Goal: Communication & Community: Ask a question

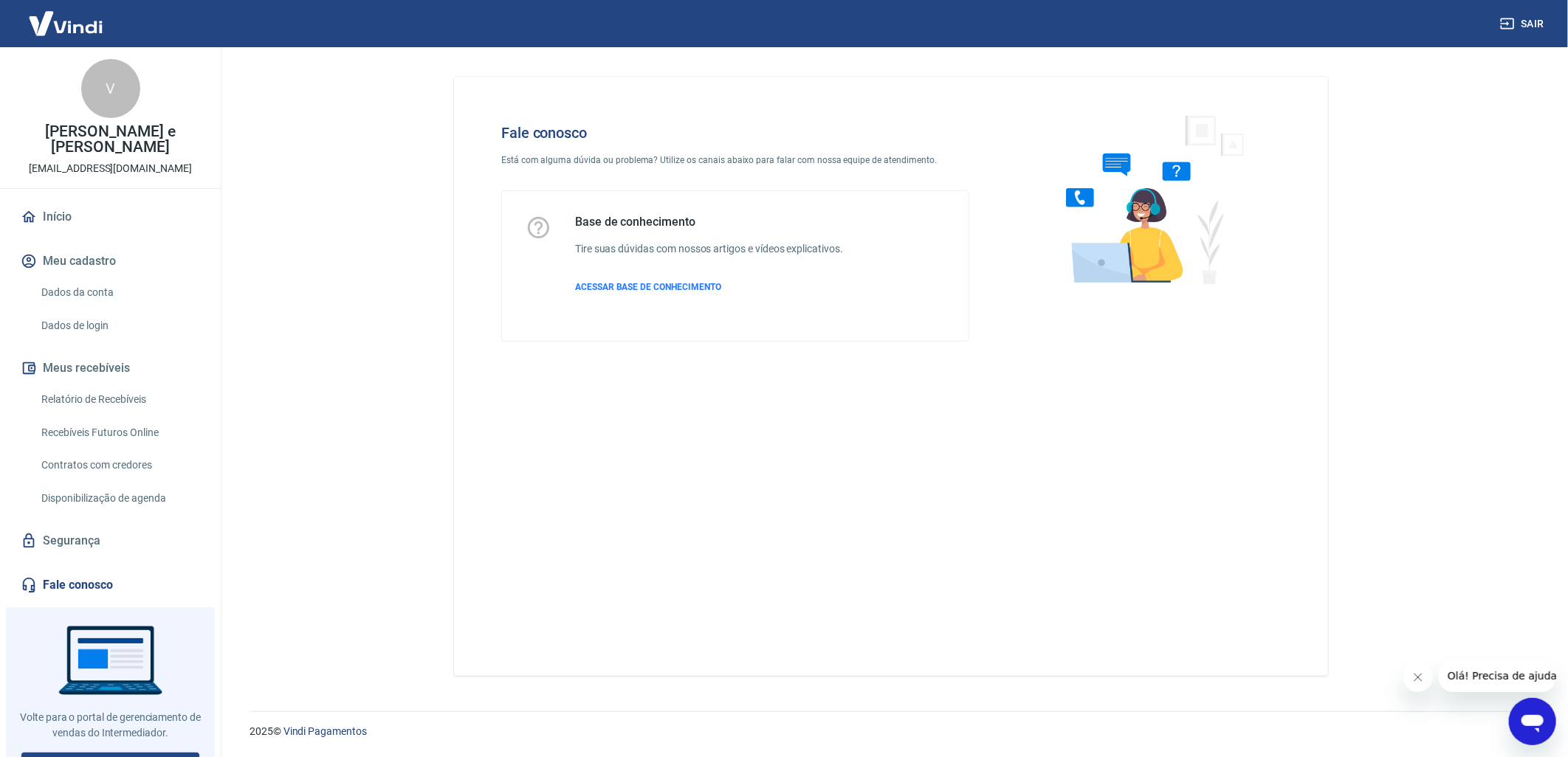
scroll to position [20, 0]
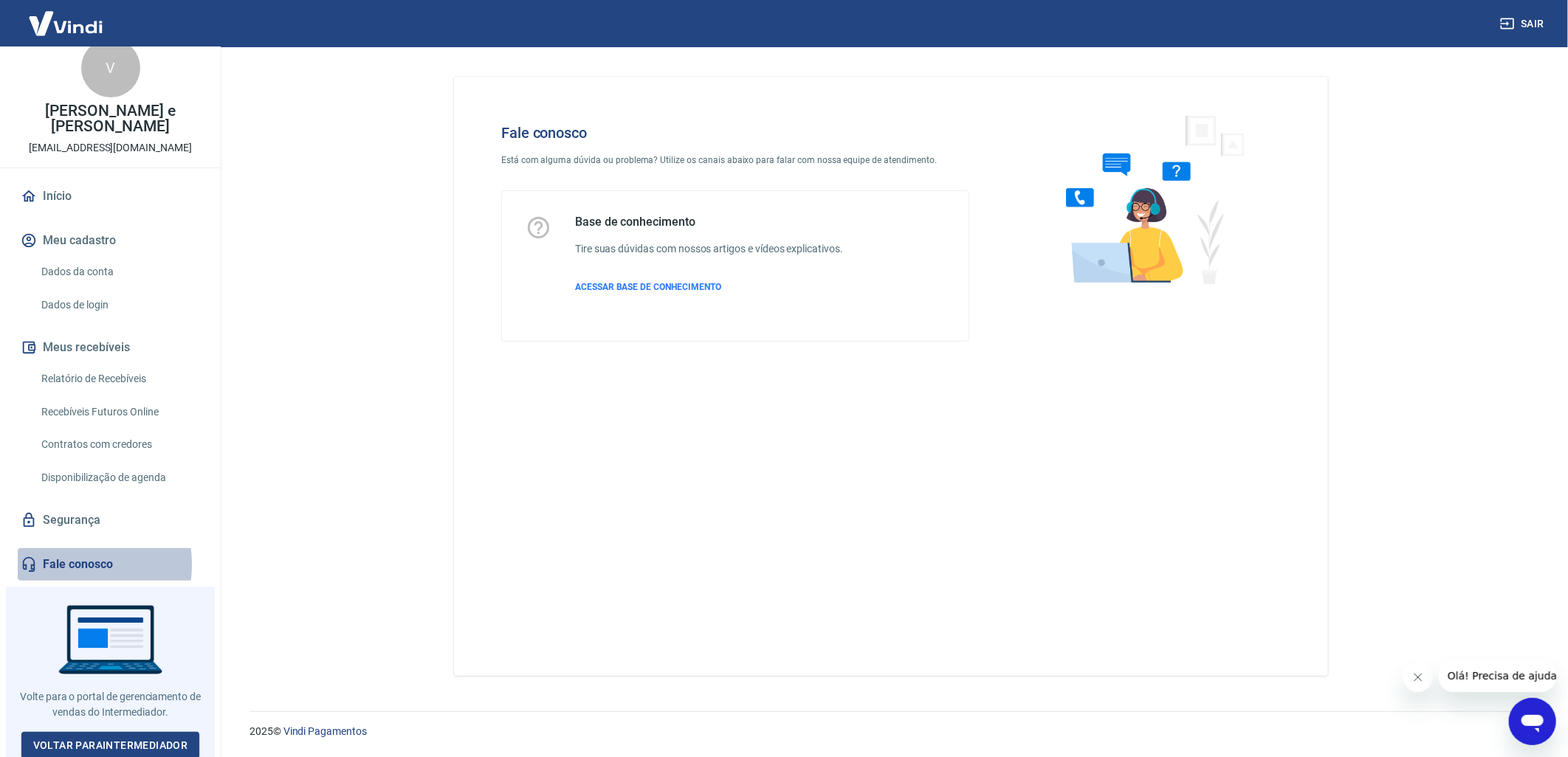
click at [57, 564] on link "Fale conosco" at bounding box center [110, 564] width 185 height 32
click at [1526, 724] on icon "Abrir janela de mensagens" at bounding box center [1531, 723] width 22 height 18
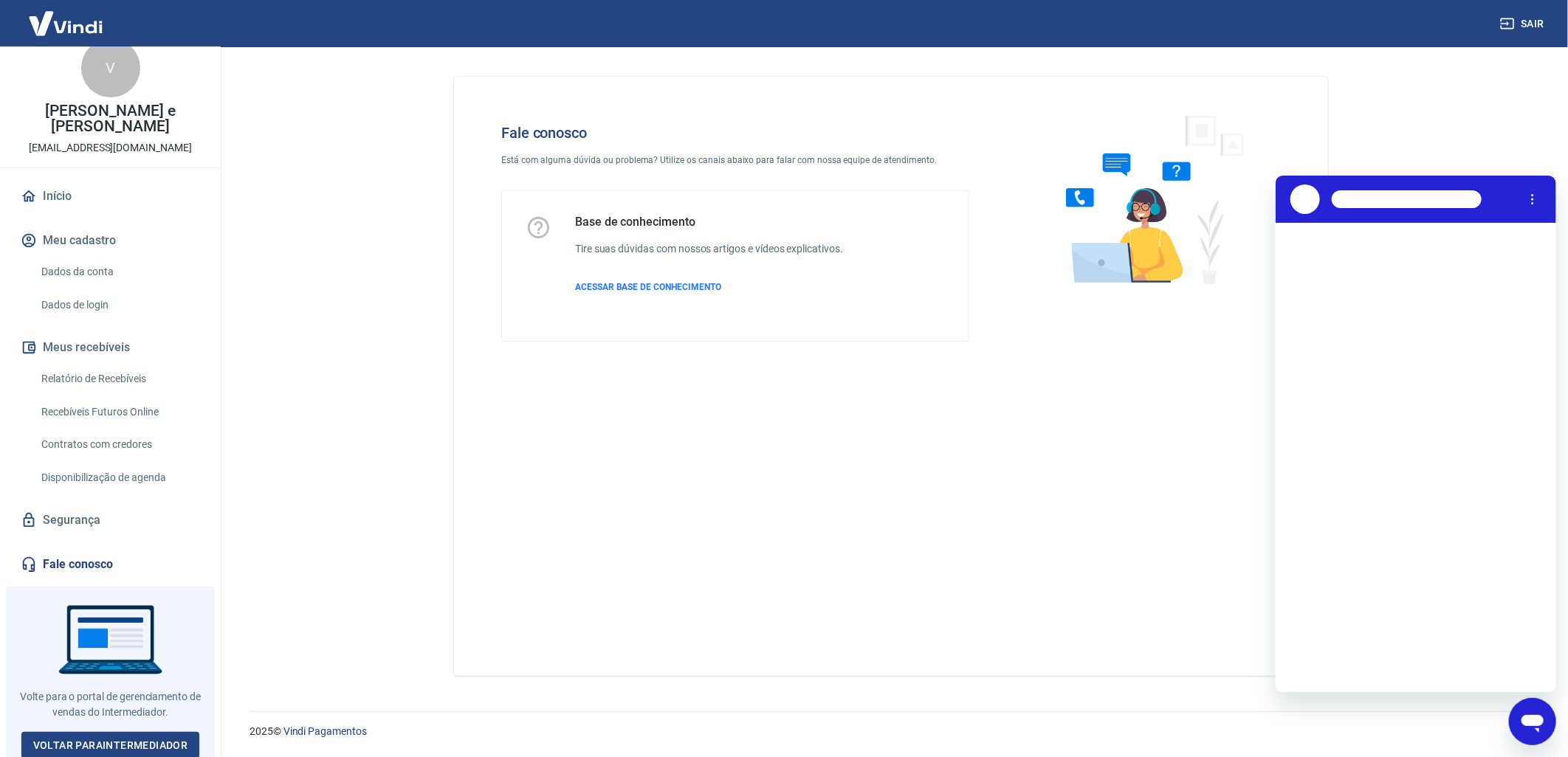
scroll to position [0, 0]
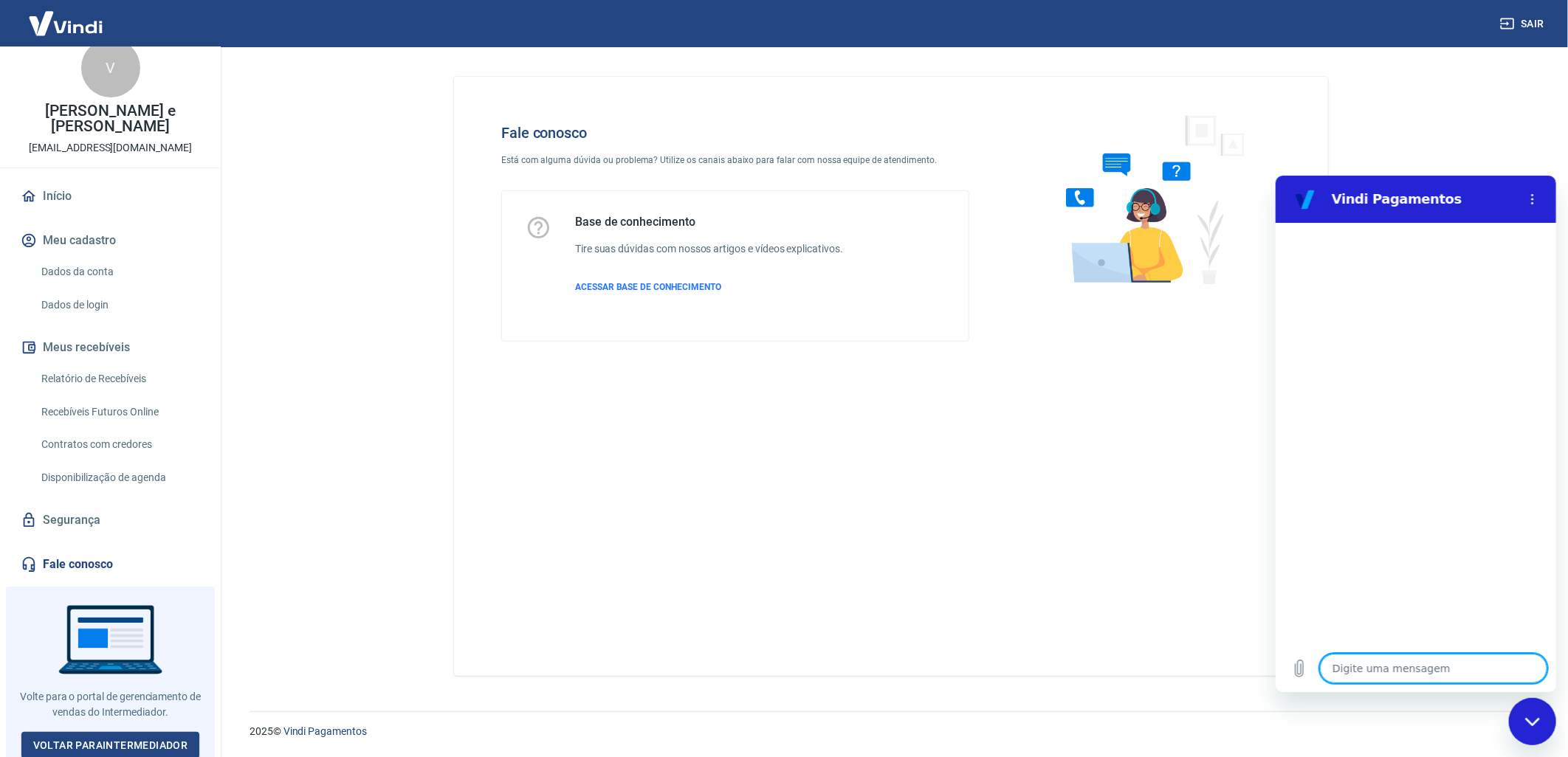
click at [1405, 667] on textarea at bounding box center [1432, 668] width 227 height 30
type textarea "b"
type textarea "x"
type textarea "bO"
type textarea "x"
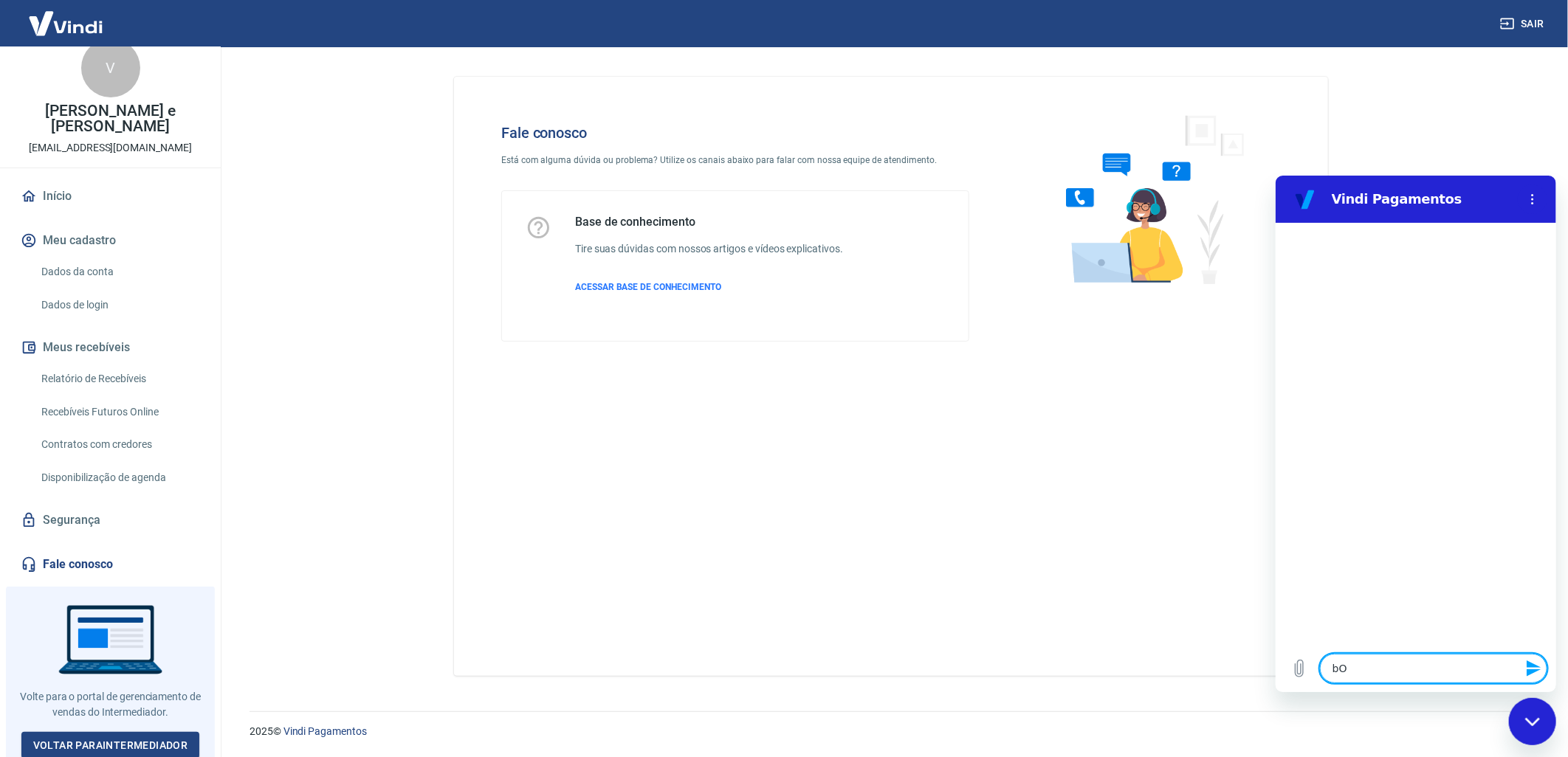
type textarea "bOM"
type textarea "x"
type textarea "bOM"
type textarea "x"
type textarea "bOM"
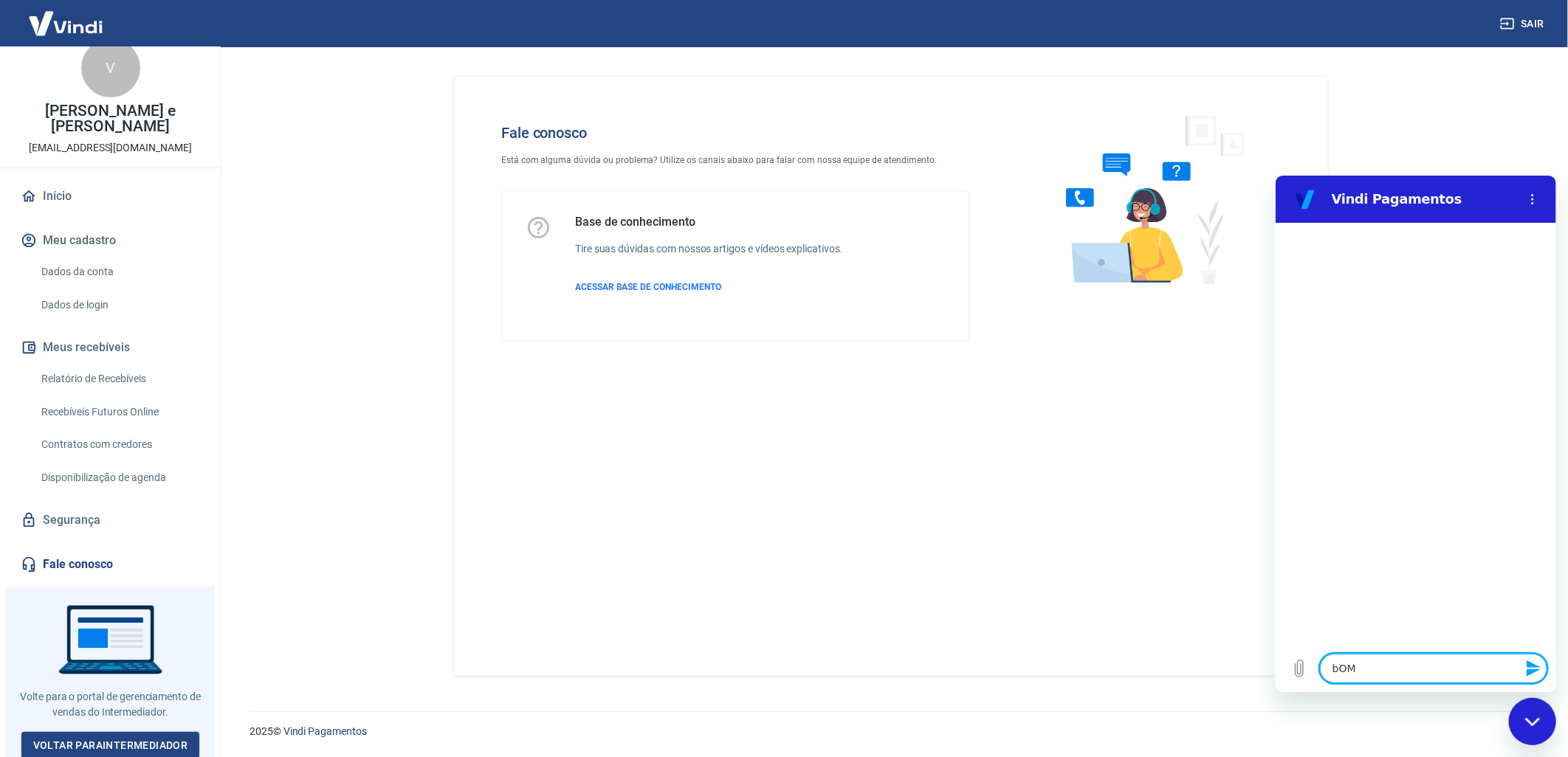
type textarea "x"
type textarea "bO"
type textarea "x"
type textarea "b"
type textarea "x"
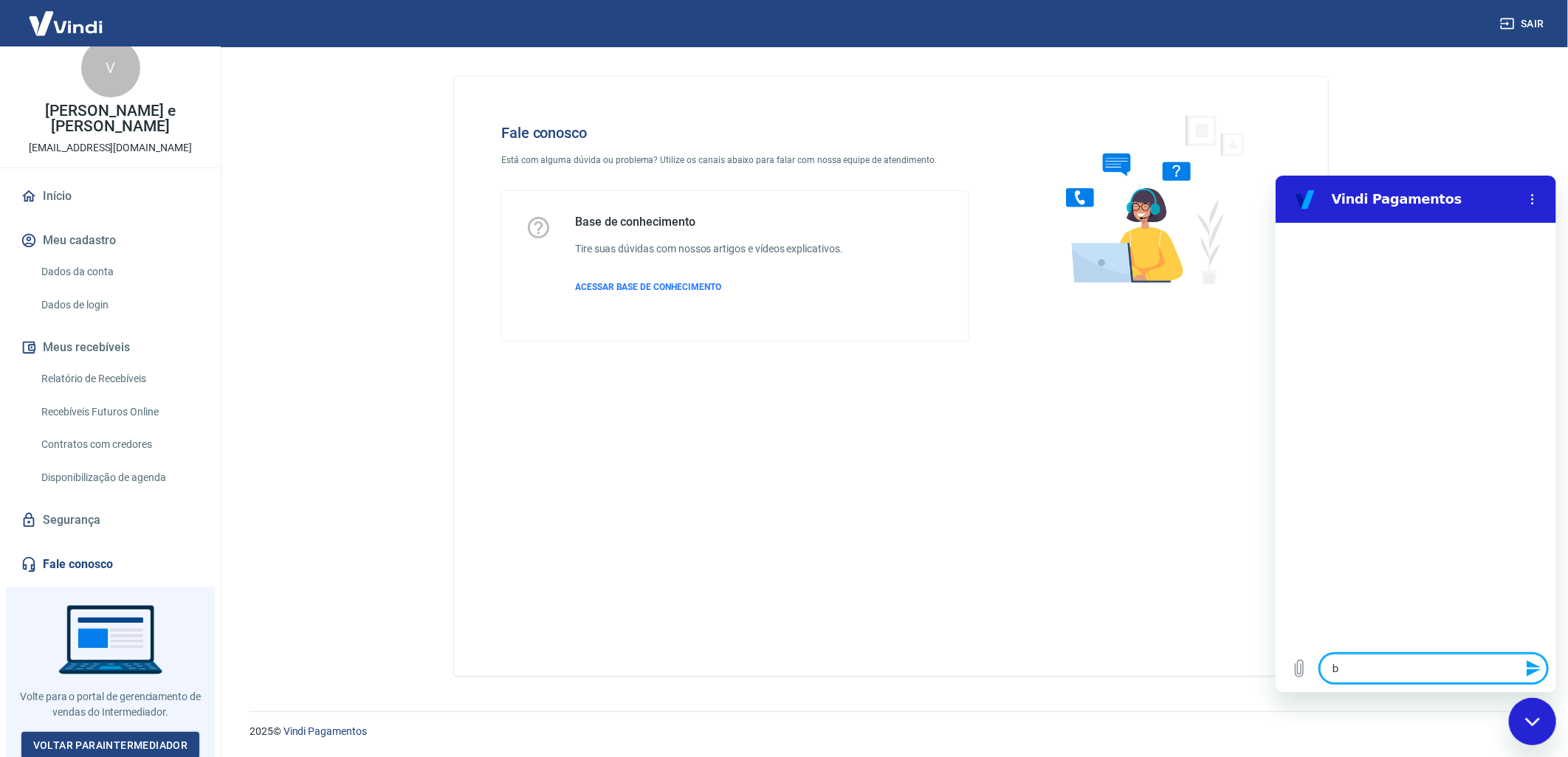
type textarea "x"
type textarea "B"
type textarea "x"
type textarea "Bo"
type textarea "x"
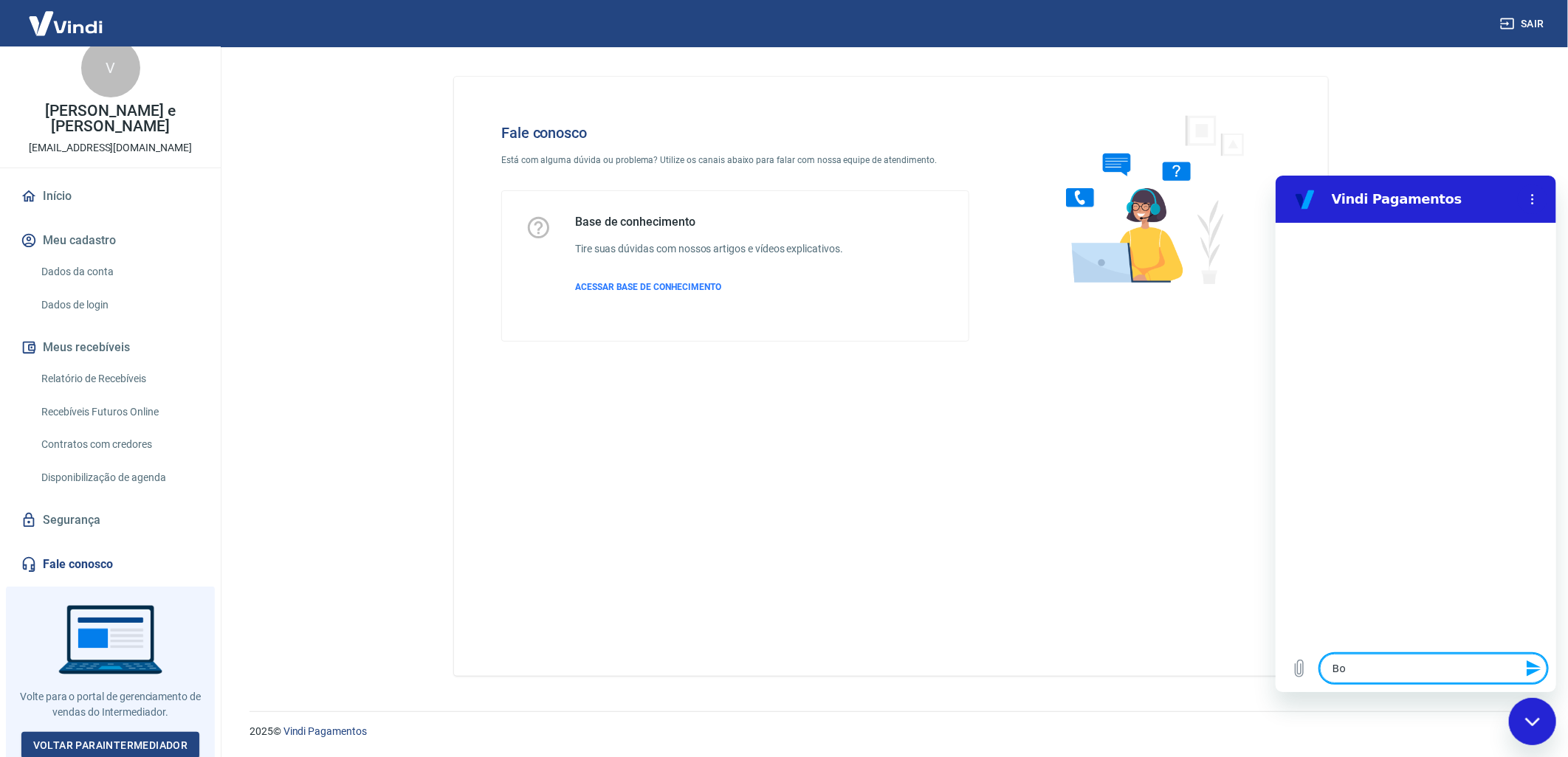
type textarea "Boa"
type textarea "x"
type textarea "Boa"
type textarea "x"
type textarea "Boa"
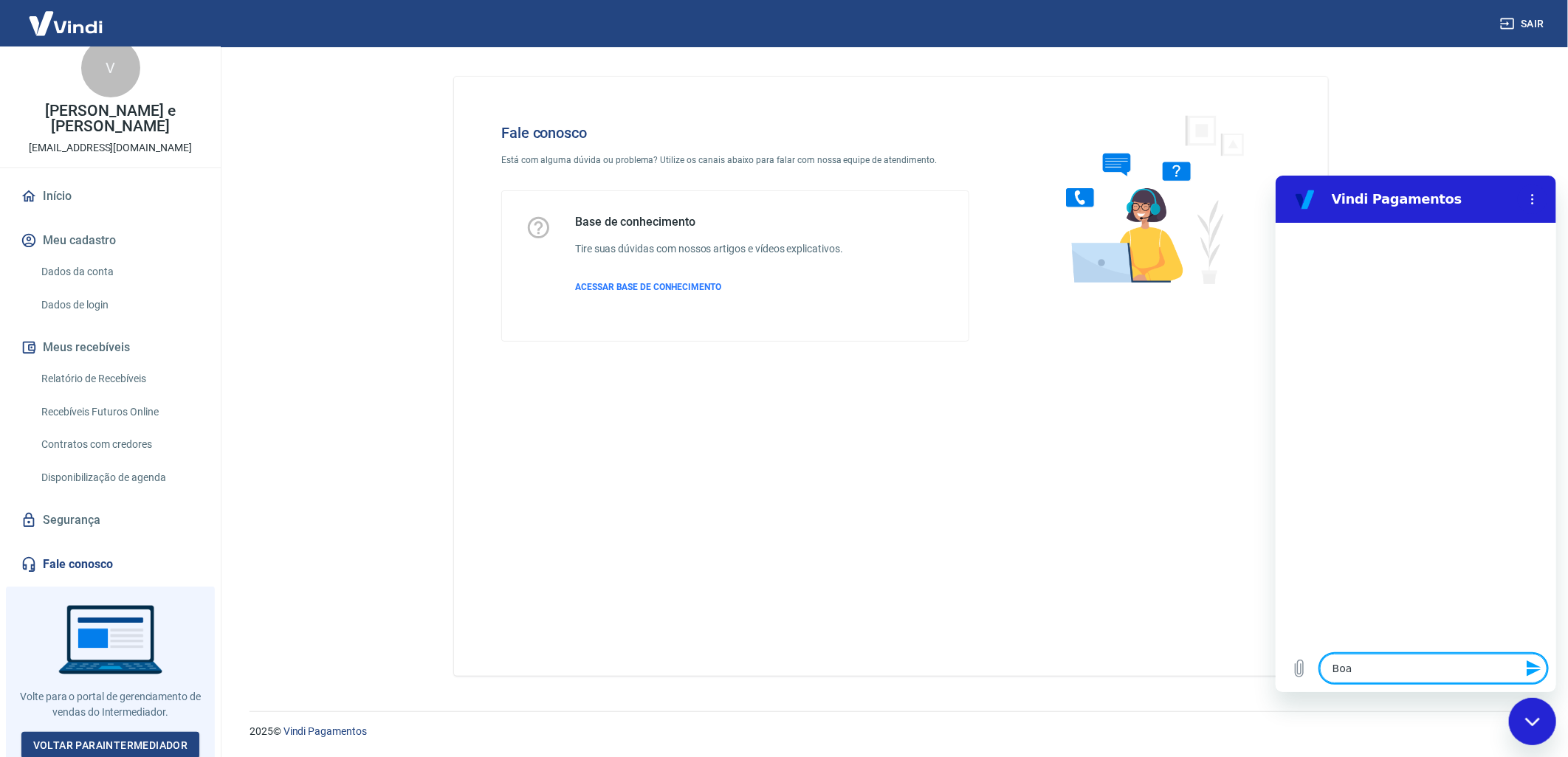
type textarea "x"
type textarea "Bo"
type textarea "x"
type textarea "B"
type textarea "x"
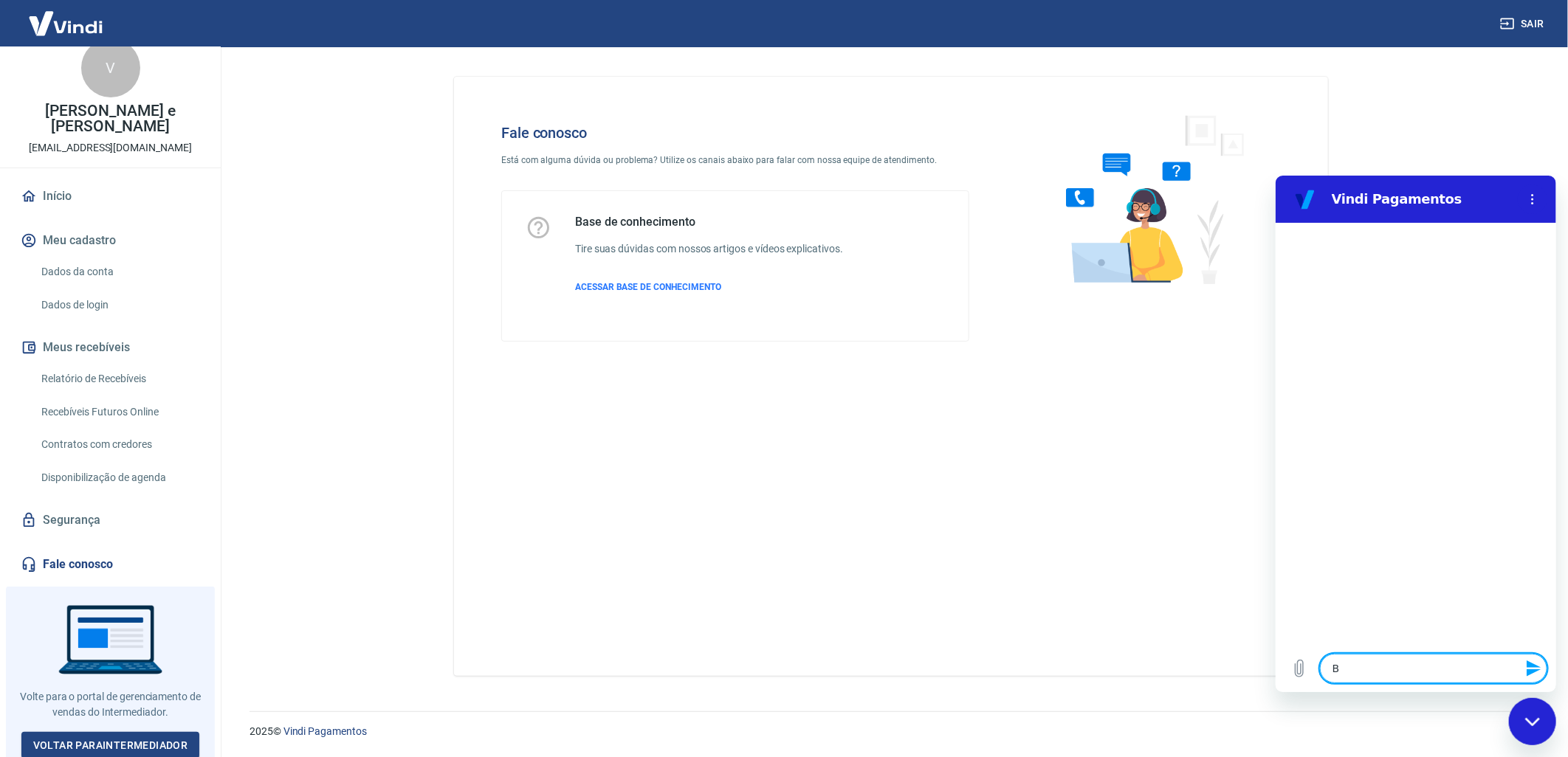
type textarea "x"
type textarea "p"
type textarea "x"
type textarea "o"
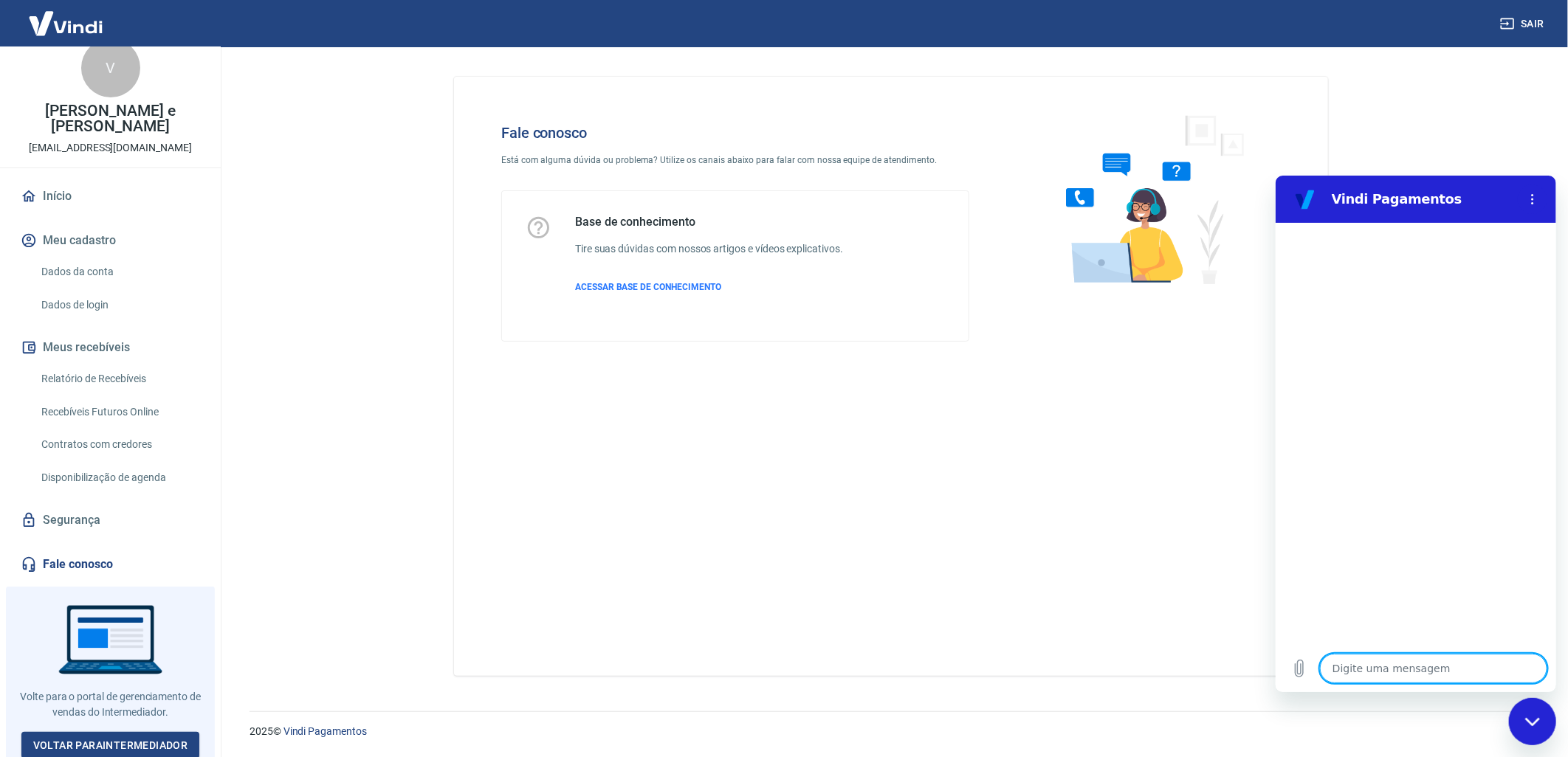
type textarea "x"
type textarea "ol"
type textarea "x"
type textarea "o"
type textarea "x"
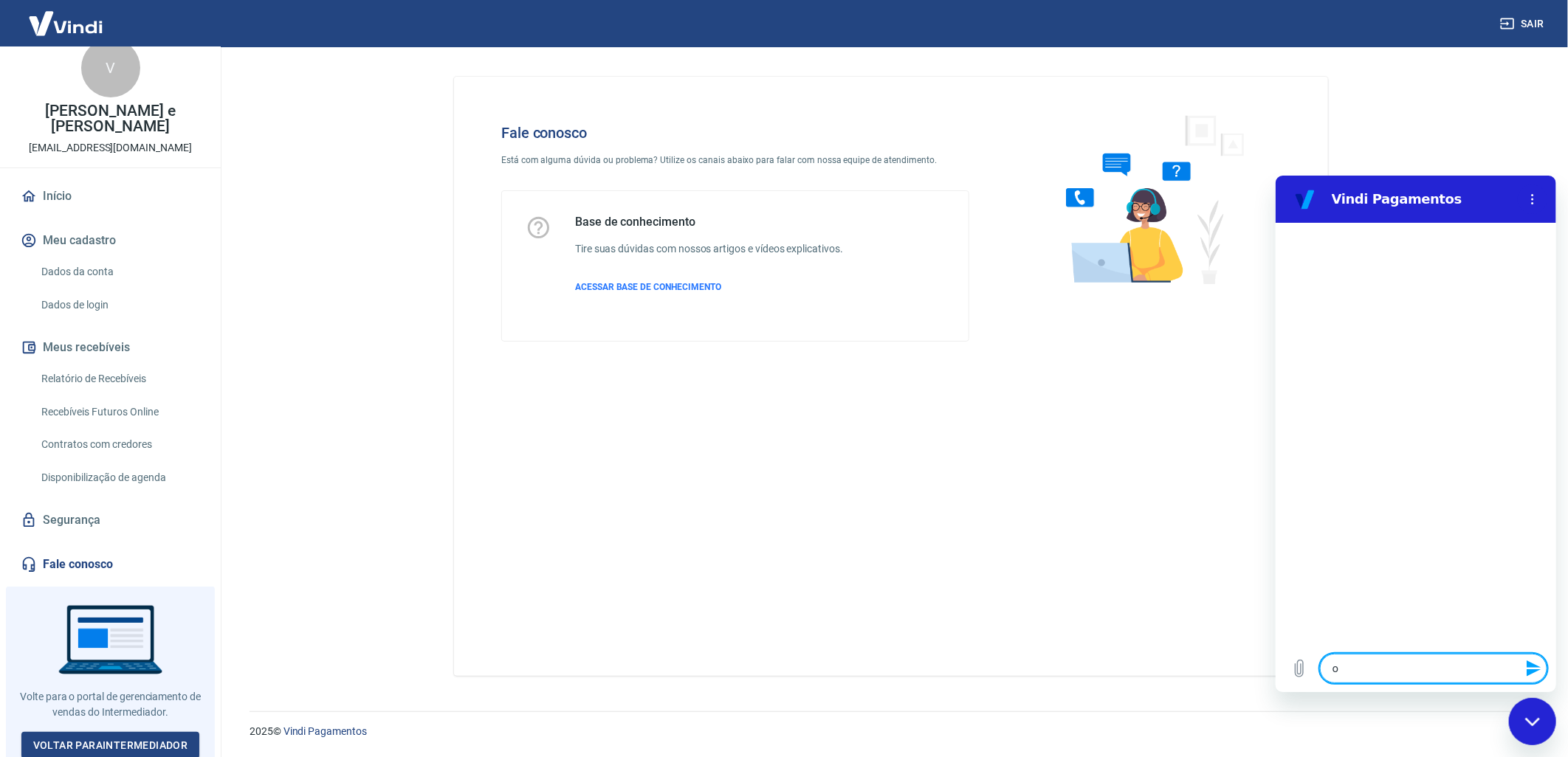
type textarea "x"
type textarea "O"
type textarea "x"
type textarea "Ol"
type textarea "x"
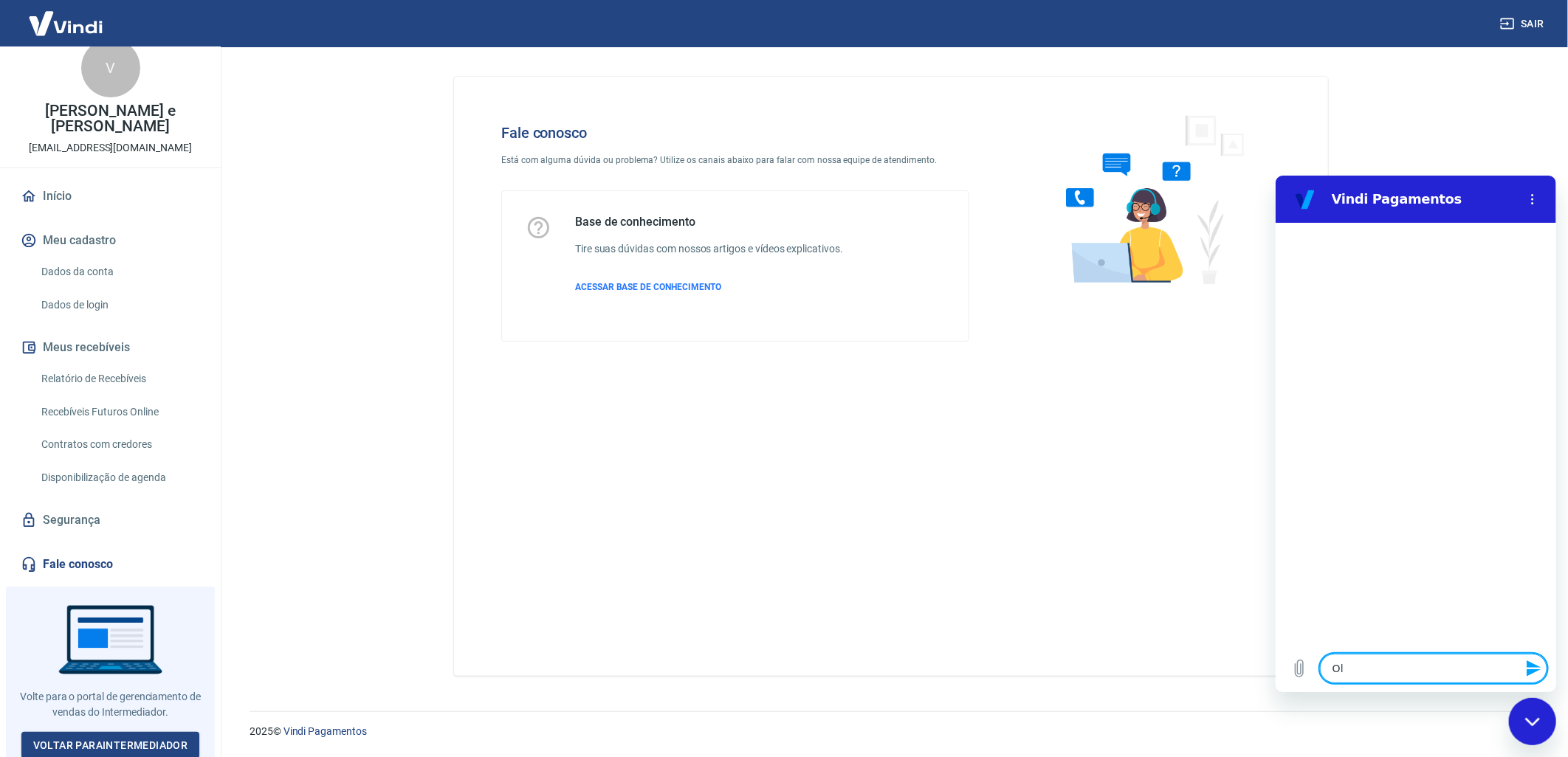
type textarea "Olá"
type textarea "x"
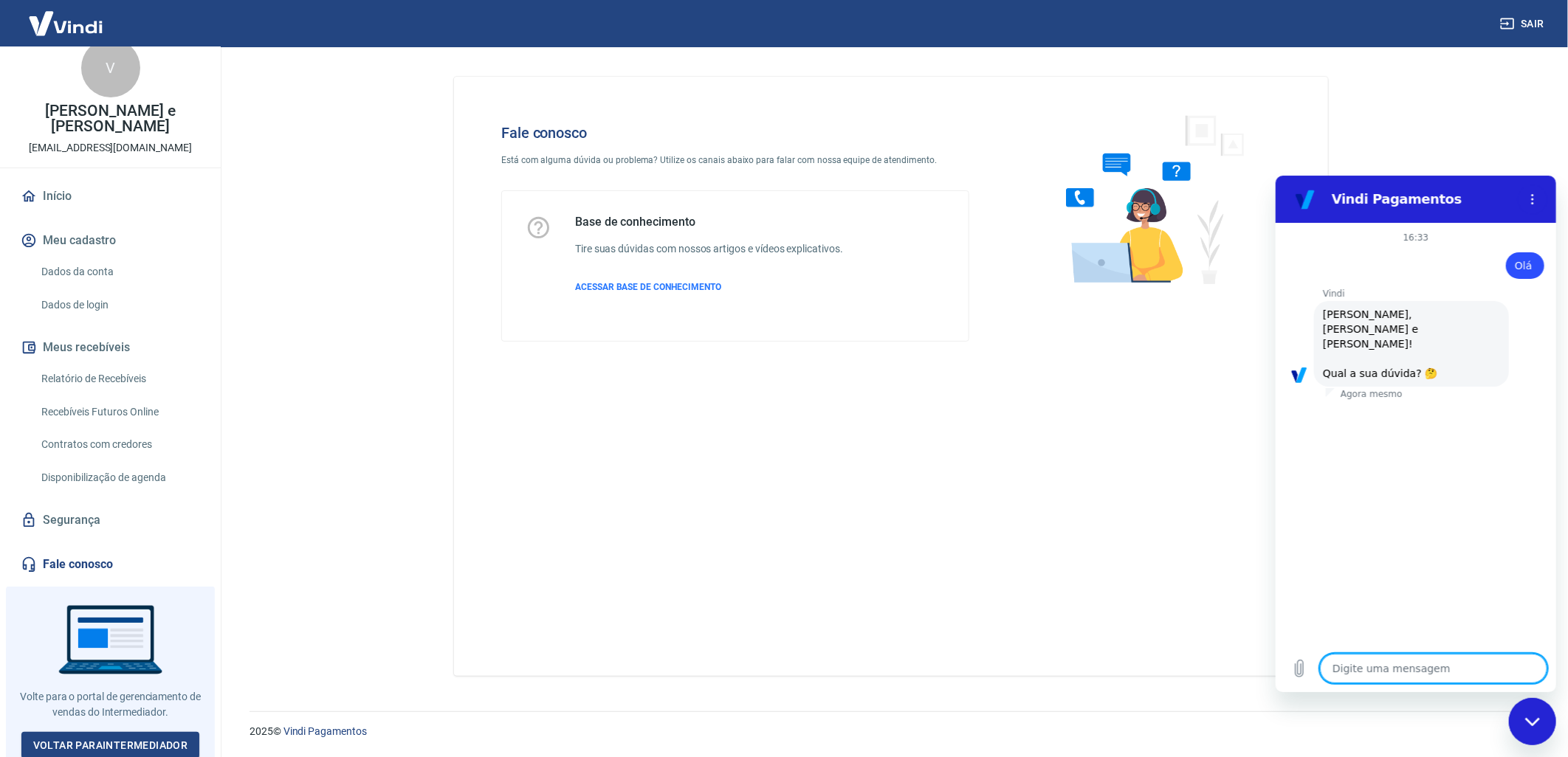
scroll to position [35, 0]
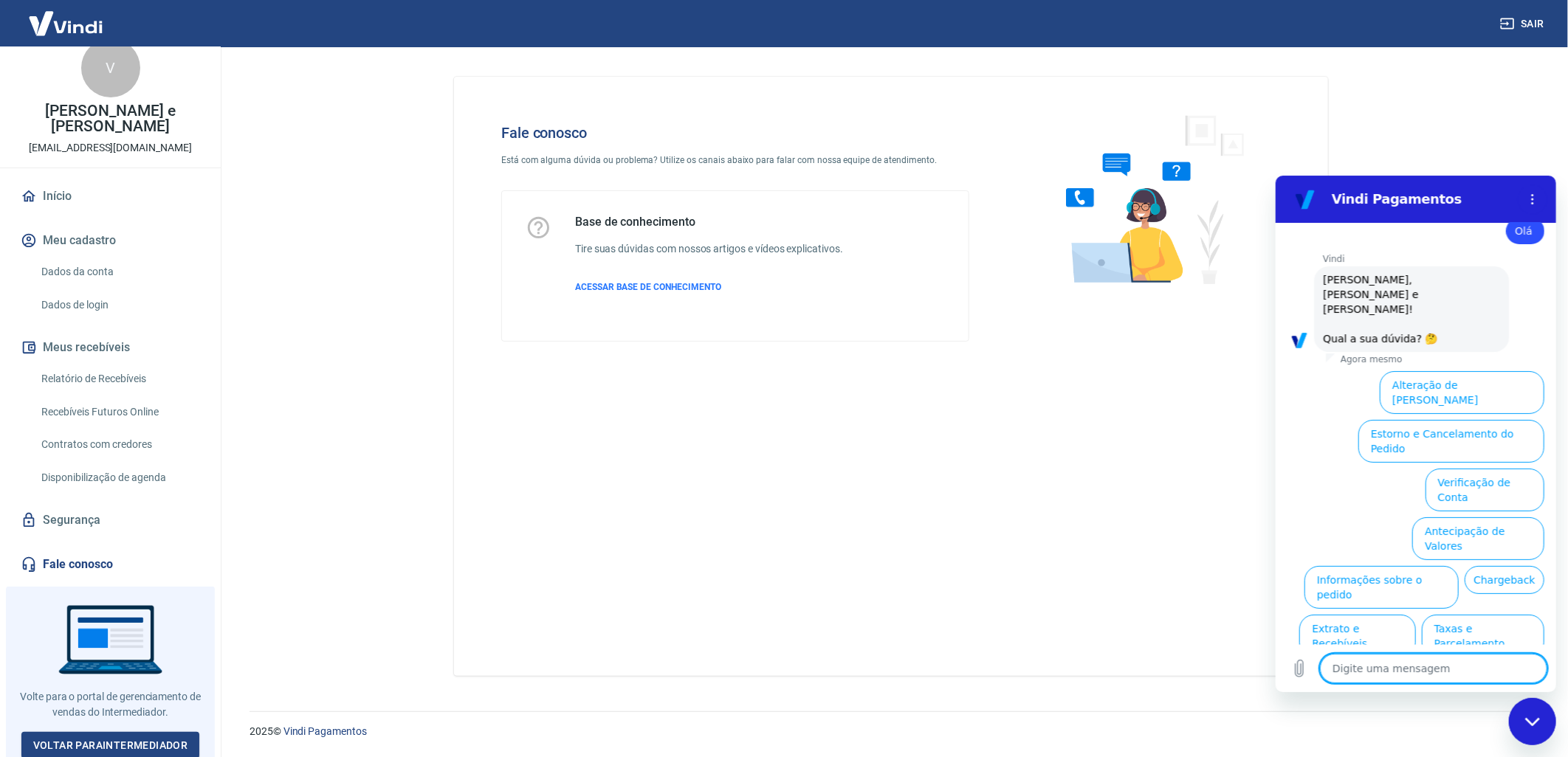
type textarea "c"
type textarea "x"
type textarea "a"
type textarea "x"
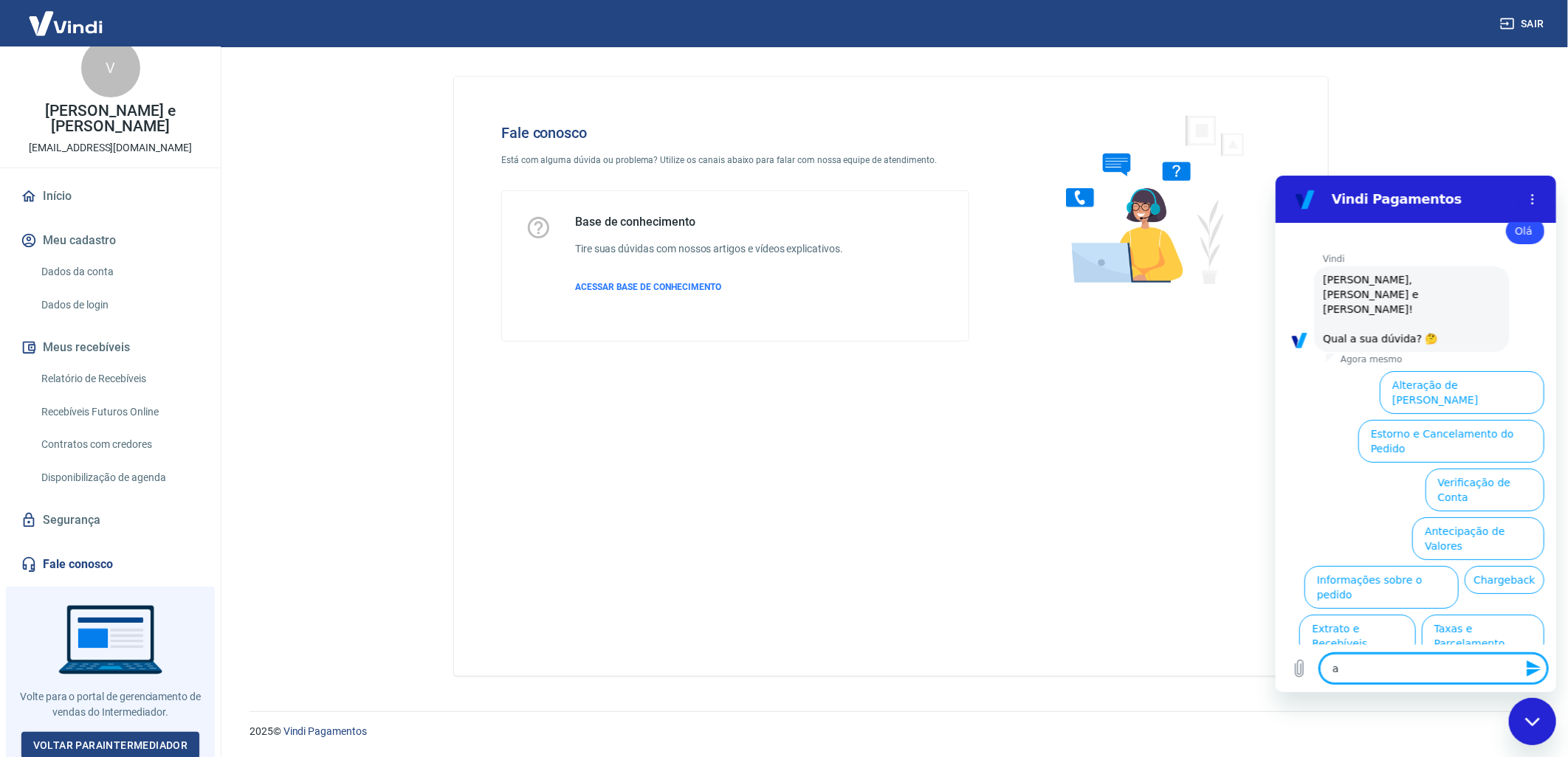
type textarea "at"
type textarea "x"
type textarea "ate"
type textarea "x"
type textarea "aten"
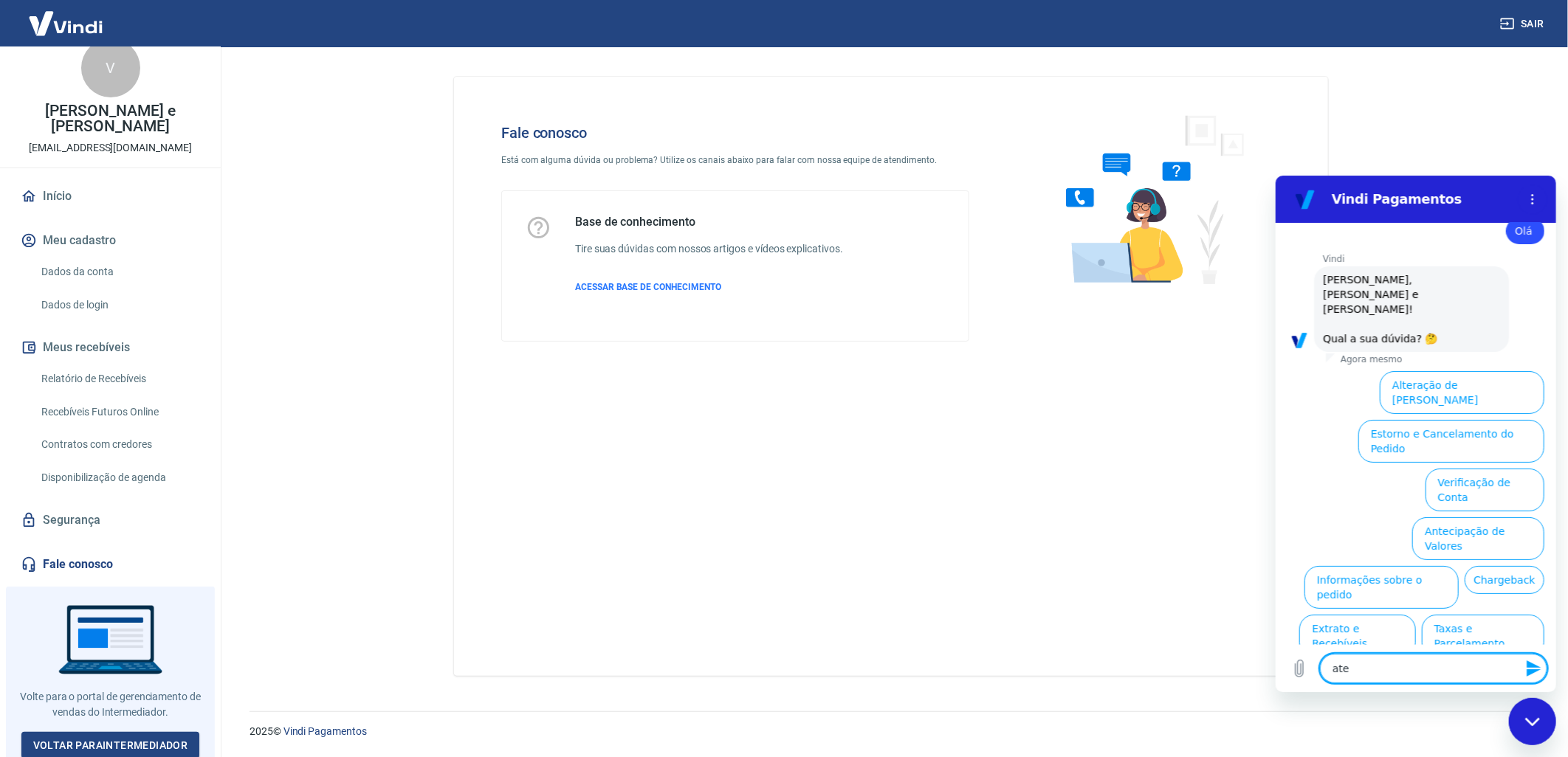
type textarea "x"
type textarea "ate"
type textarea "x"
type textarea "at"
type textarea "x"
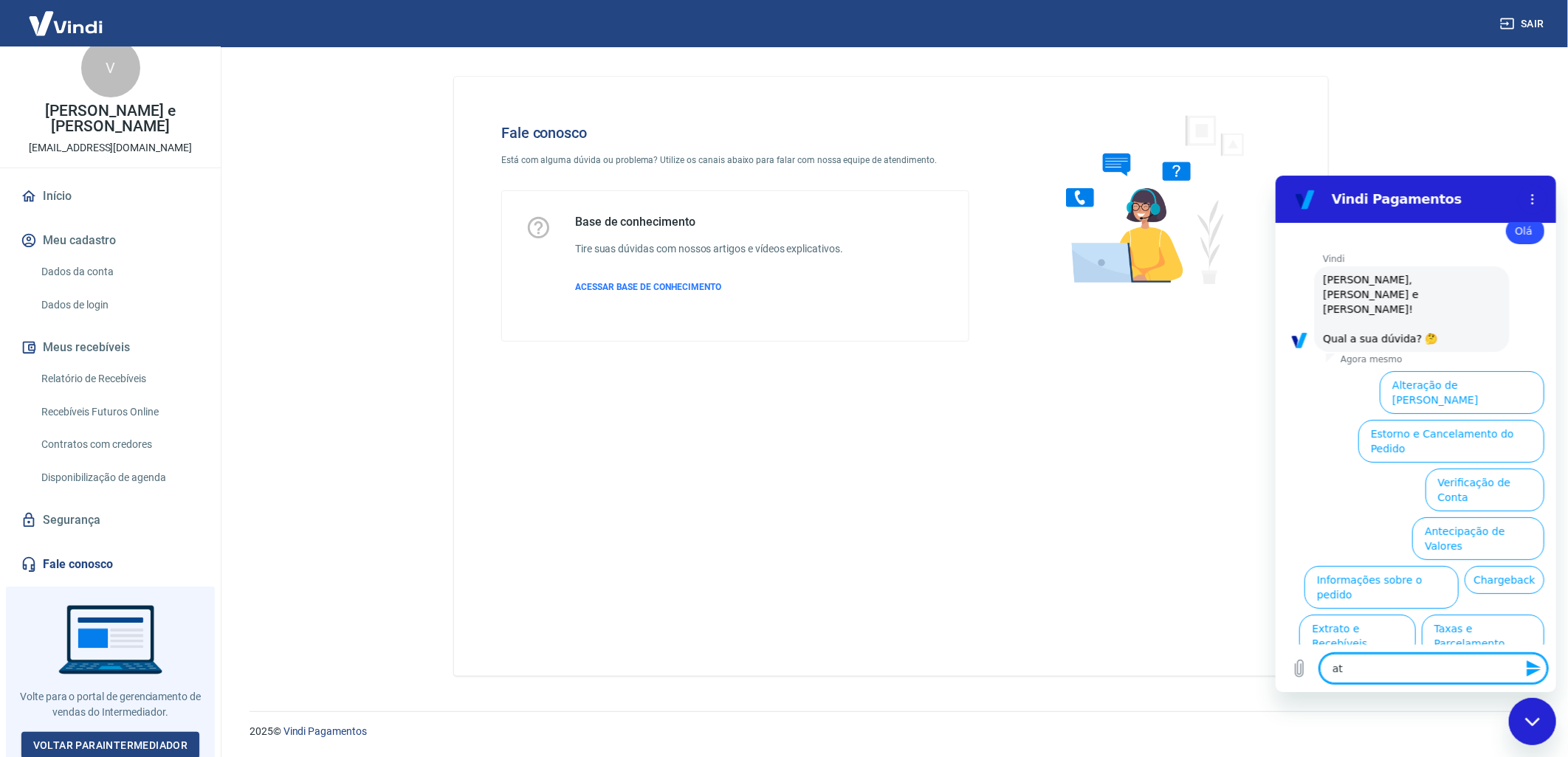
type textarea "a"
type textarea "x"
type textarea "f"
type textarea "x"
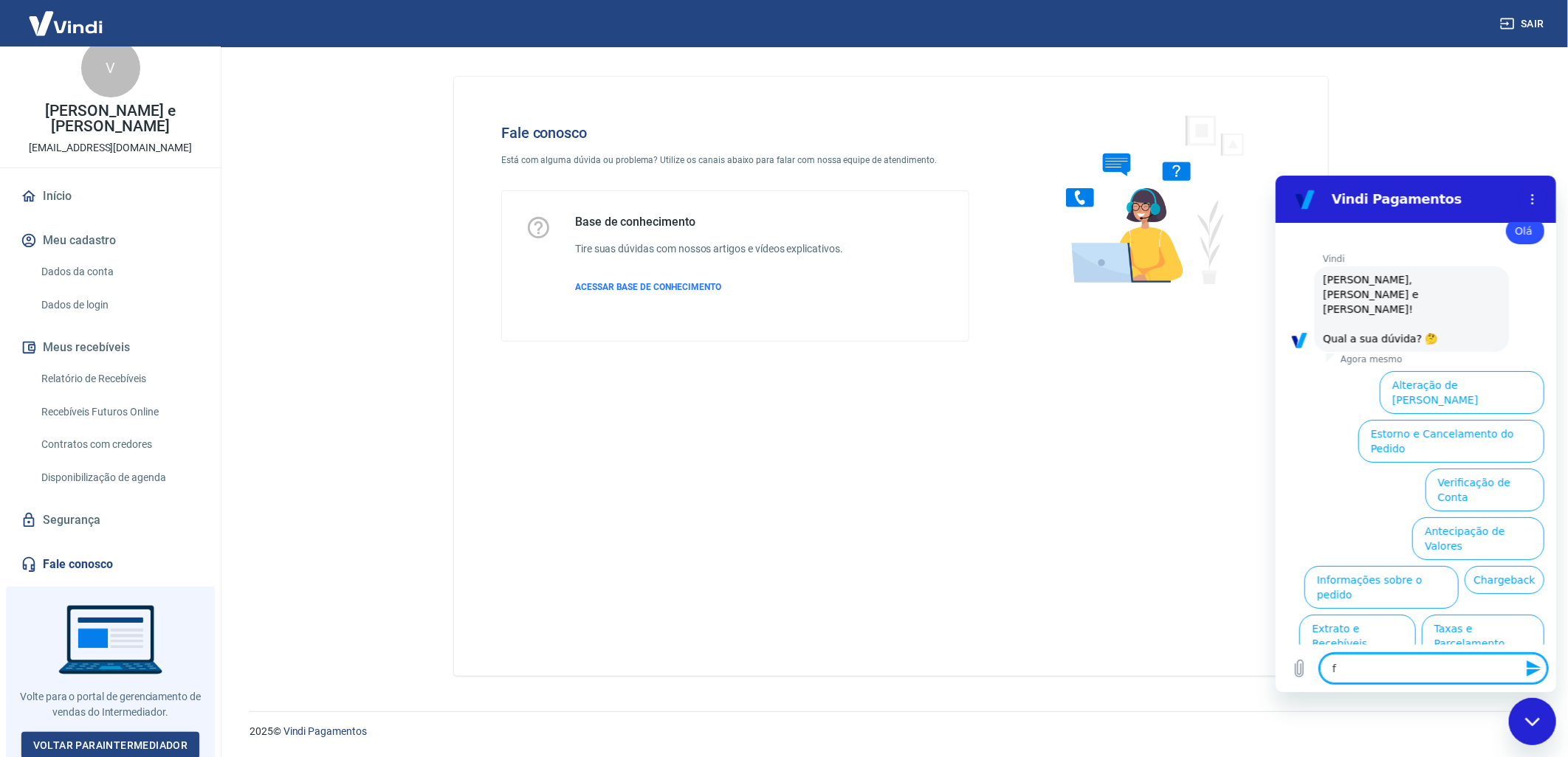
type textarea "fa"
type textarea "x"
type textarea "fal"
type textarea "x"
type textarea "fala"
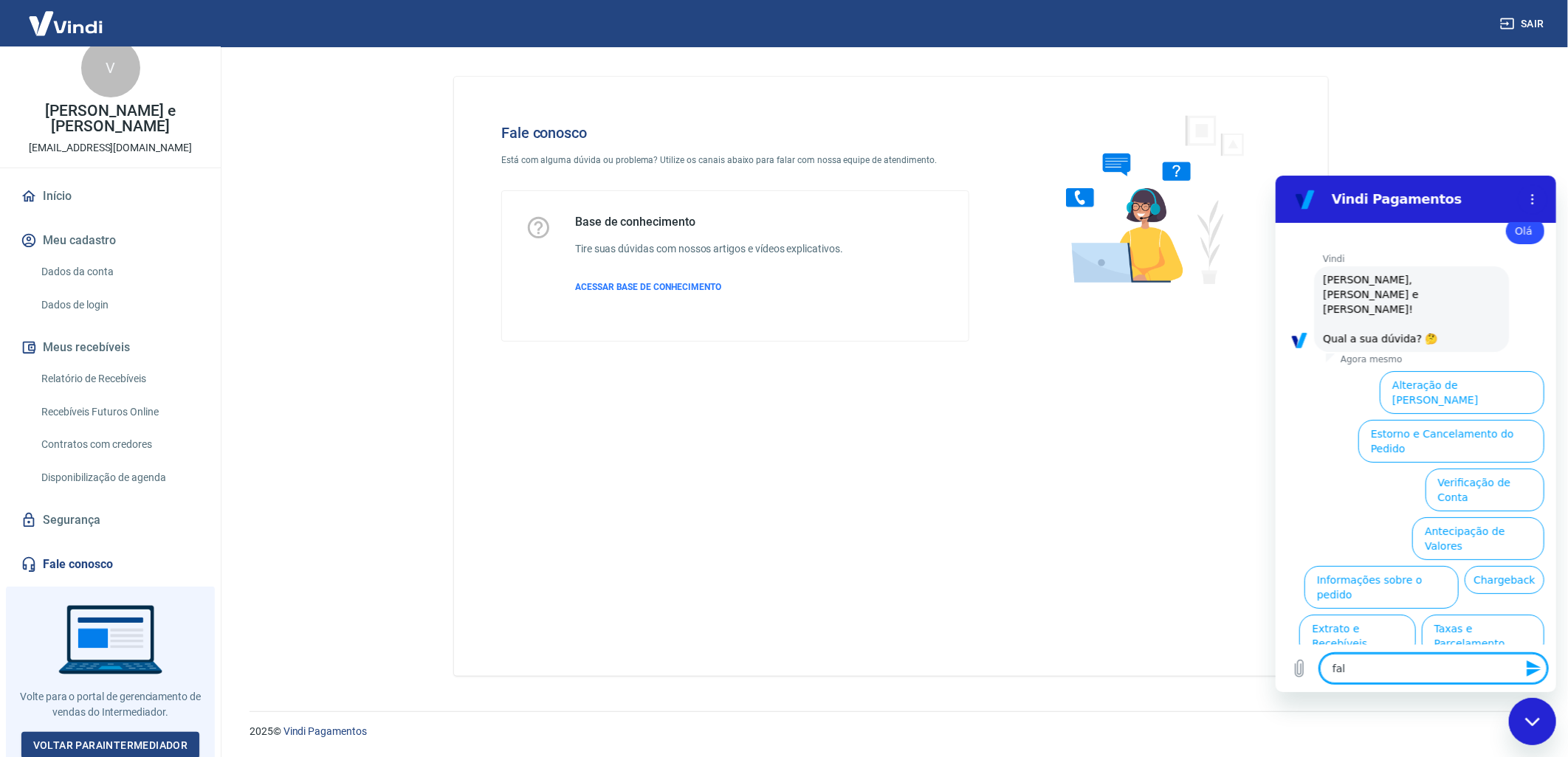
type textarea "x"
type textarea "falar"
type textarea "x"
type textarea "falar"
type textarea "x"
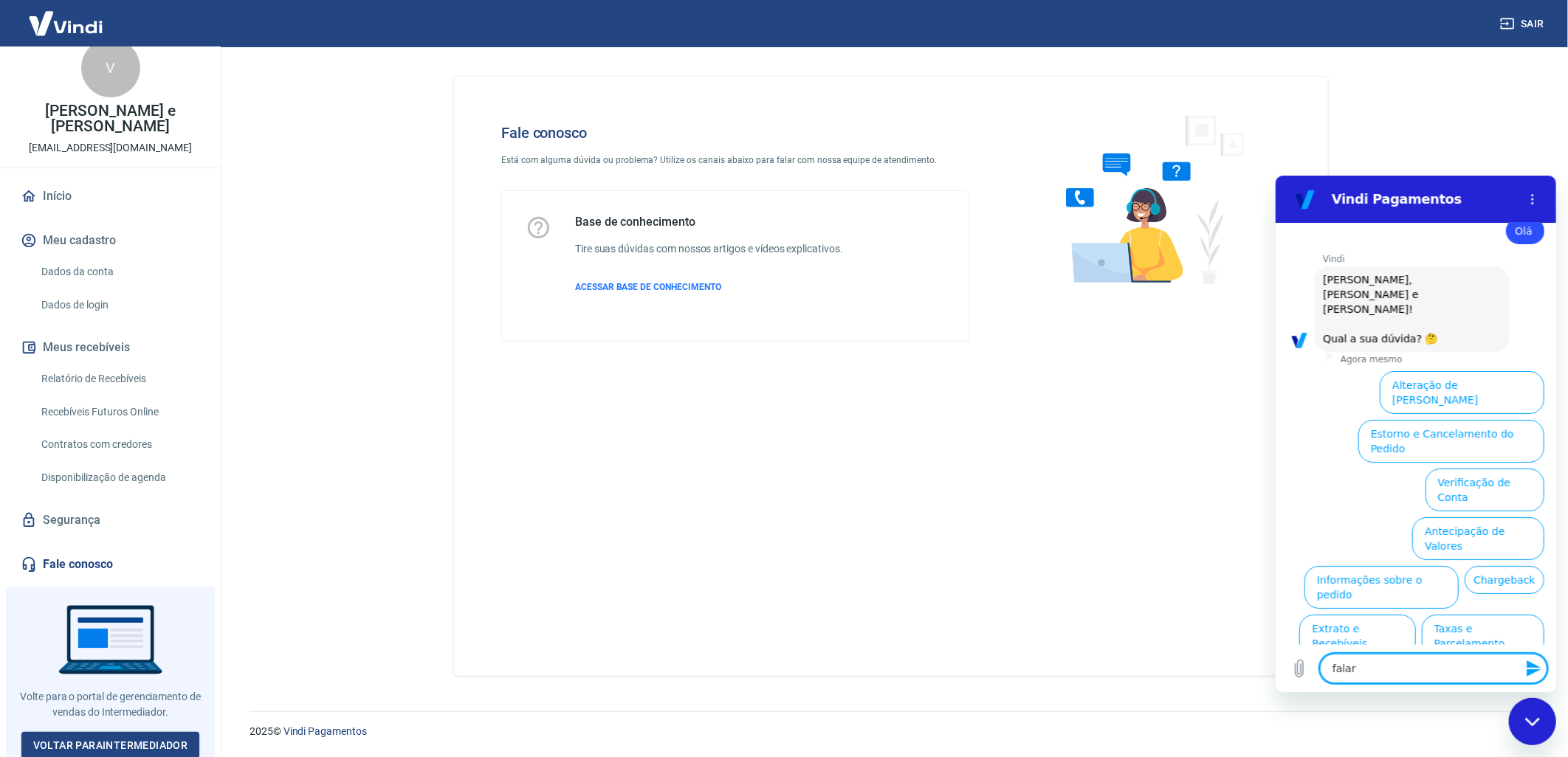
type textarea "falar c"
type textarea "x"
type textarea "falar co"
type textarea "x"
type textarea "falar com"
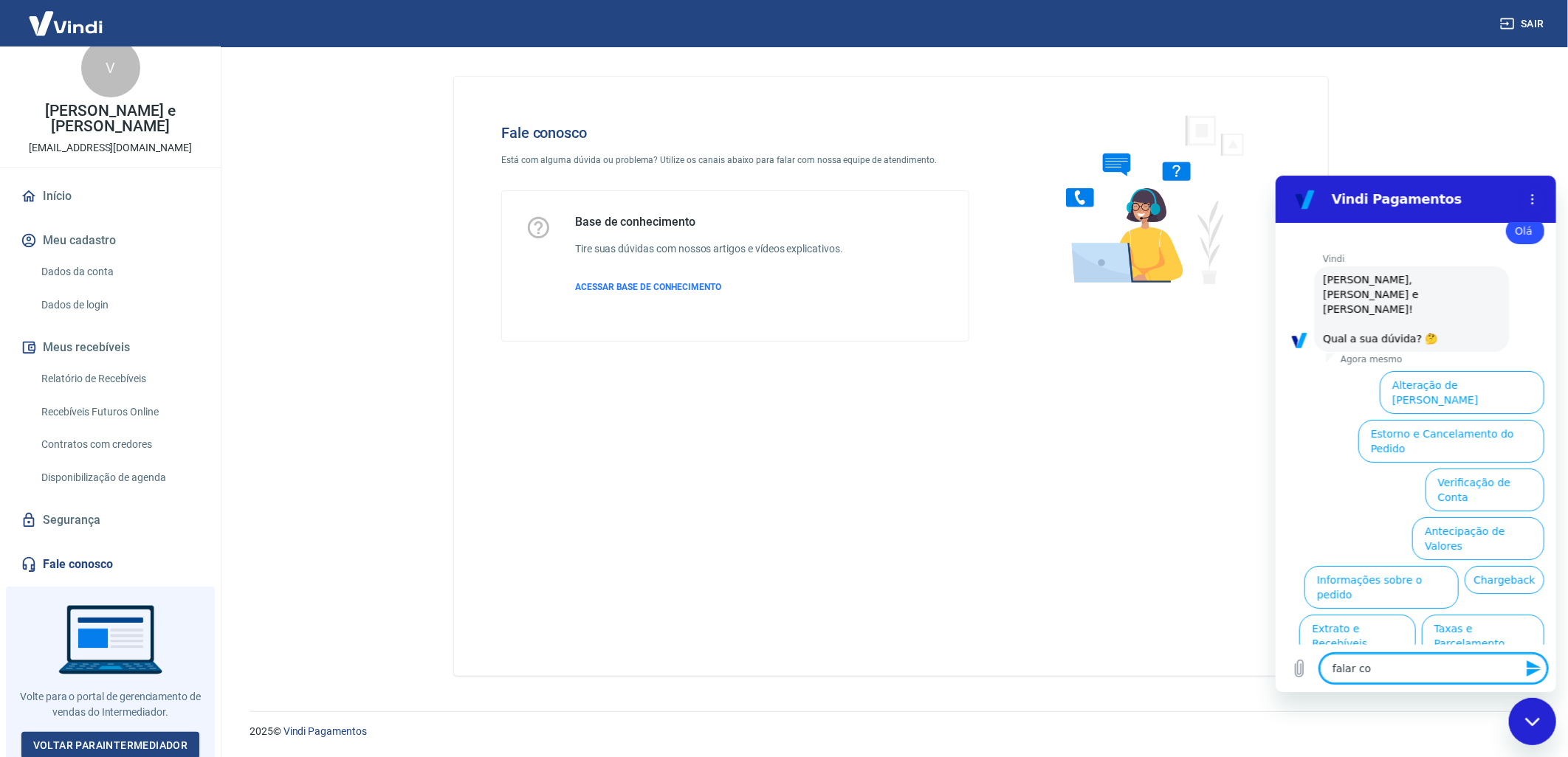
type textarea "x"
type textarea "falar com"
type textarea "x"
type textarea "falar com a"
type textarea "x"
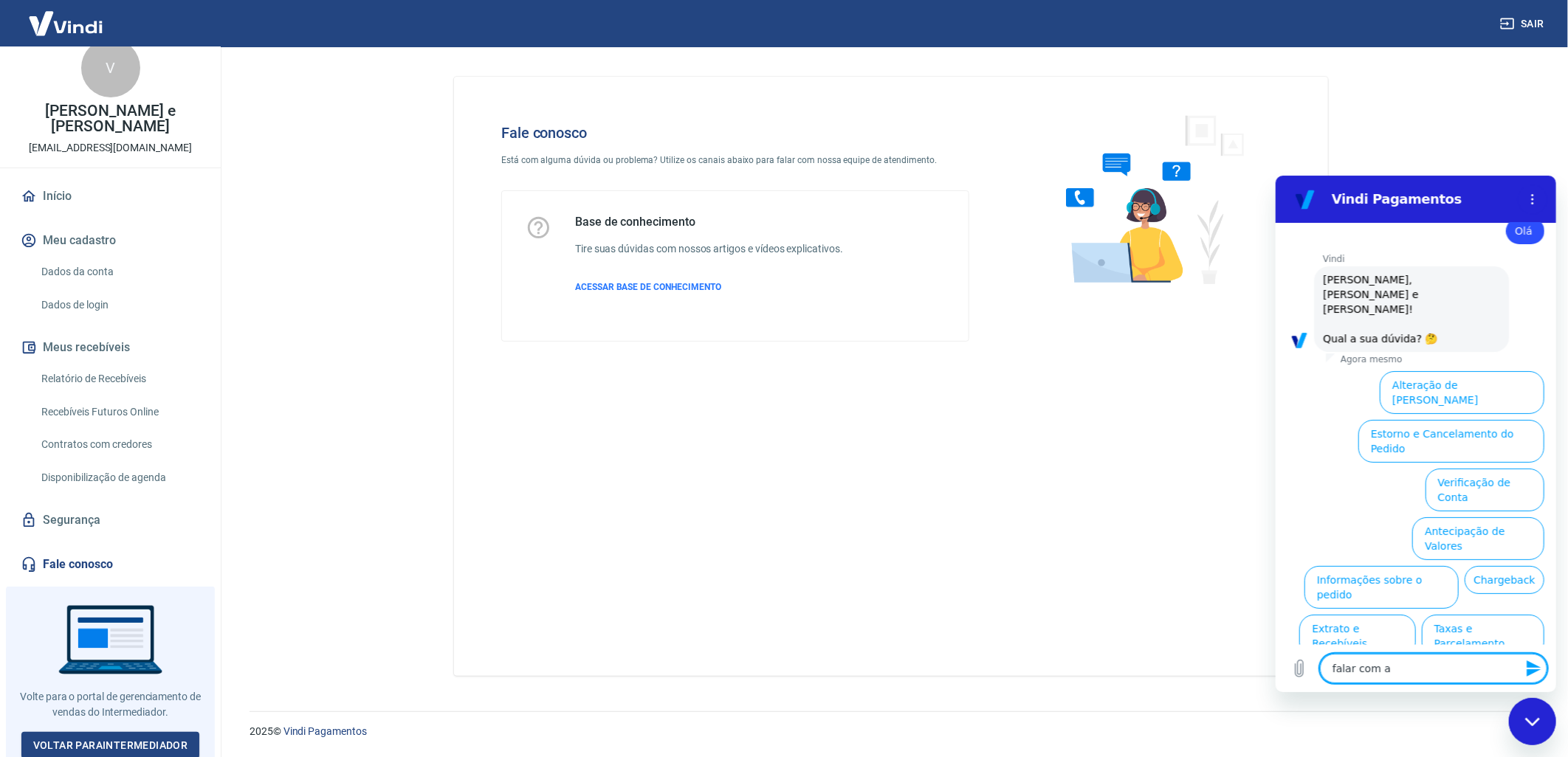
type textarea "falar com at"
type textarea "x"
type textarea "falar com ate"
type textarea "x"
type textarea "falar com [GEOGRAPHIC_DATA]"
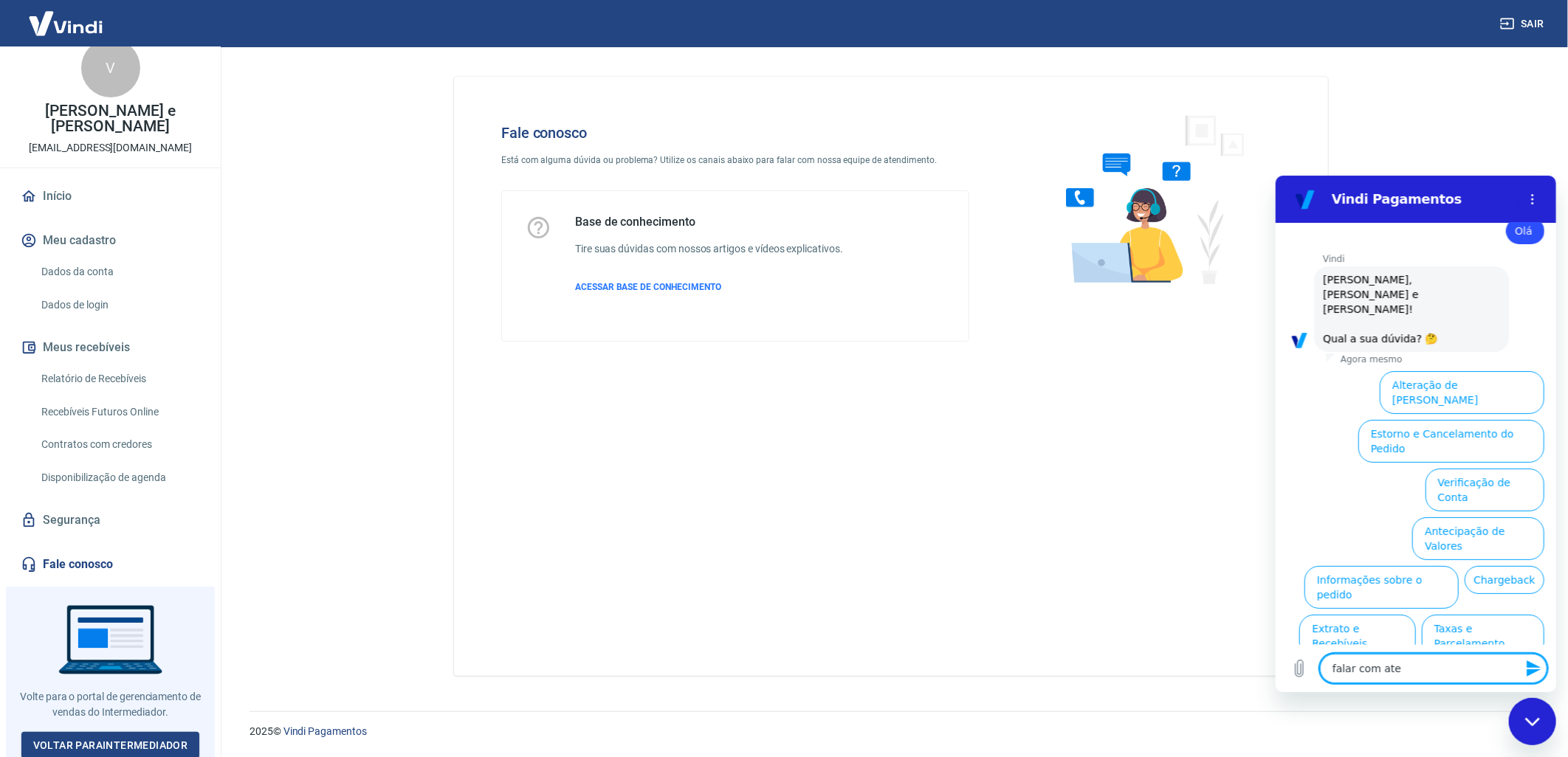
type textarea "x"
type textarea "falar com atend"
type textarea "x"
type textarea "falar com atende"
type textarea "x"
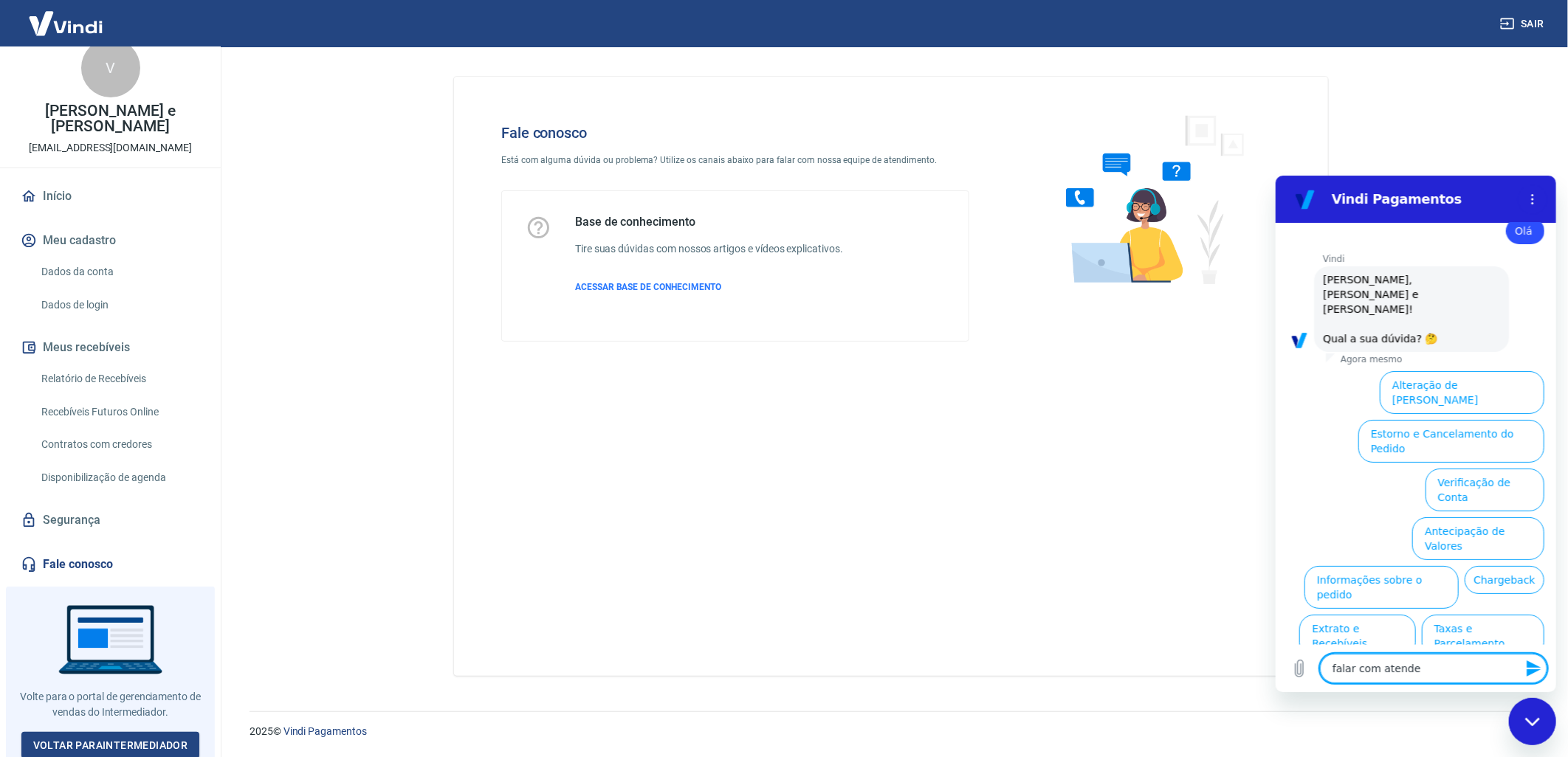
type textarea "falar com atended"
type textarea "x"
type textarea "falar com atendedn"
type textarea "x"
type textarea "falar com atended"
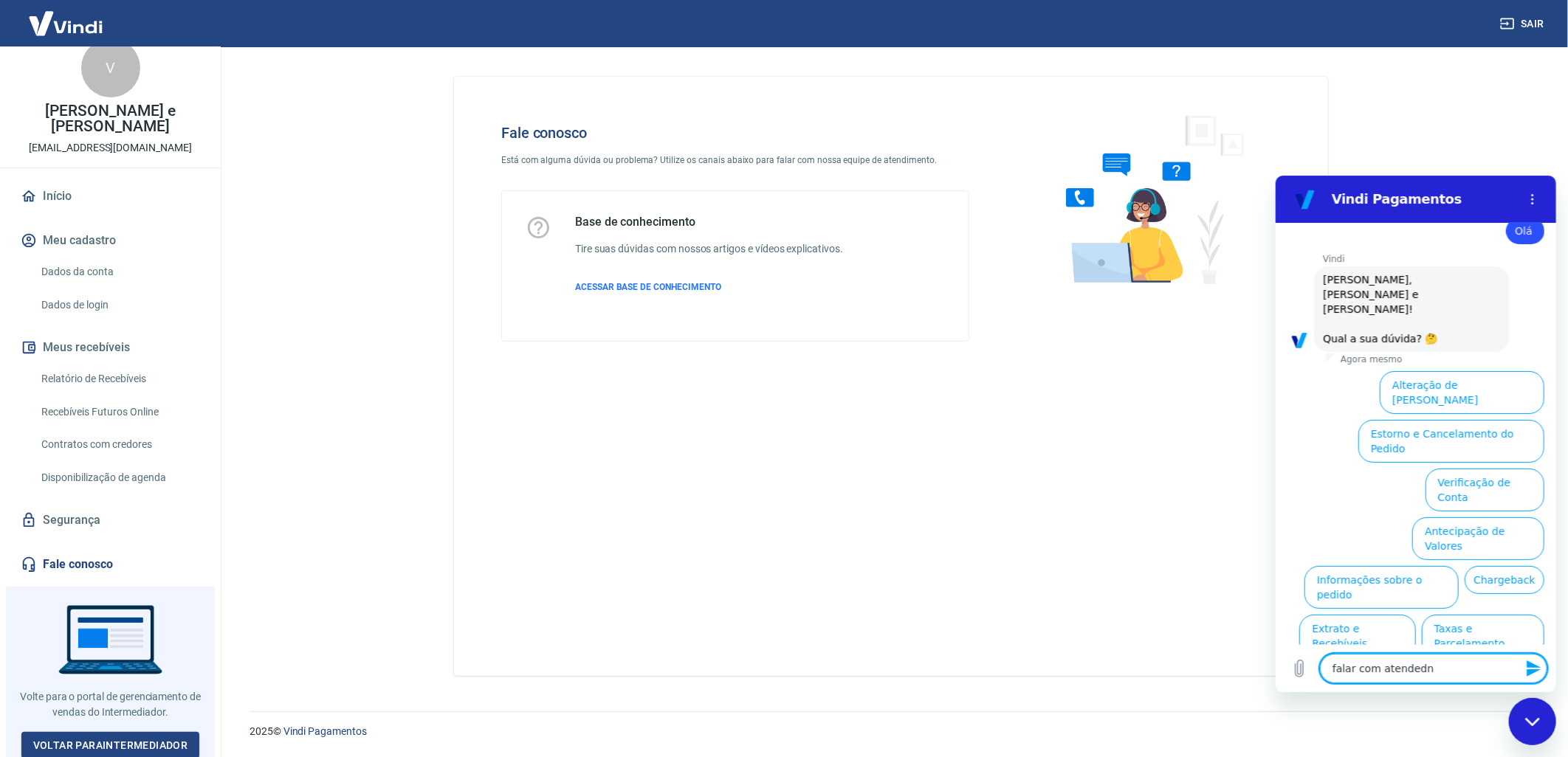
type textarea "x"
type textarea "falar com atende"
type textarea "x"
type textarea "falar com atenden"
type textarea "x"
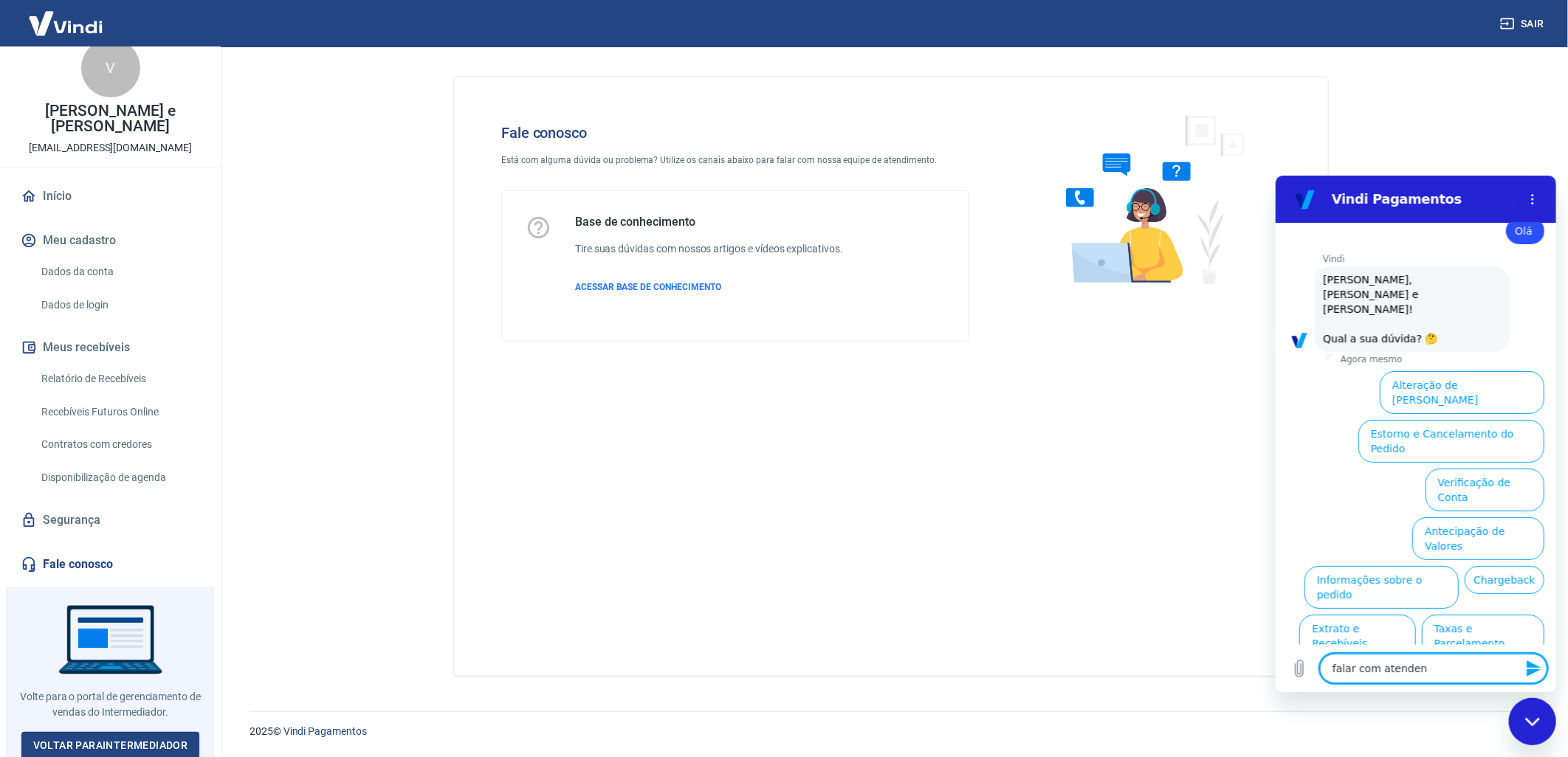
type textarea "falar com atendent"
type textarea "x"
type textarea "falar com atendente"
type textarea "x"
type textarea "falar com atendente"
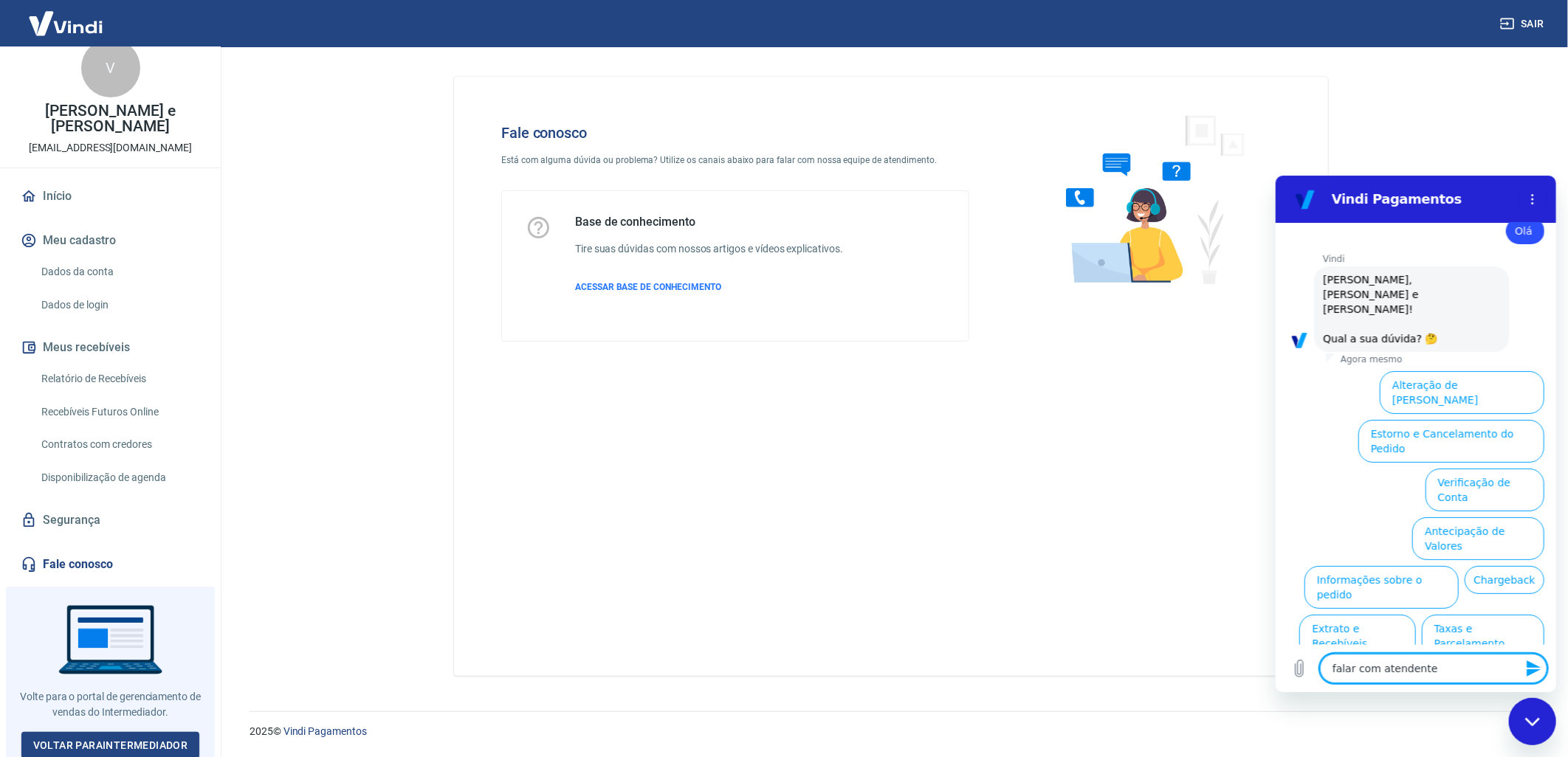
type textarea "x"
type textarea "falar com atendente h"
type textarea "x"
type textarea "falar com atendente hu"
type textarea "x"
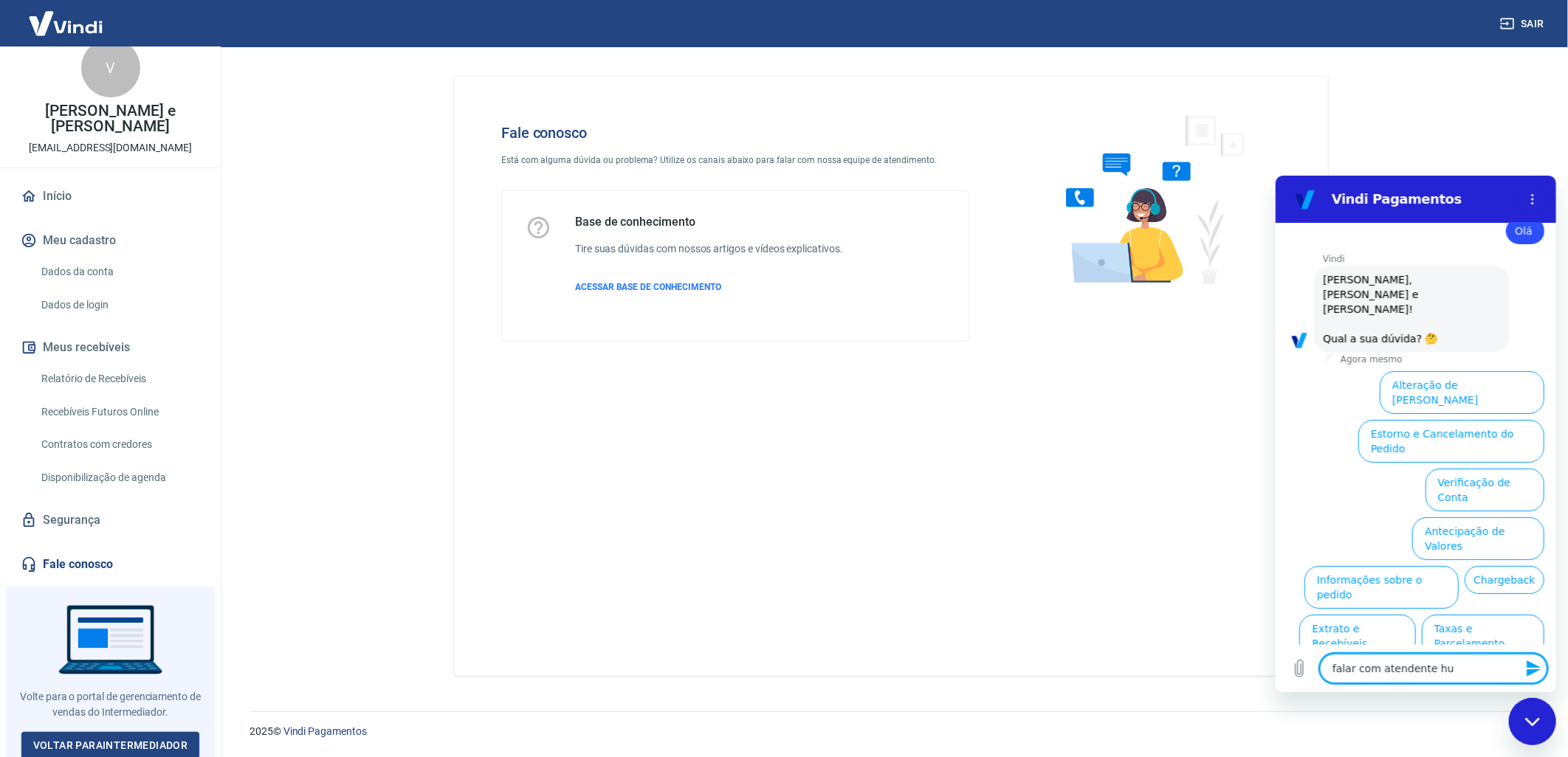
type textarea "falar com atendente hum"
type textarea "x"
type textarea "falar com atendente huma"
type textarea "x"
type textarea "falar com atendente human"
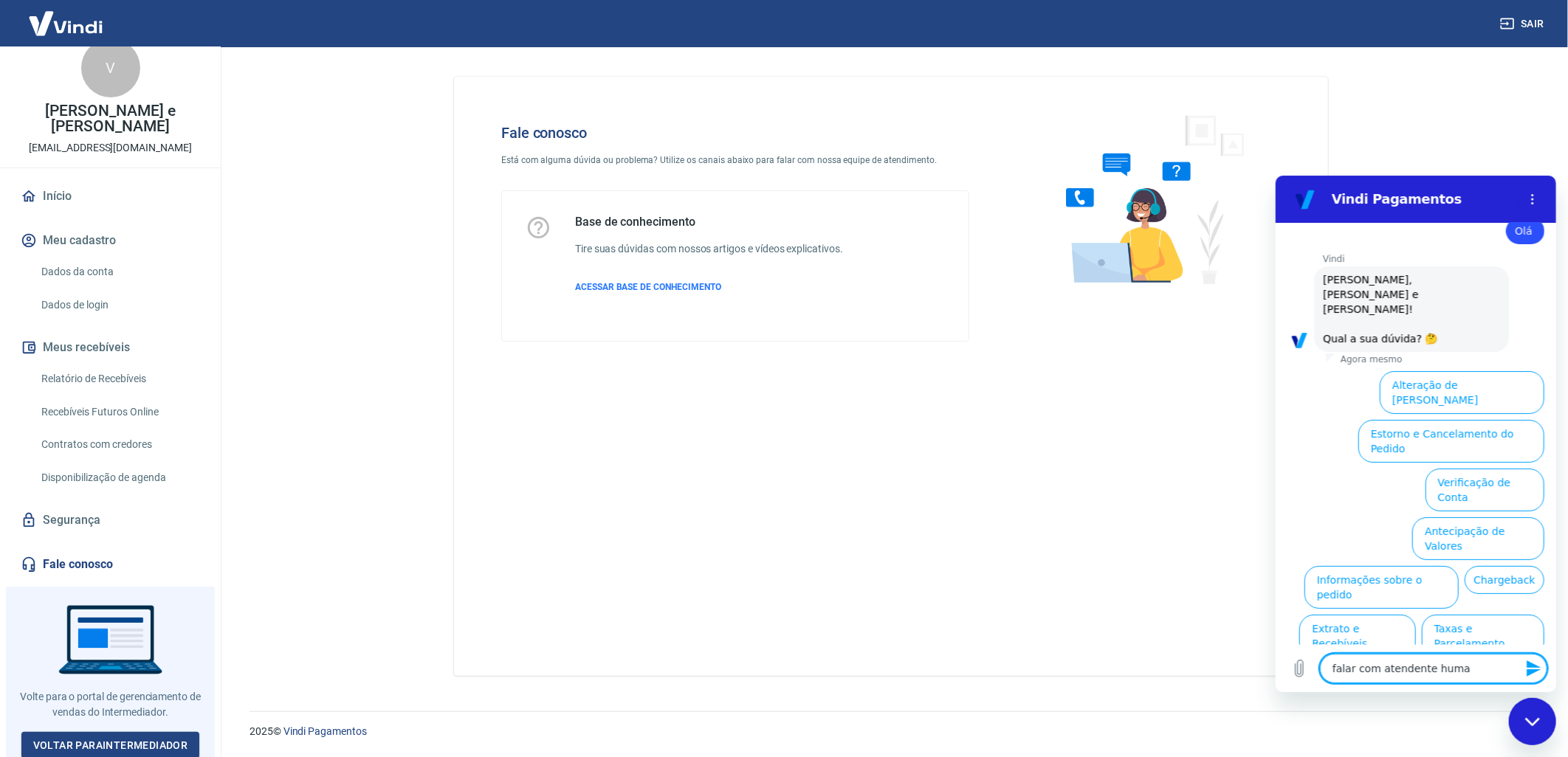
type textarea "x"
type textarea "falar com atendente humano"
type textarea "x"
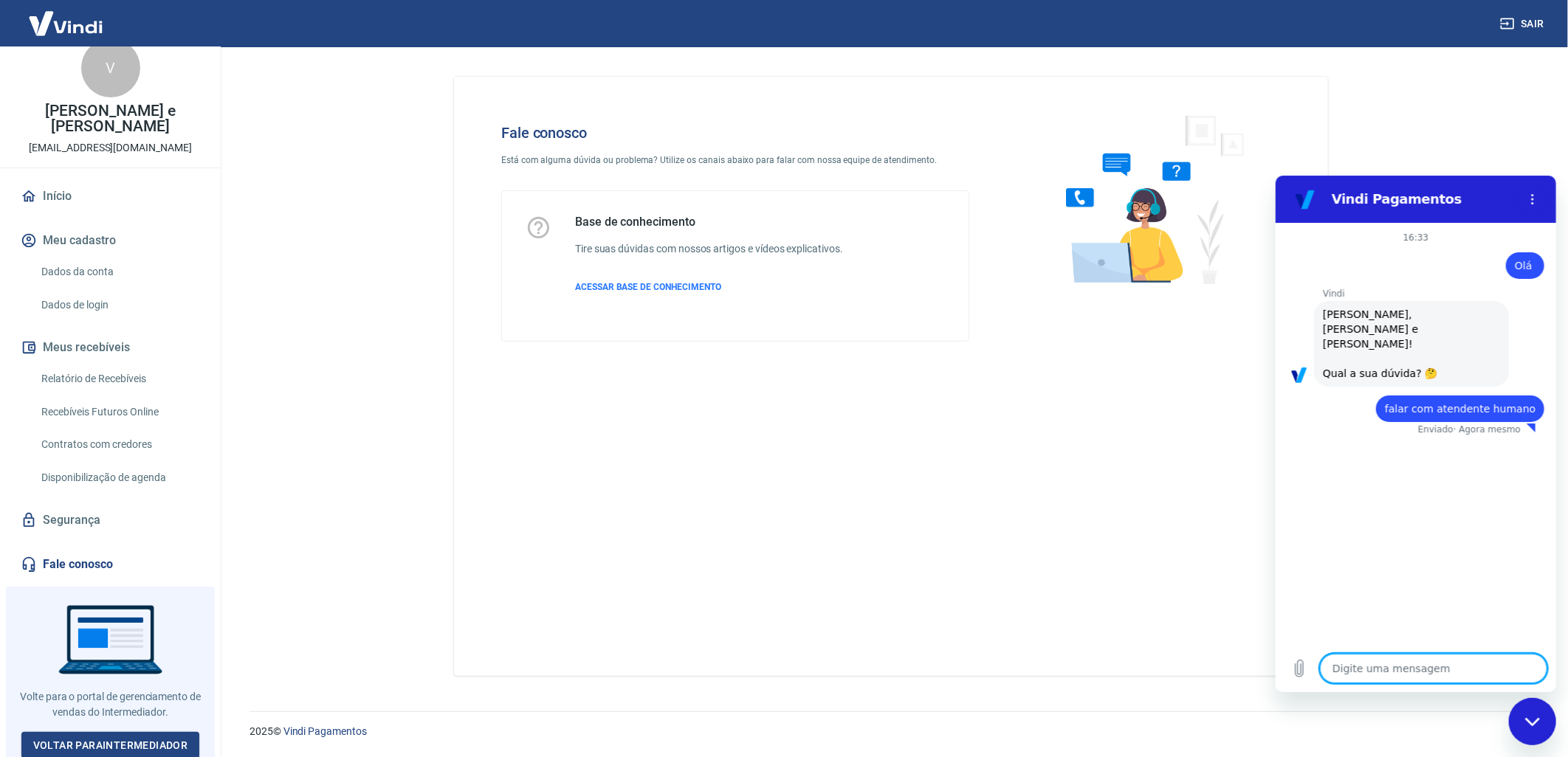
type textarea "x"
type textarea "f"
type textarea "x"
type textarea "fa"
type textarea "x"
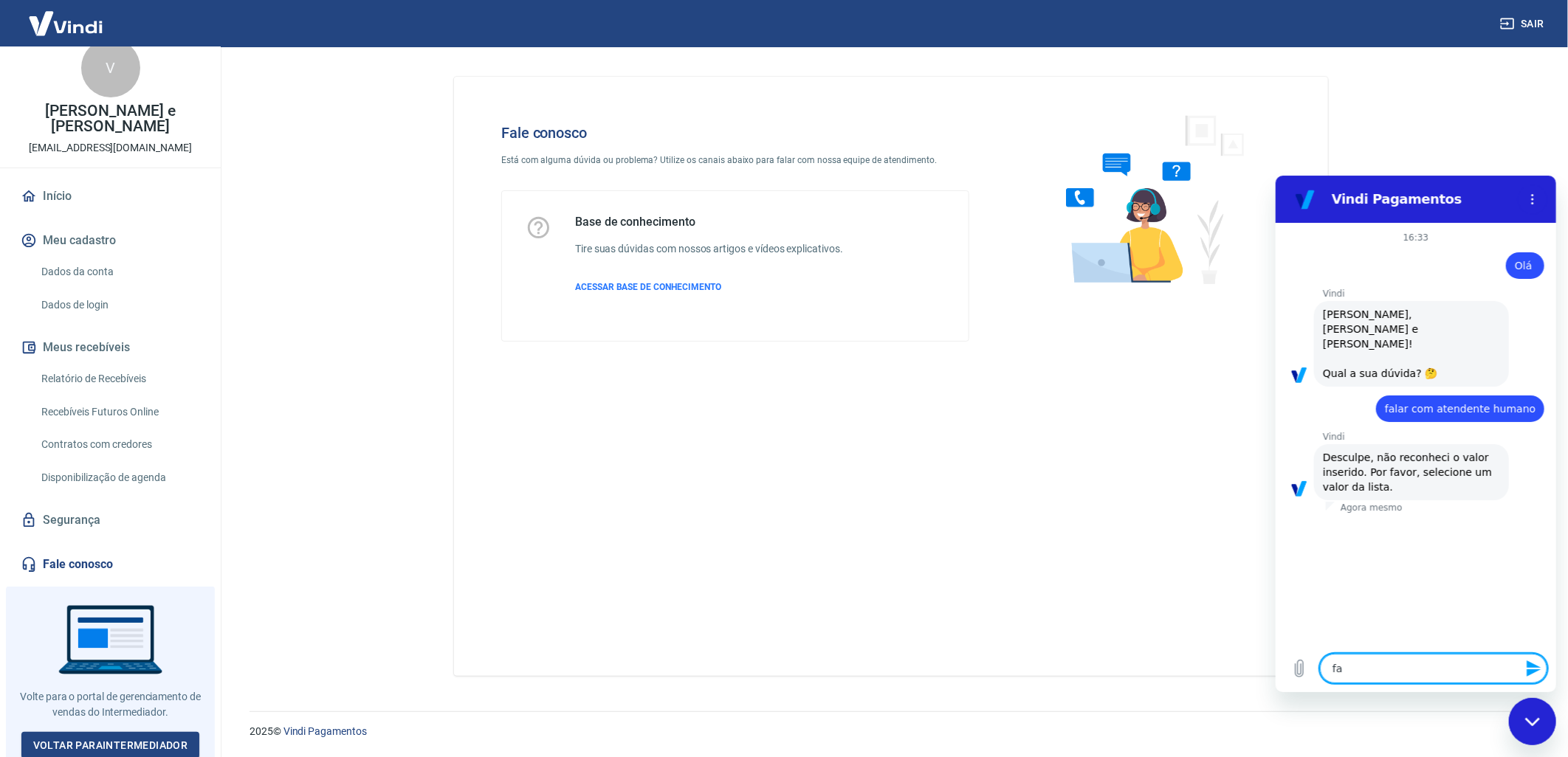
type textarea "fal"
type textarea "x"
type textarea "fala"
type textarea "x"
type textarea "falar"
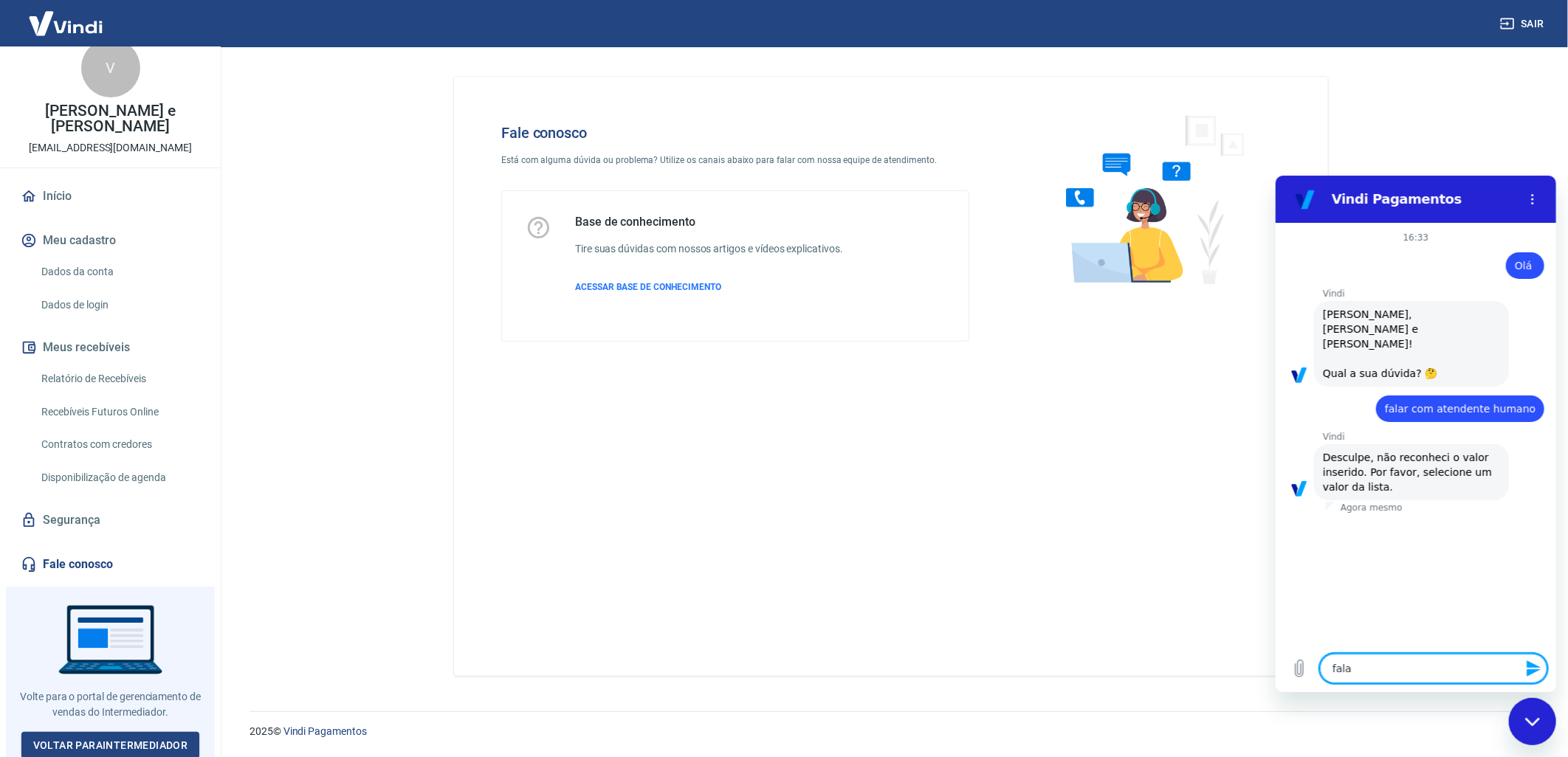
type textarea "x"
type textarea "falar"
type textarea "x"
type textarea "falar c"
type textarea "x"
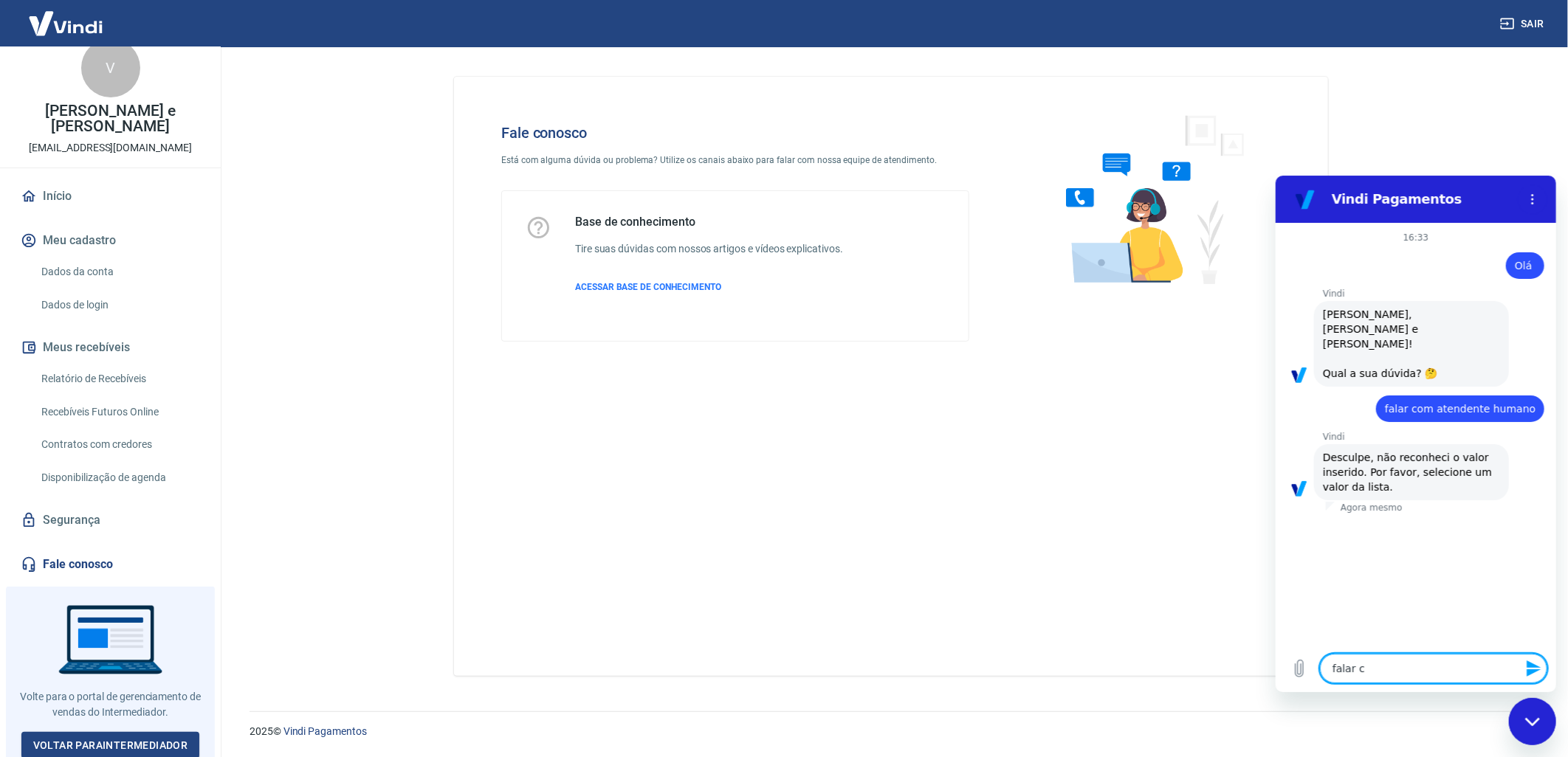
type textarea "falar co"
type textarea "x"
type textarea "falar com"
type textarea "x"
type textarea "falar com"
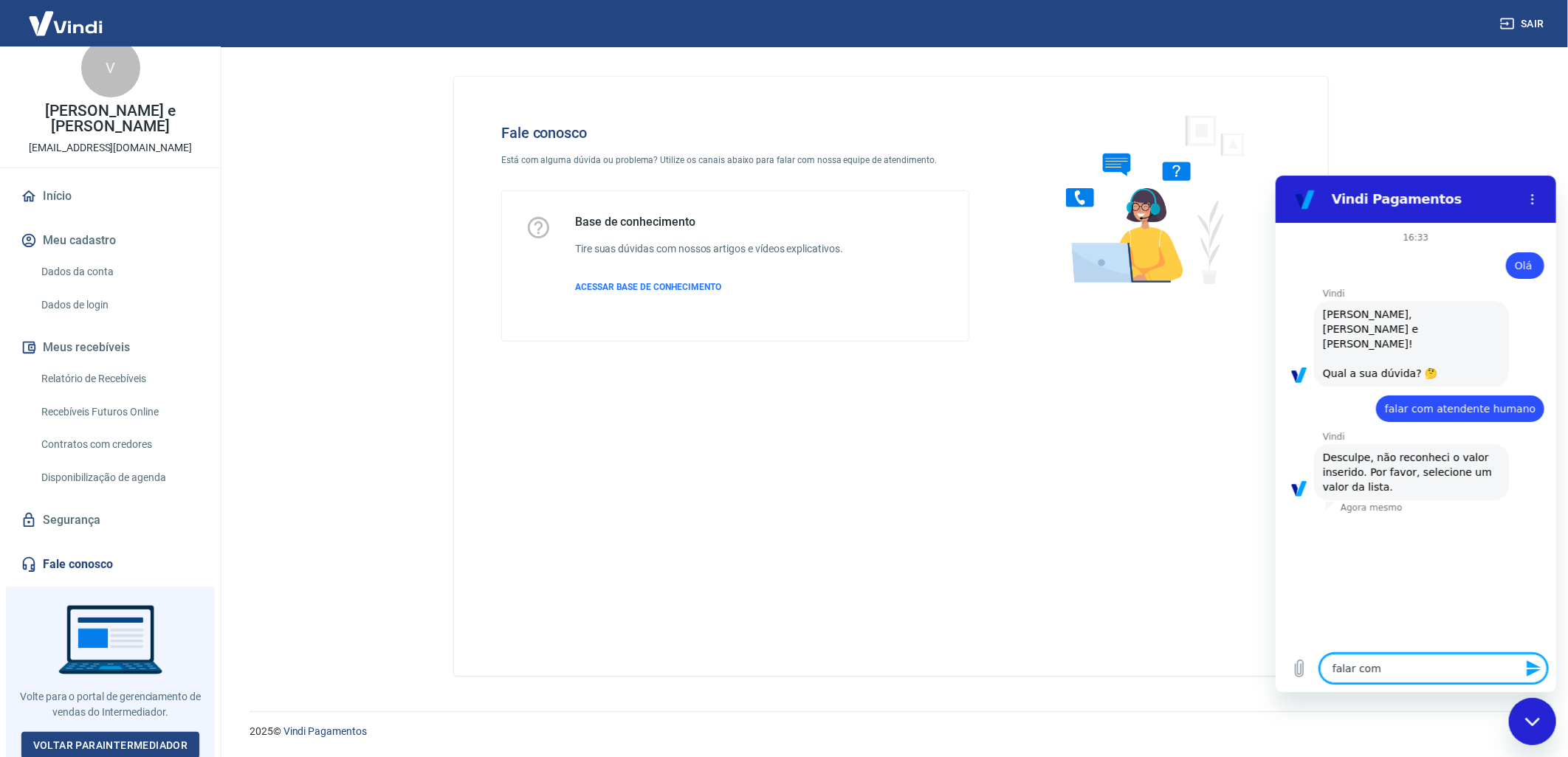
type textarea "x"
type textarea "falar com a"
type textarea "x"
type textarea "falar com at"
type textarea "x"
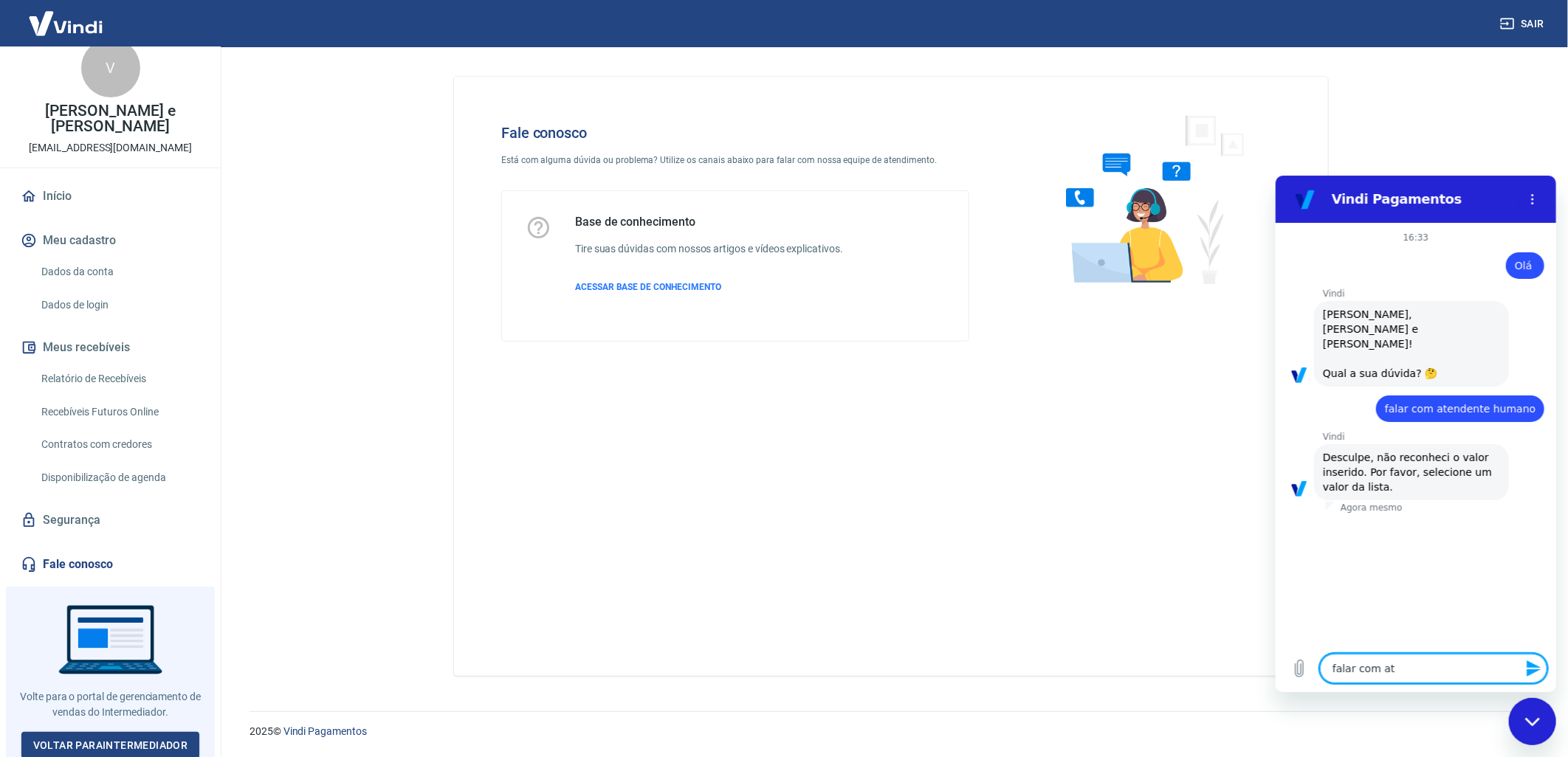
type textarea "falar com ate"
type textarea "x"
type textarea "falar com [GEOGRAPHIC_DATA]"
type textarea "x"
type textarea "falar com atend"
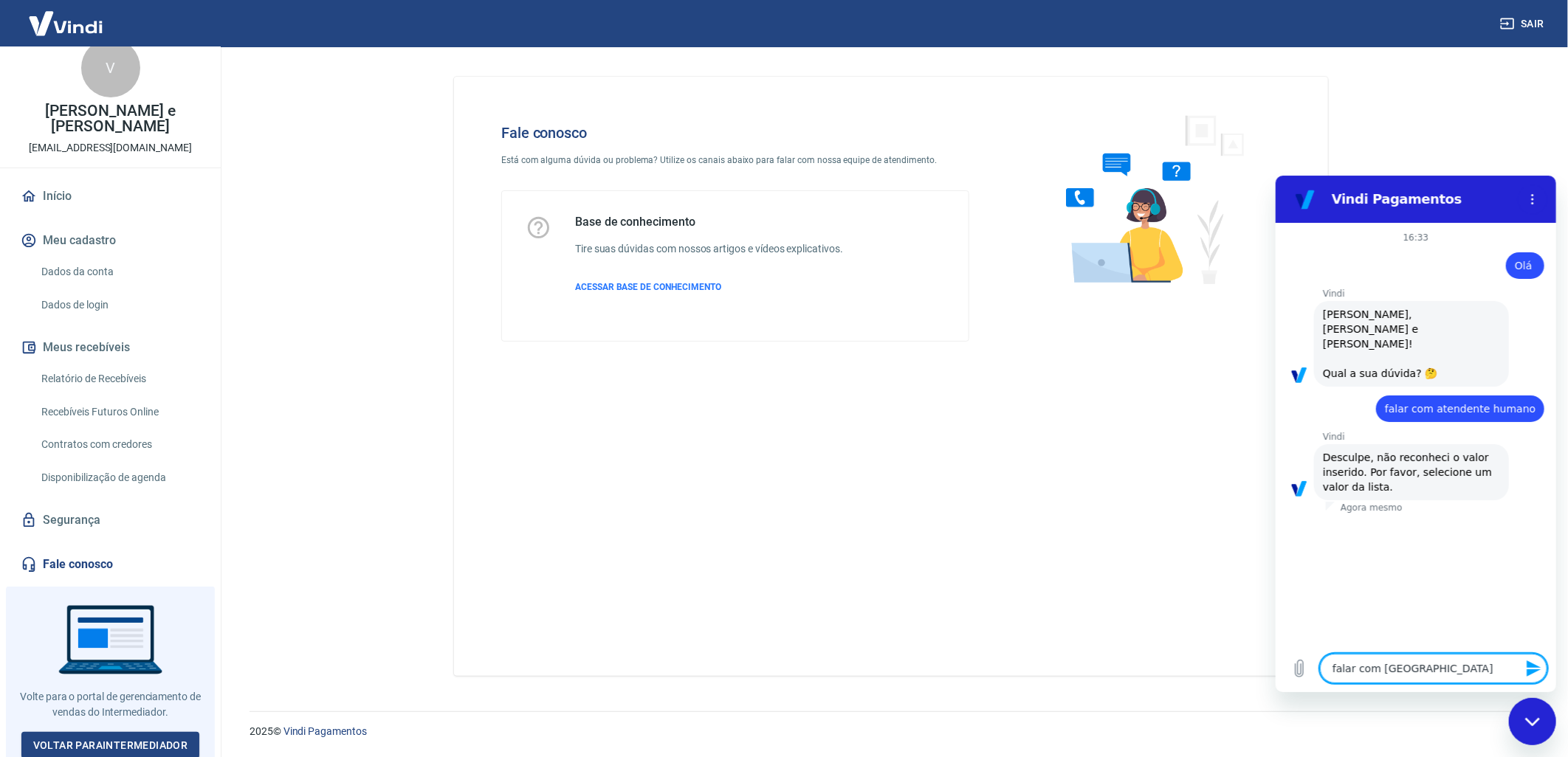
type textarea "x"
type textarea "falar com atende"
type textarea "x"
type textarea "falar com atenden"
type textarea "x"
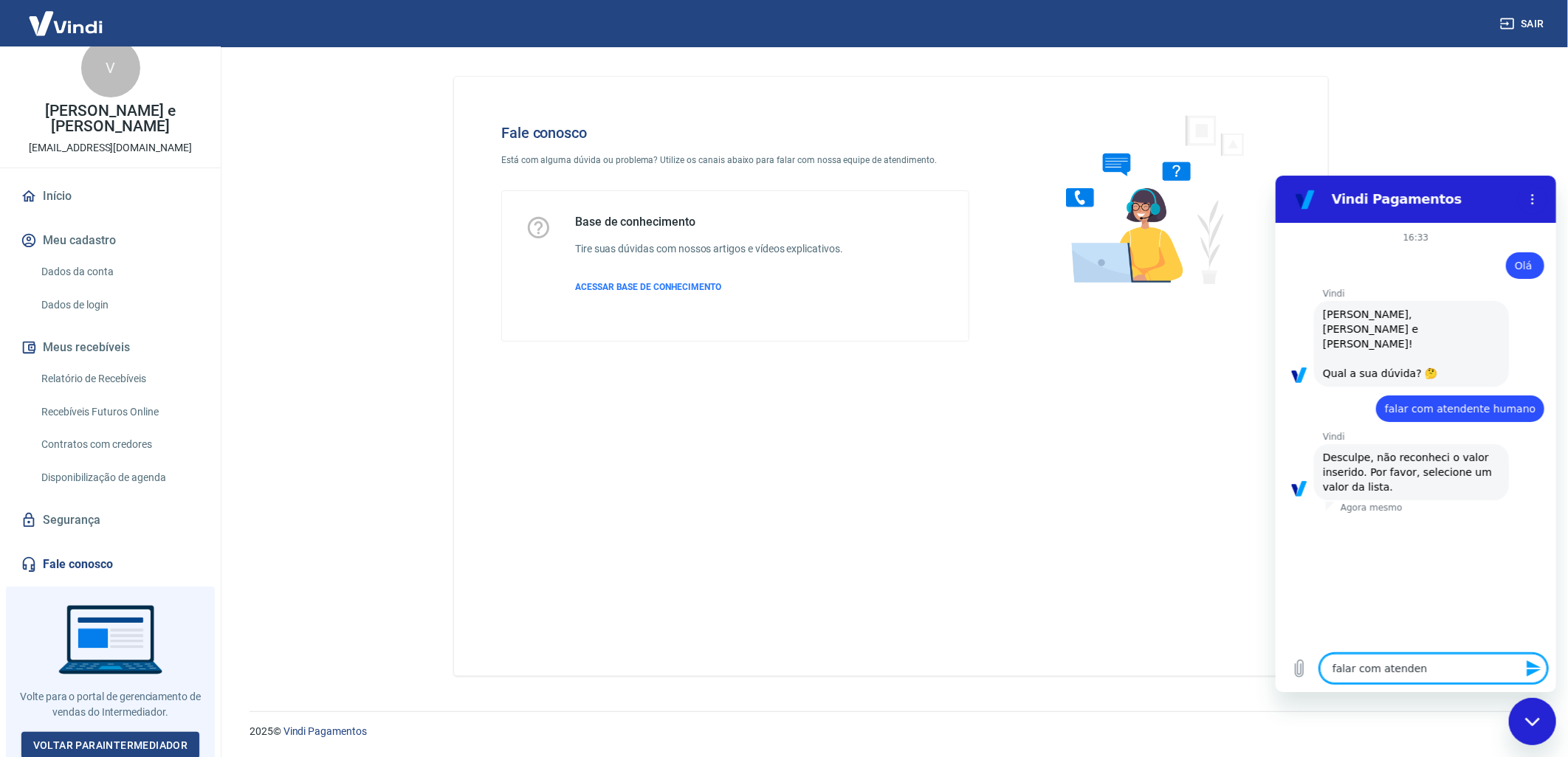
type textarea "falar com atendent"
type textarea "x"
type textarea "falar com atendente"
type textarea "x"
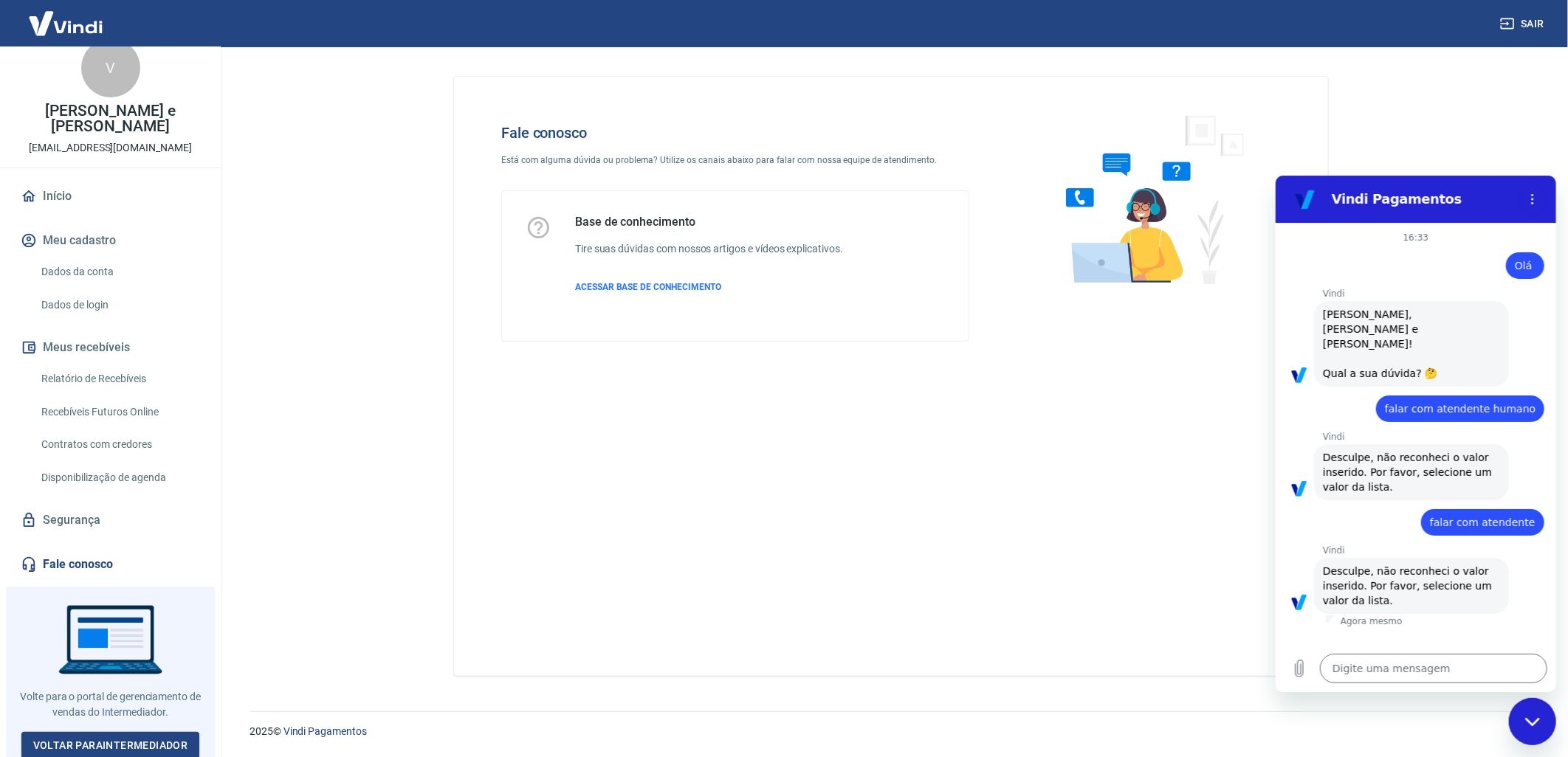
click at [1536, 722] on icon "Fechar janela de mensagens" at bounding box center [1532, 722] width 16 height 9
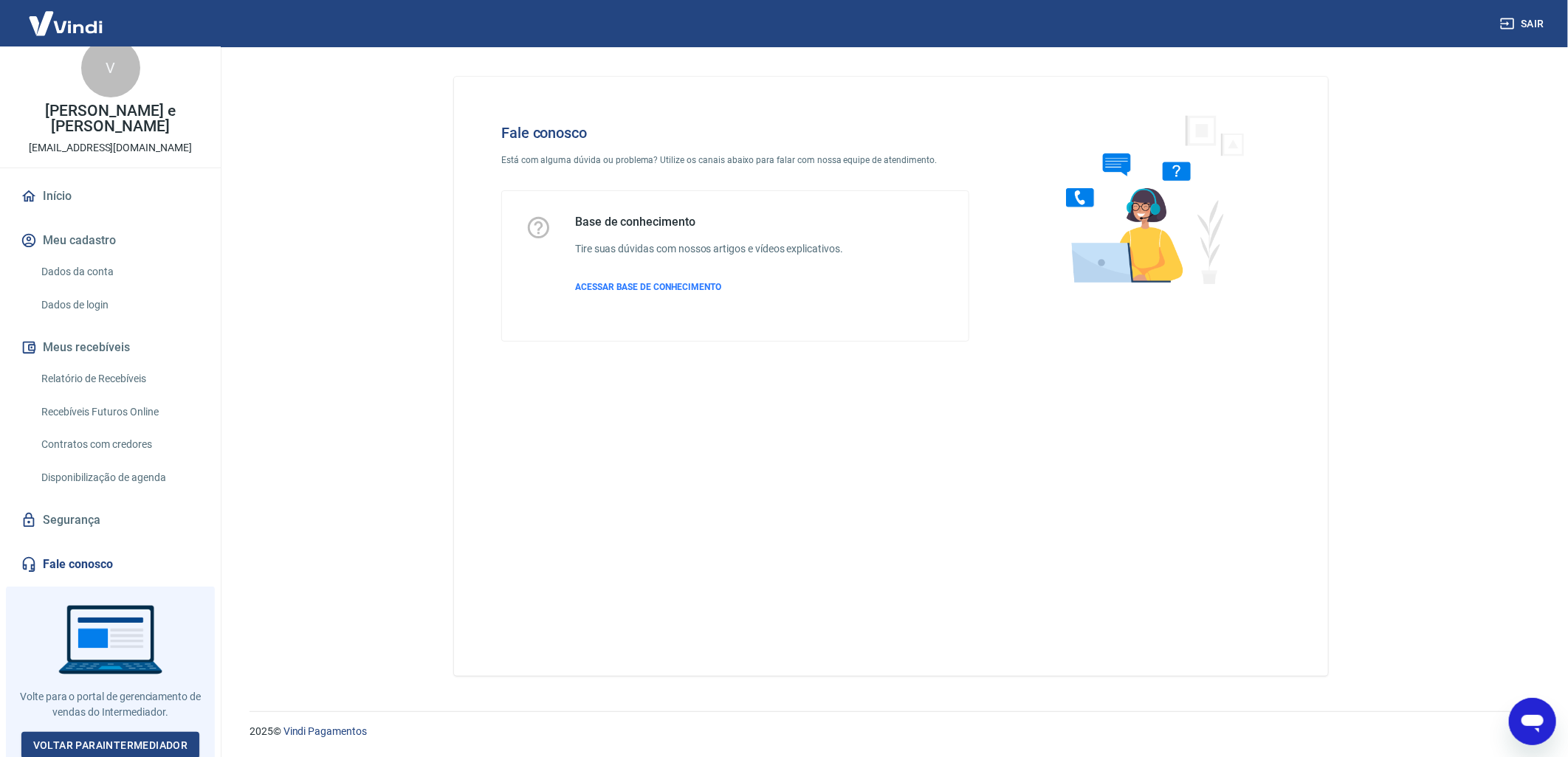
click at [1536, 722] on icon "Abrir janela de mensagens" at bounding box center [1531, 723] width 22 height 18
type textarea "x"
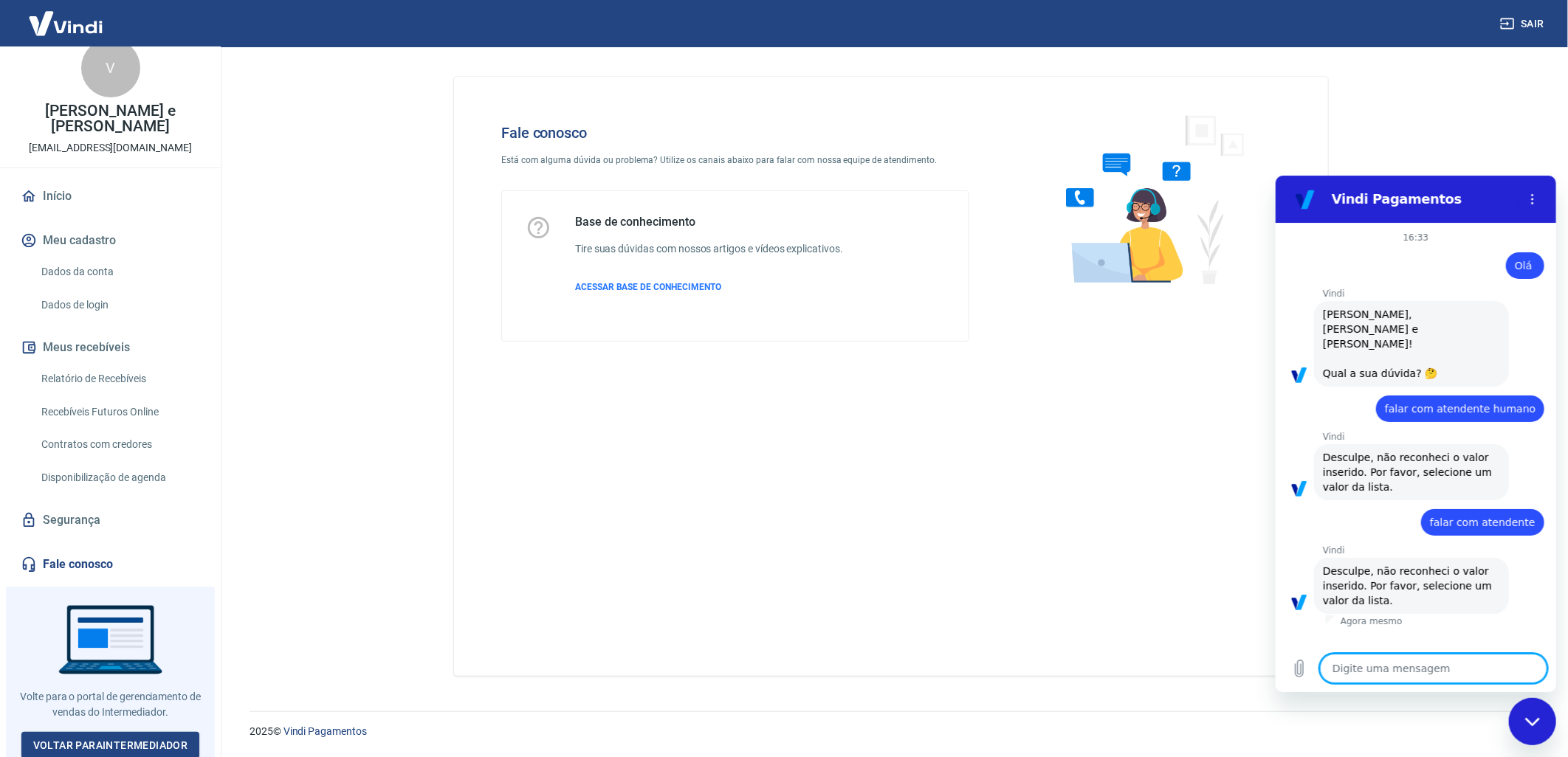
click at [1443, 665] on textarea at bounding box center [1432, 668] width 227 height 30
type textarea "a"
type textarea "x"
type textarea "at"
type textarea "x"
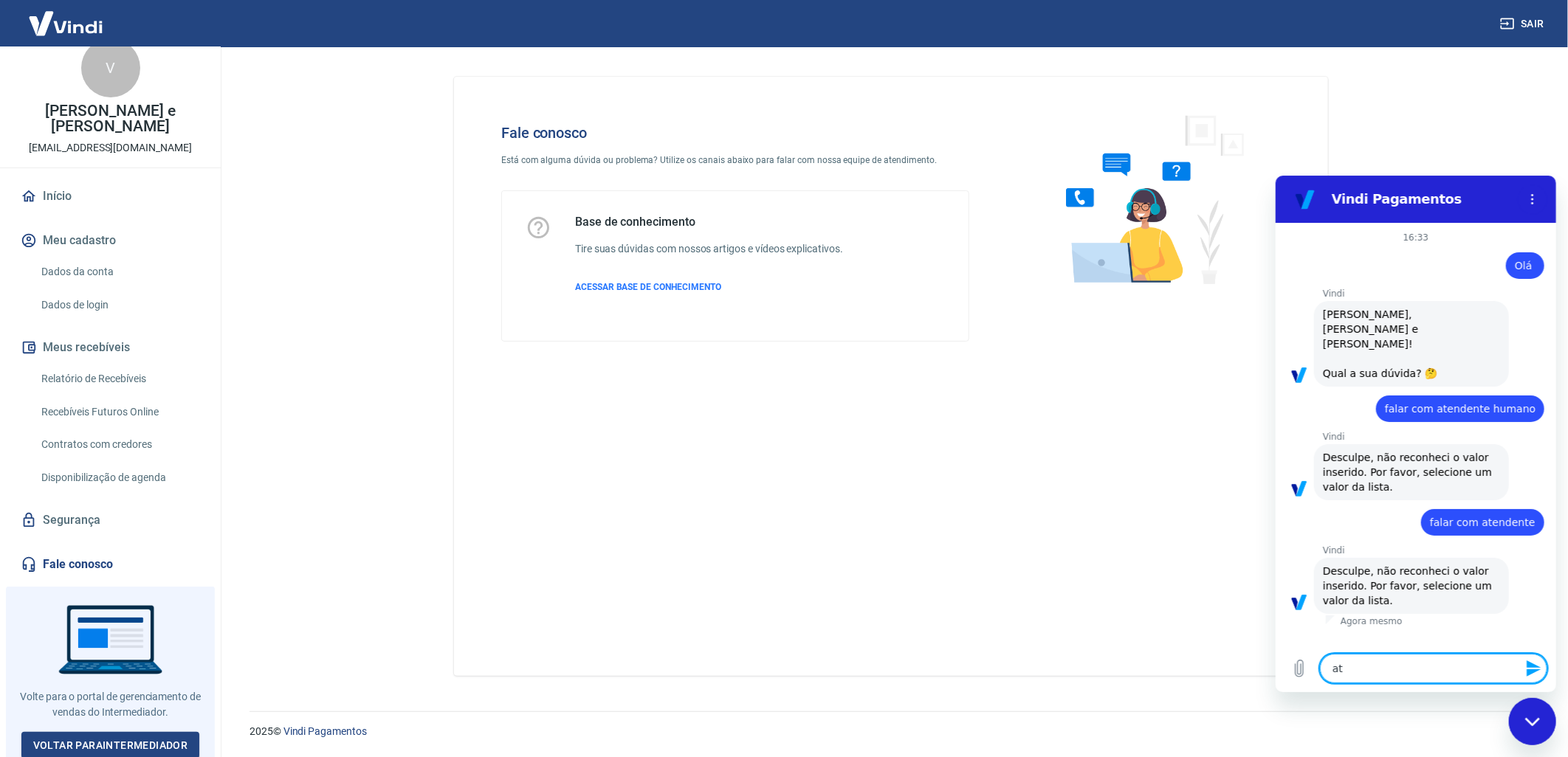
type textarea "ate"
type textarea "x"
type textarea "aten"
type textarea "x"
type textarea "atend"
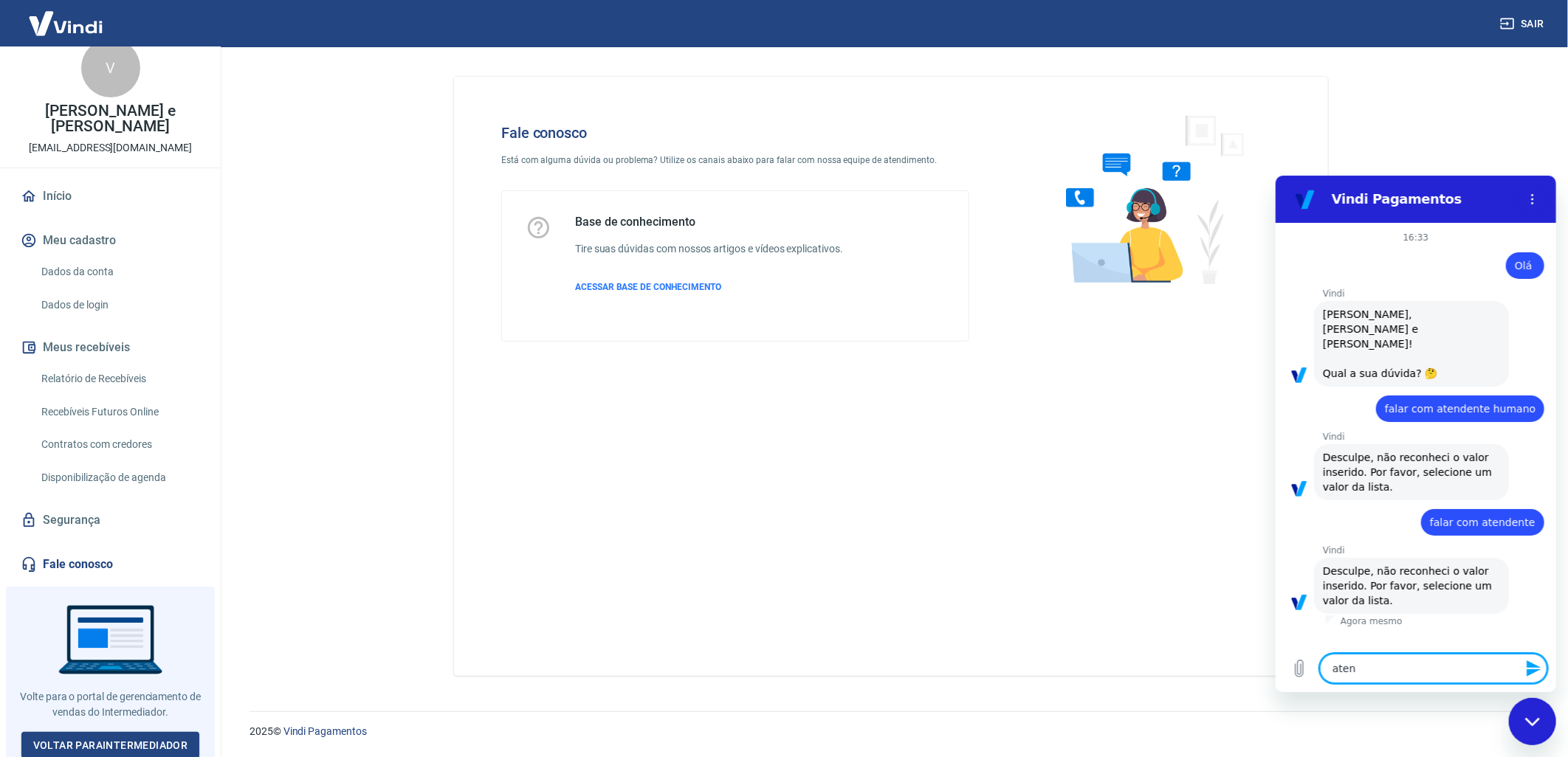
type textarea "x"
type textarea "atende"
type textarea "x"
type textarea "atenden"
type textarea "x"
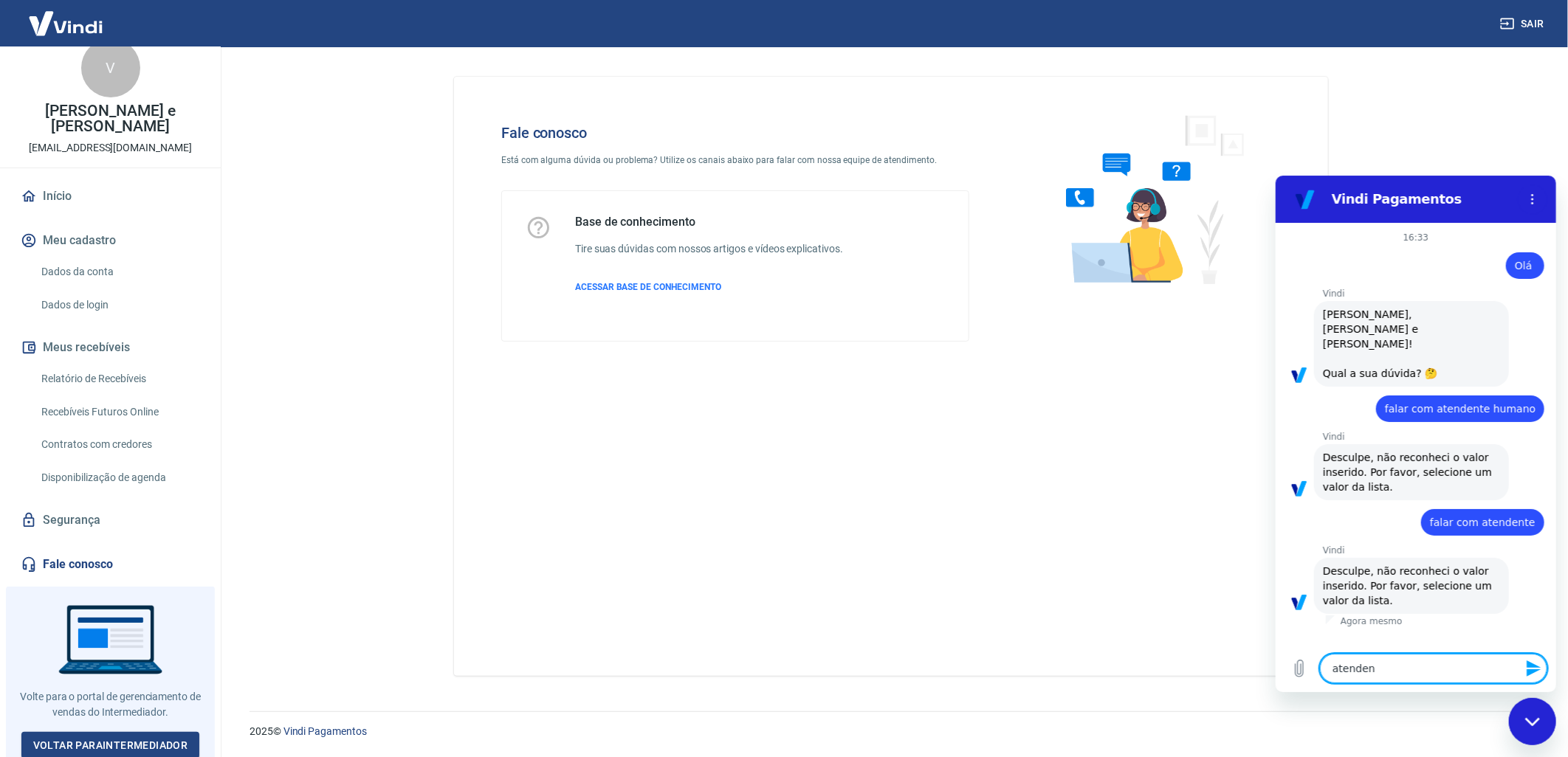
type textarea "atendent"
type textarea "x"
type textarea "atendente"
type textarea "x"
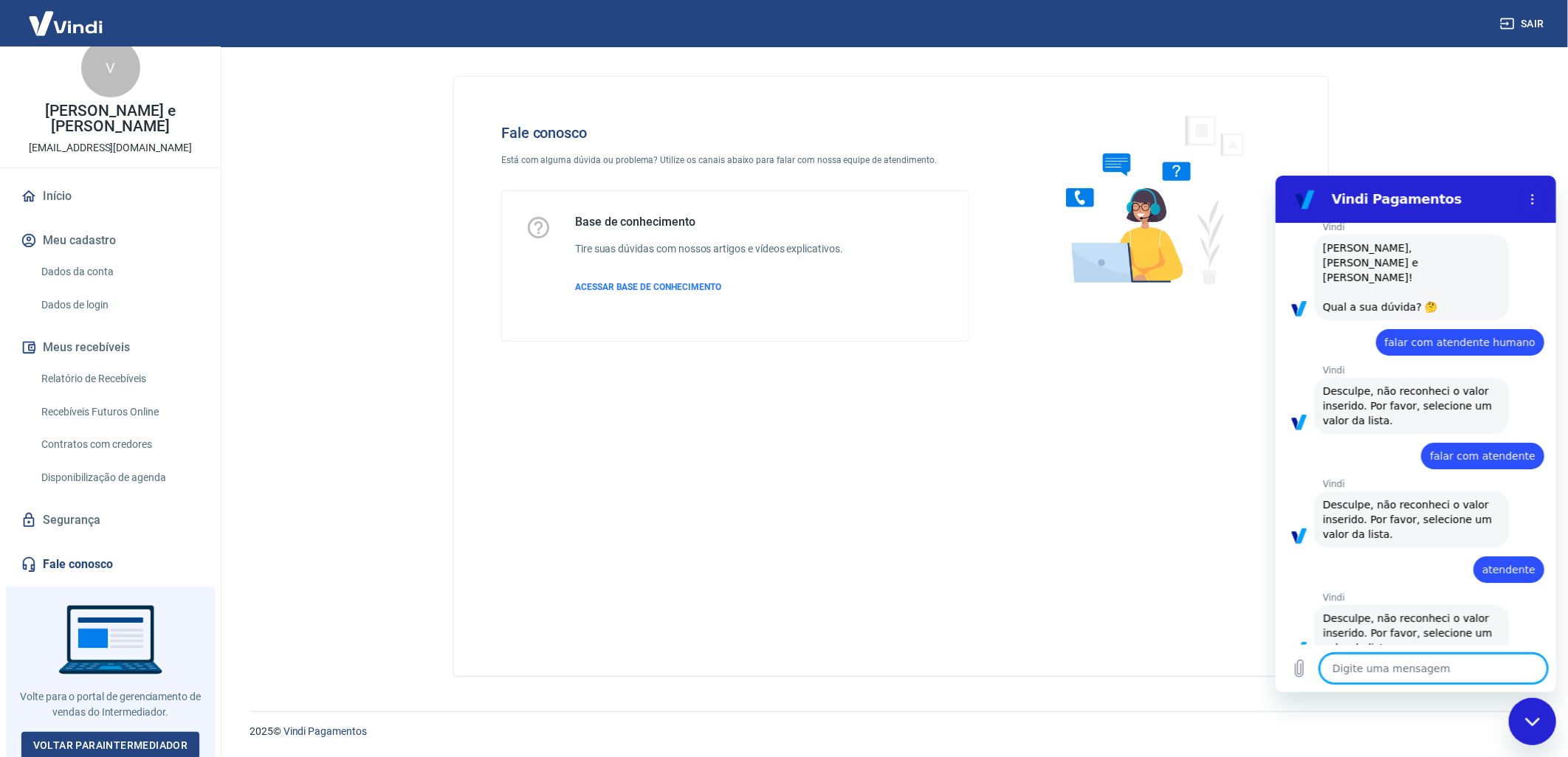
scroll to position [69, 0]
type textarea "l"
type textarea "x"
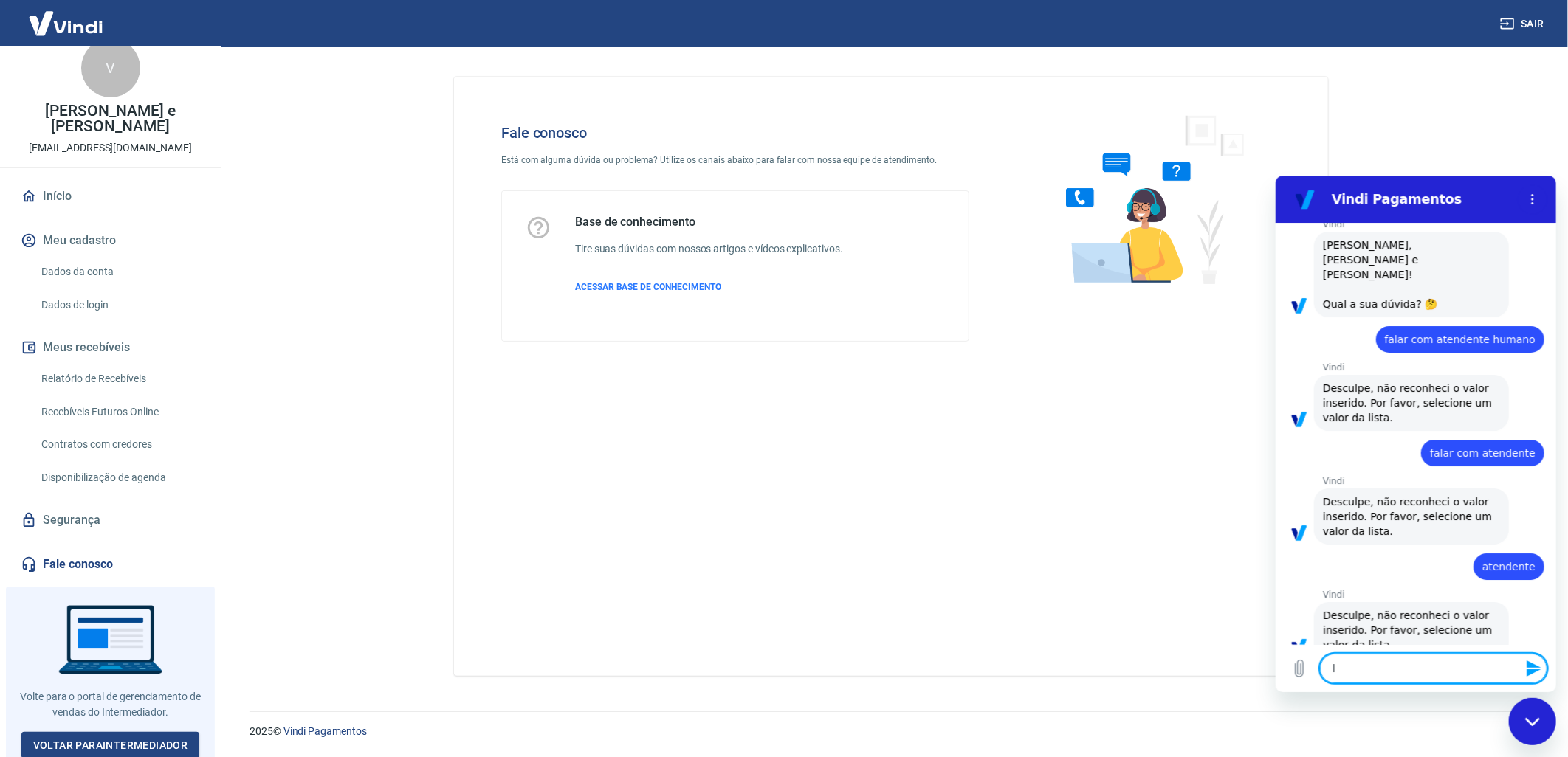
type textarea "li"
type textarea "x"
type textarea "lis"
type textarea "x"
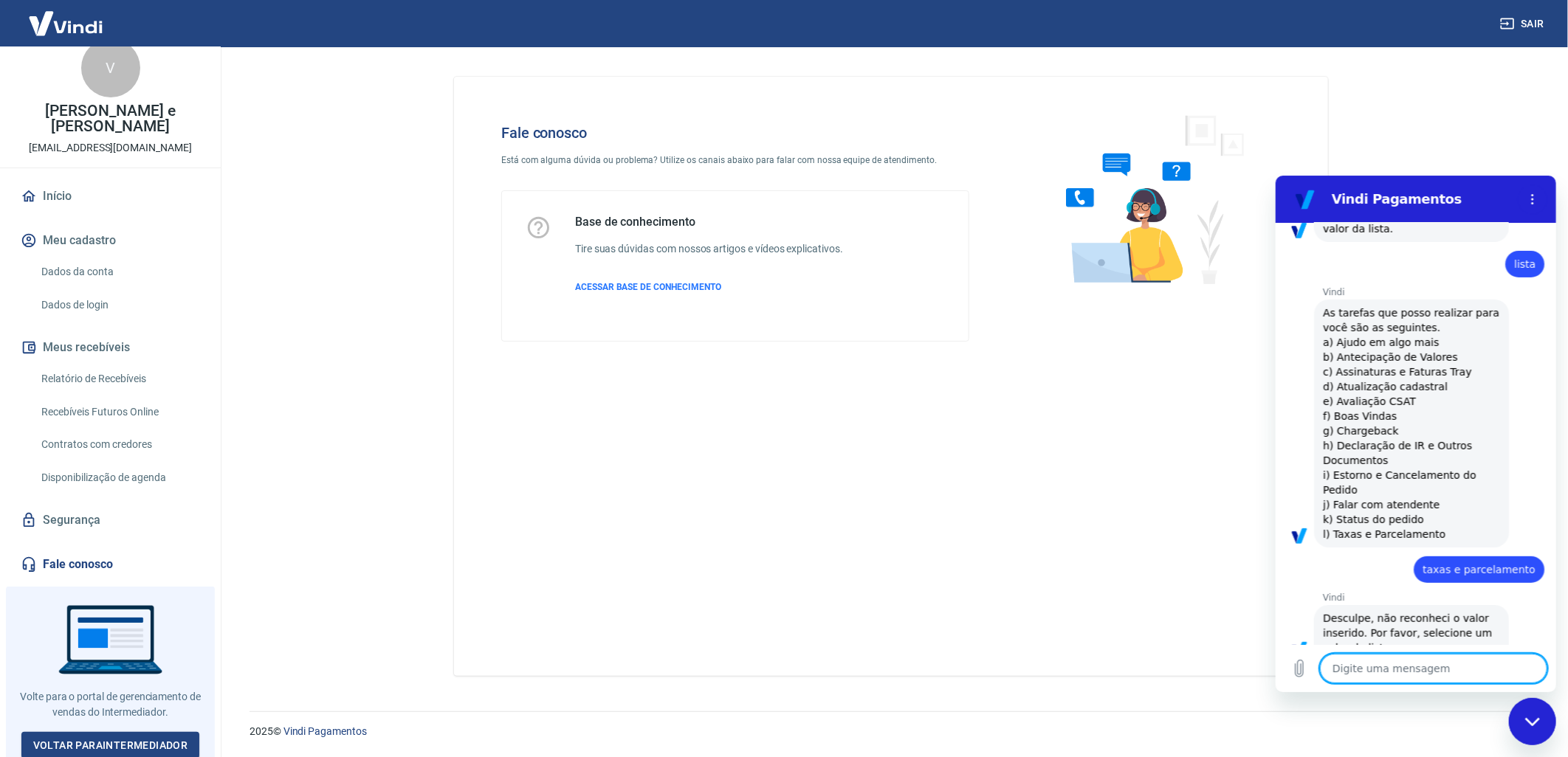
scroll to position [489, 0]
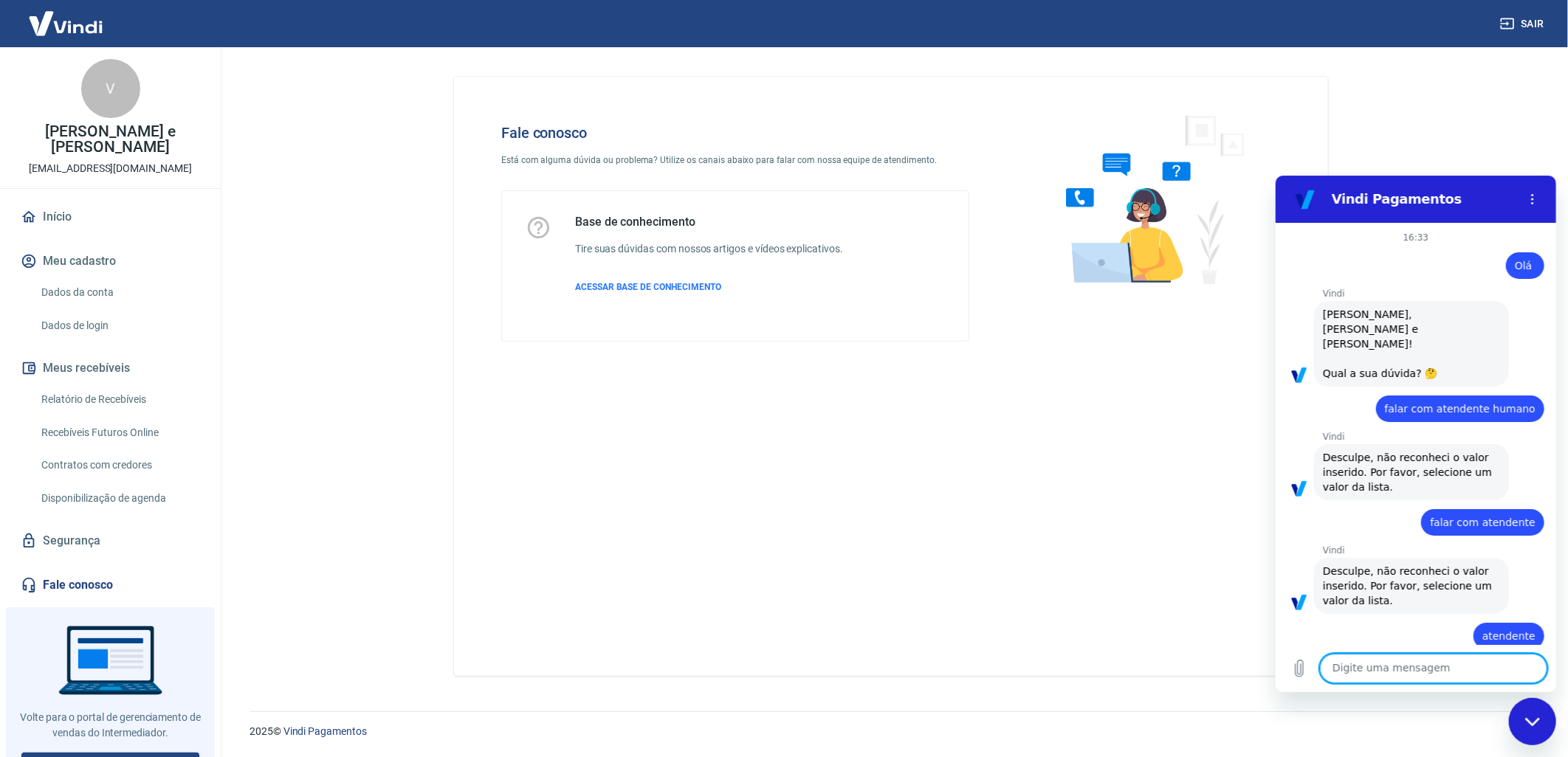
scroll to position [489, 0]
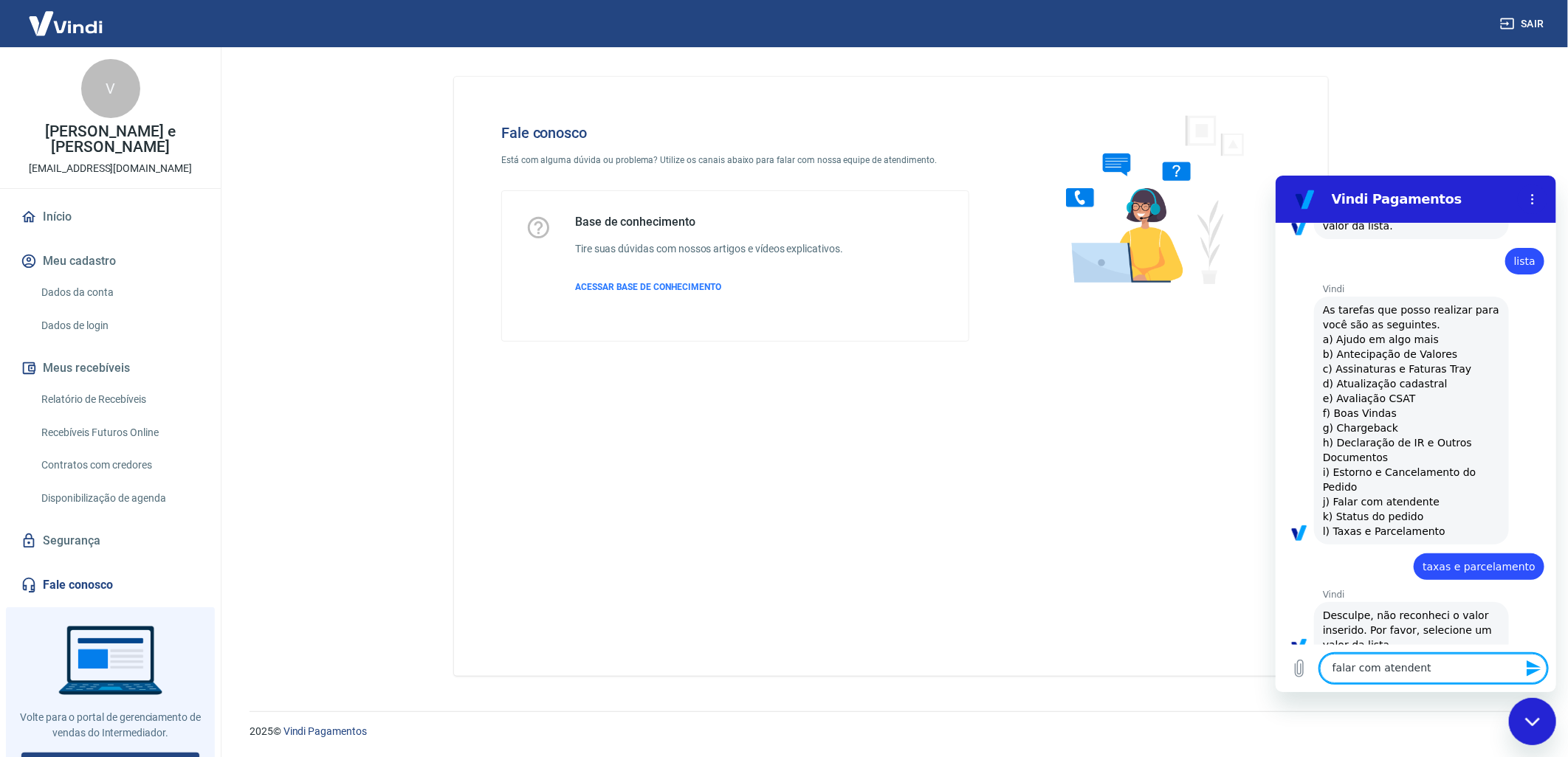
type textarea "falar com atendente"
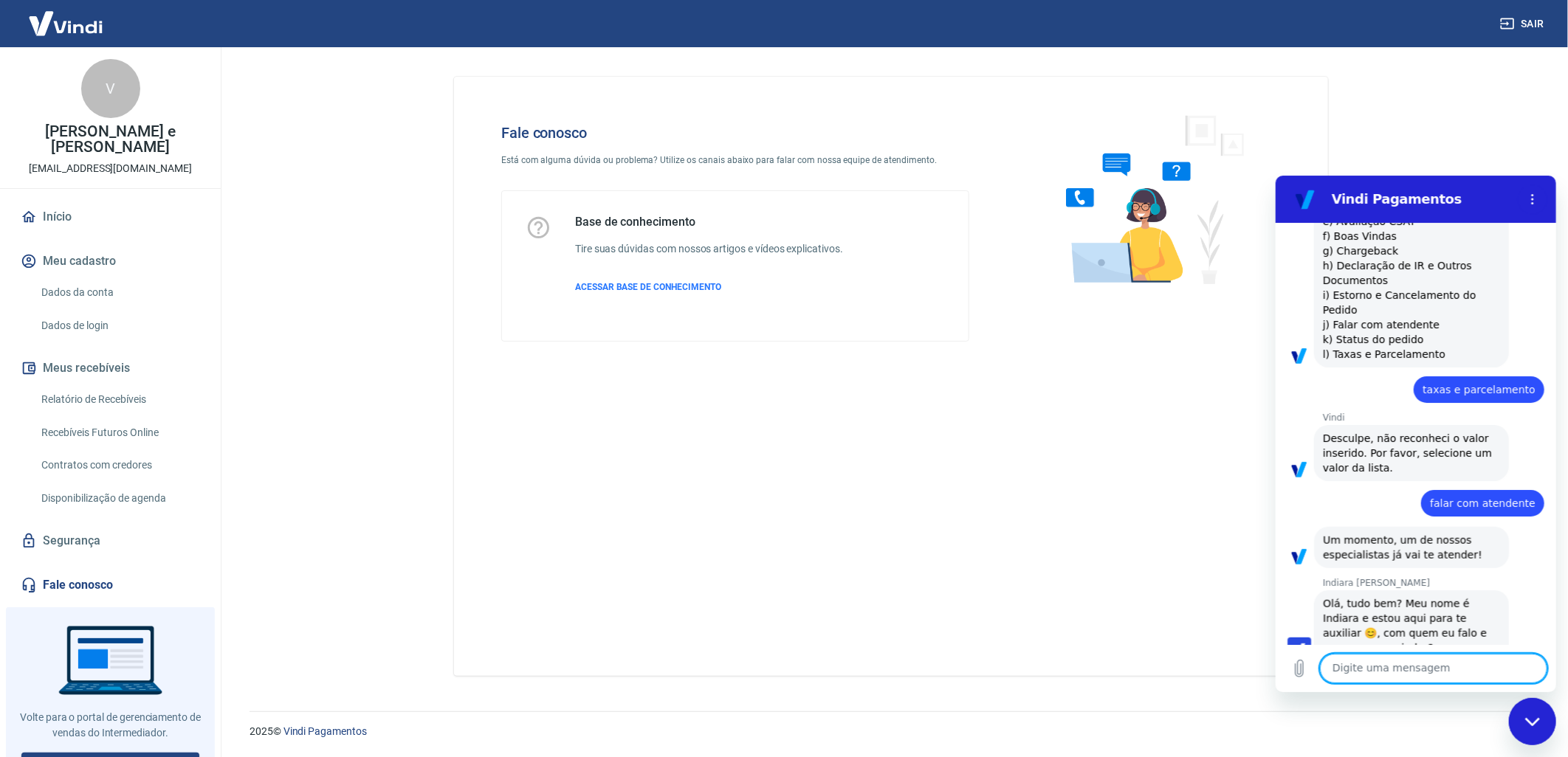
scroll to position [669, 0]
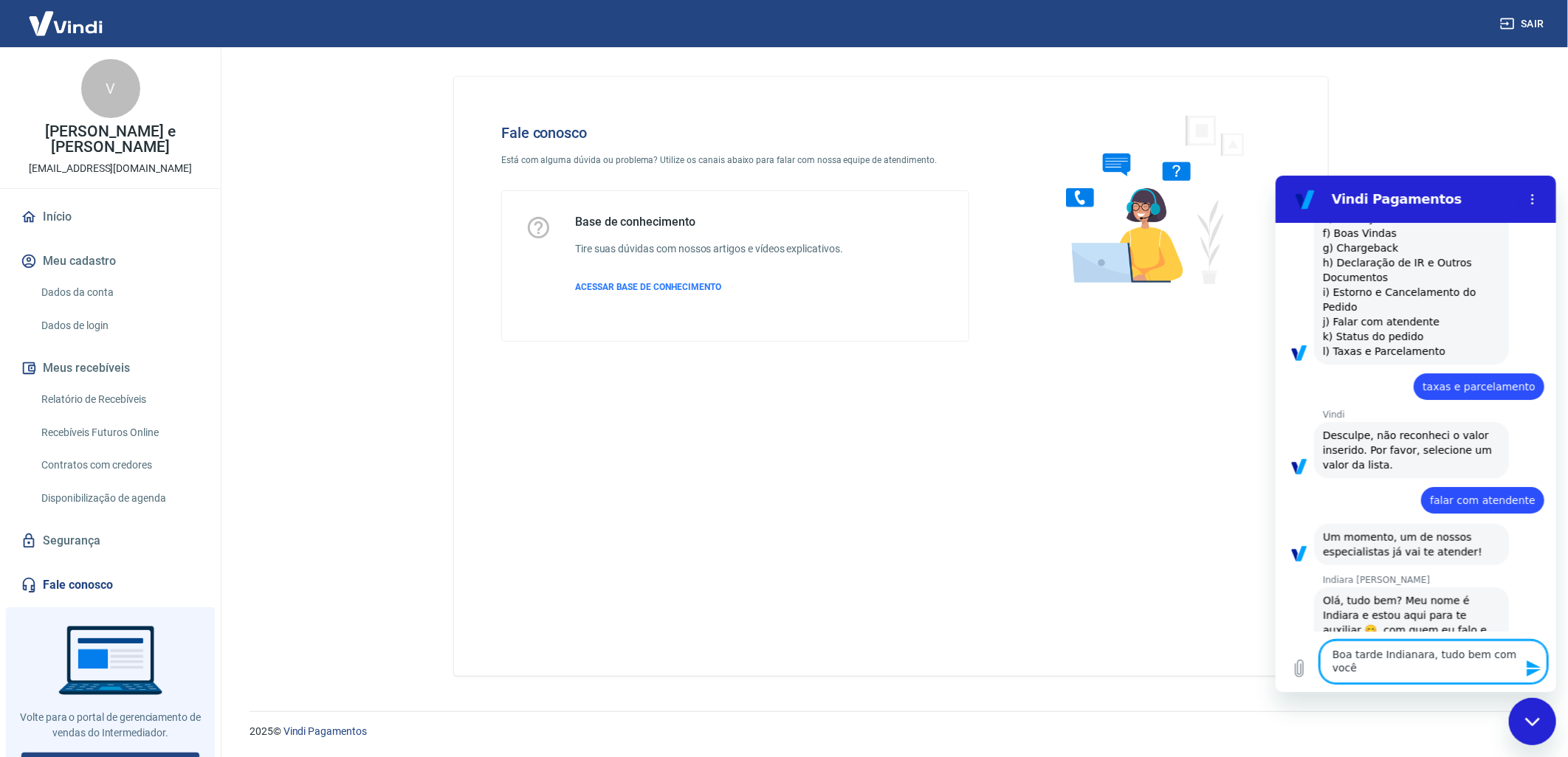
type textarea "Boa tarde Indianara, tudo bem com você?"
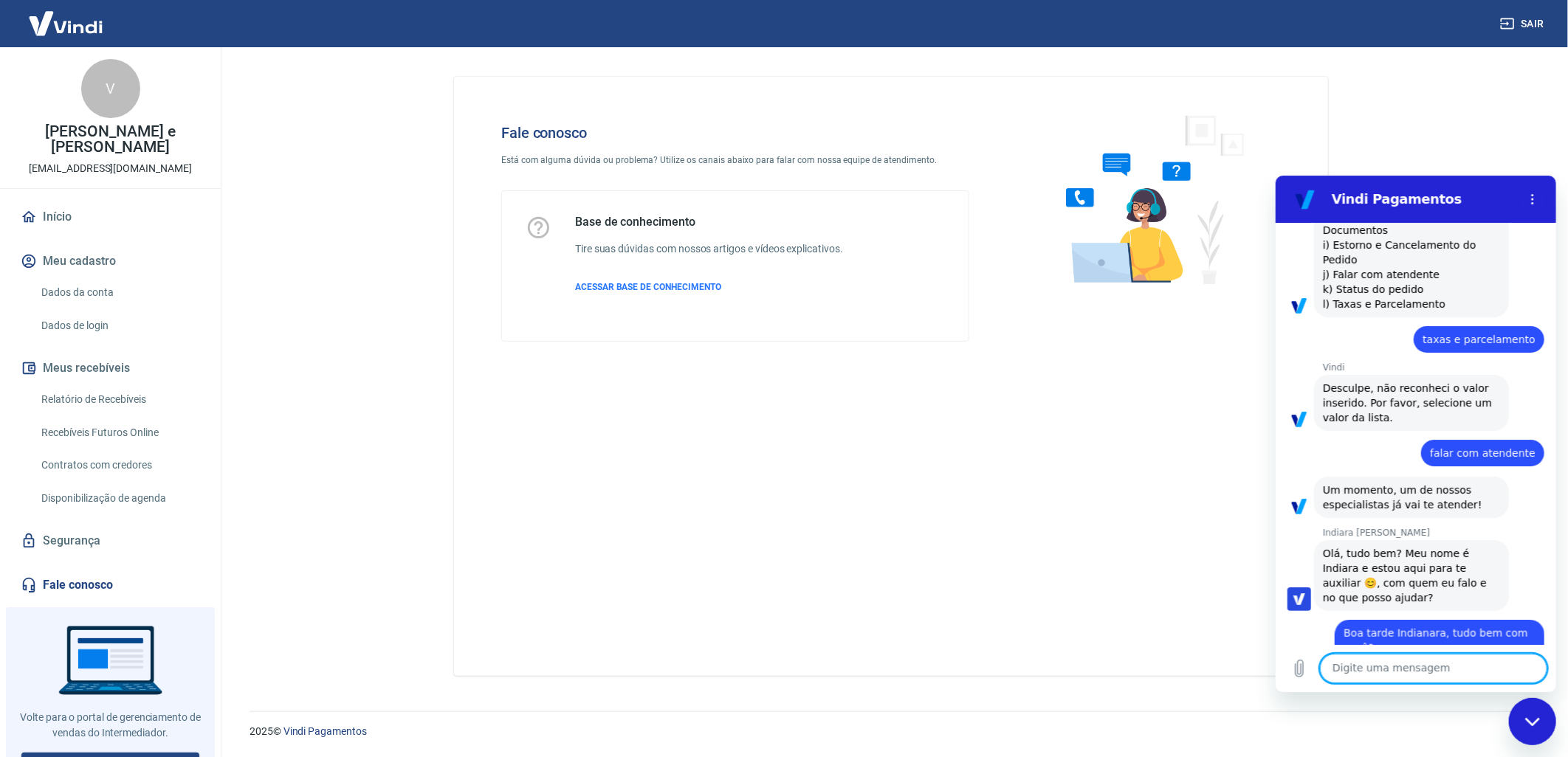
scroll to position [719, 0]
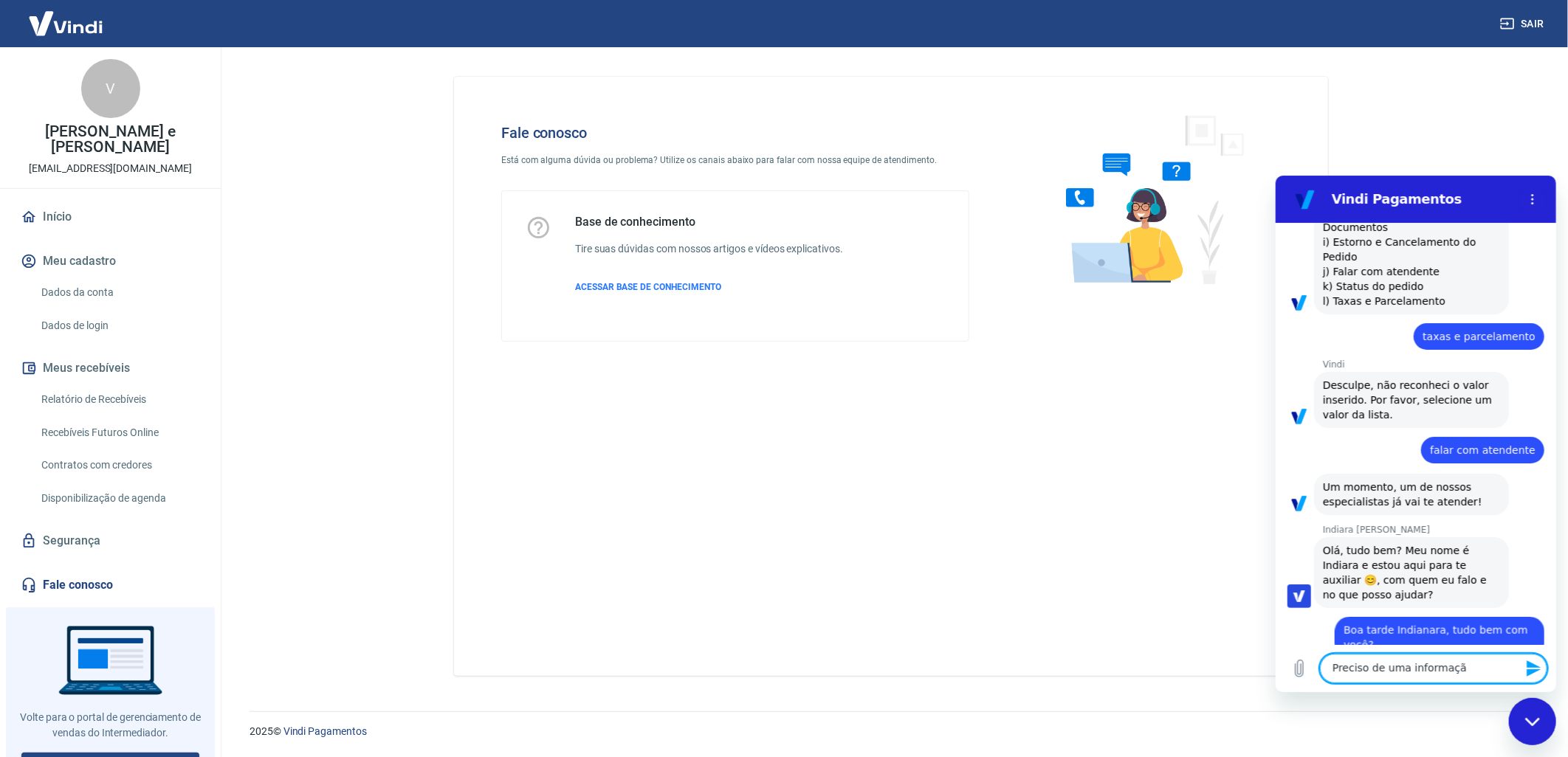
type textarea "Preciso de uma informação"
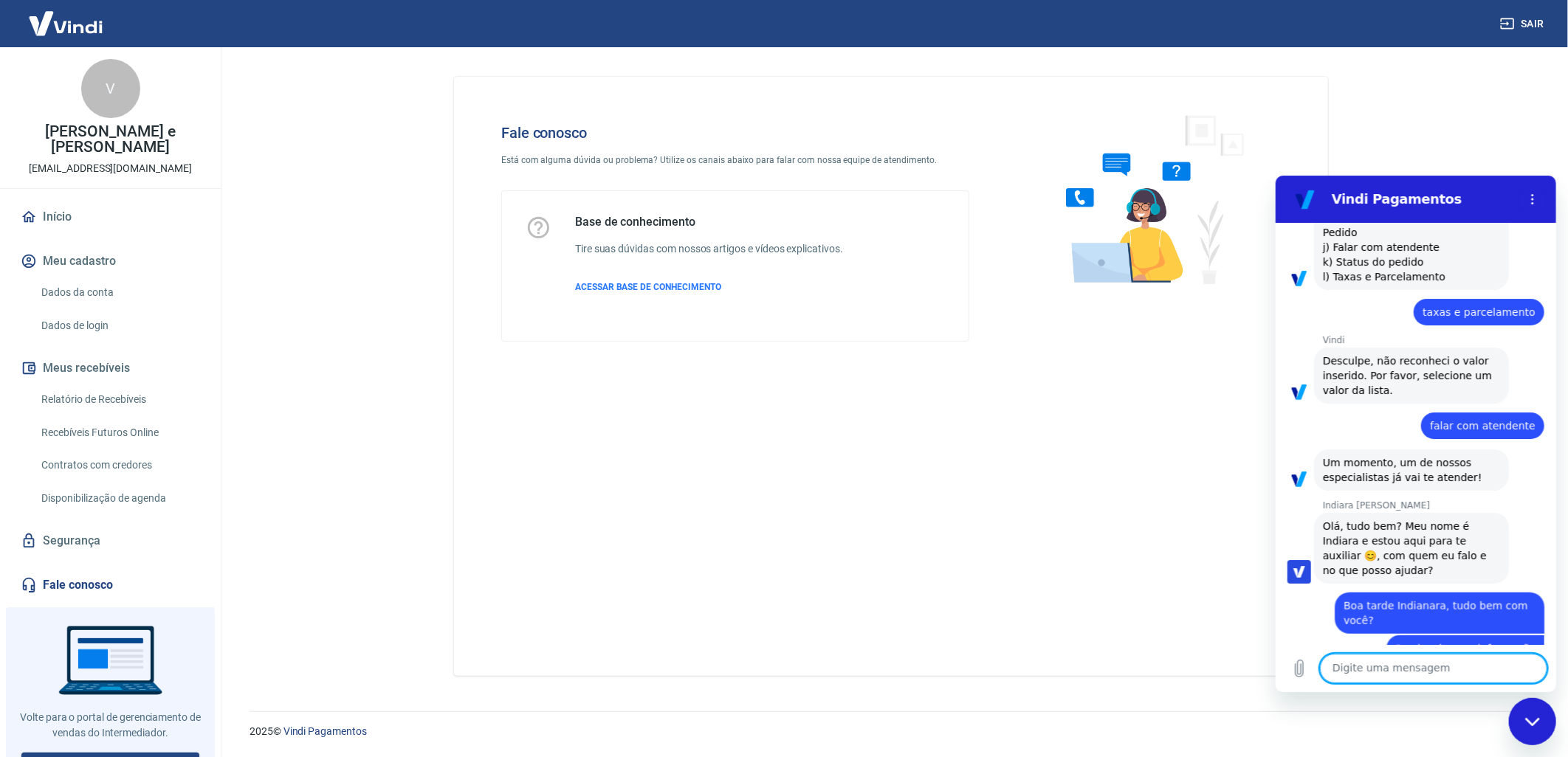
scroll to position [747, 0]
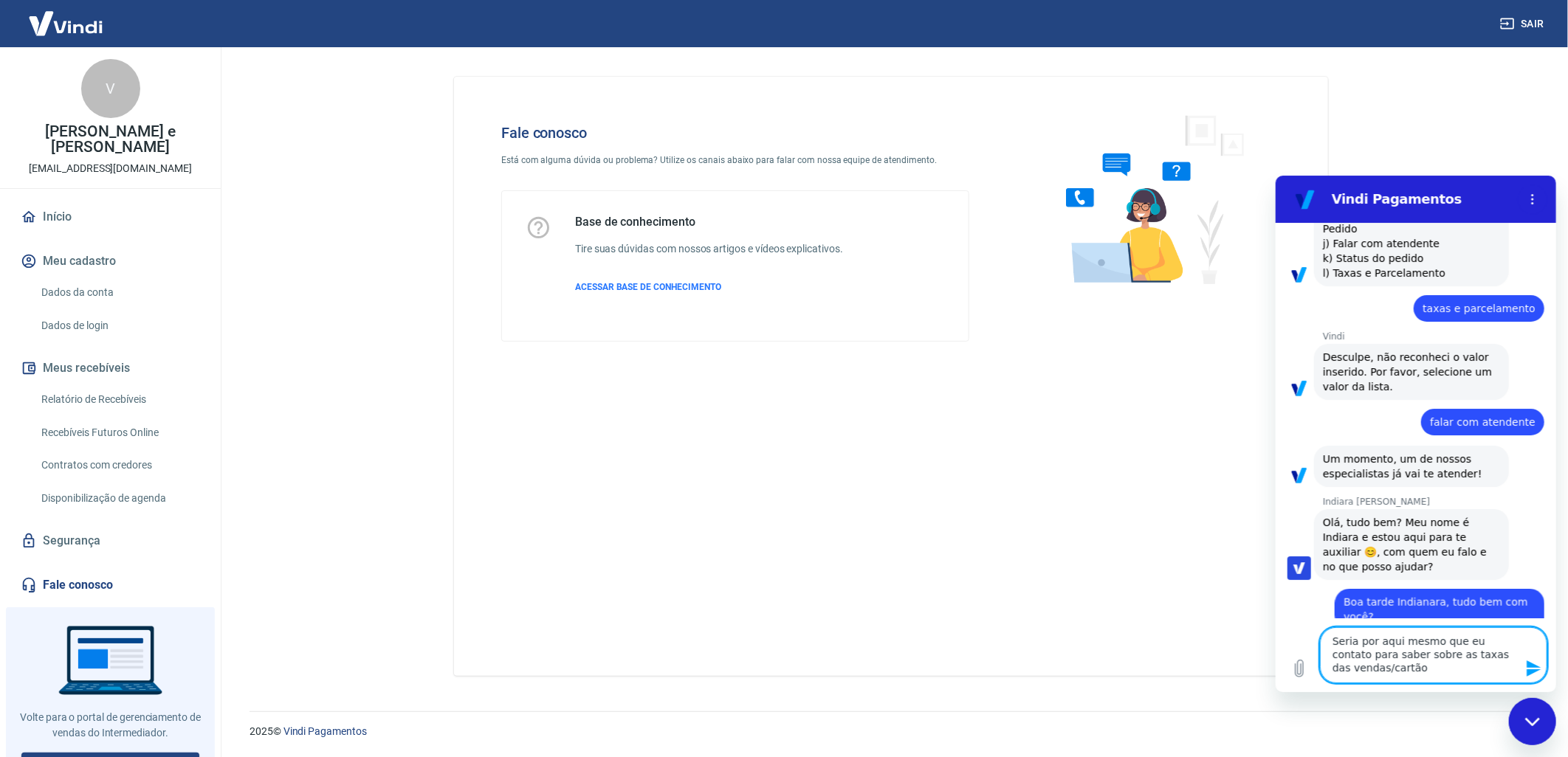
type textarea "Seria por aqui mesmo que eu contato para saber sobre as taxas das vendas/cartão?"
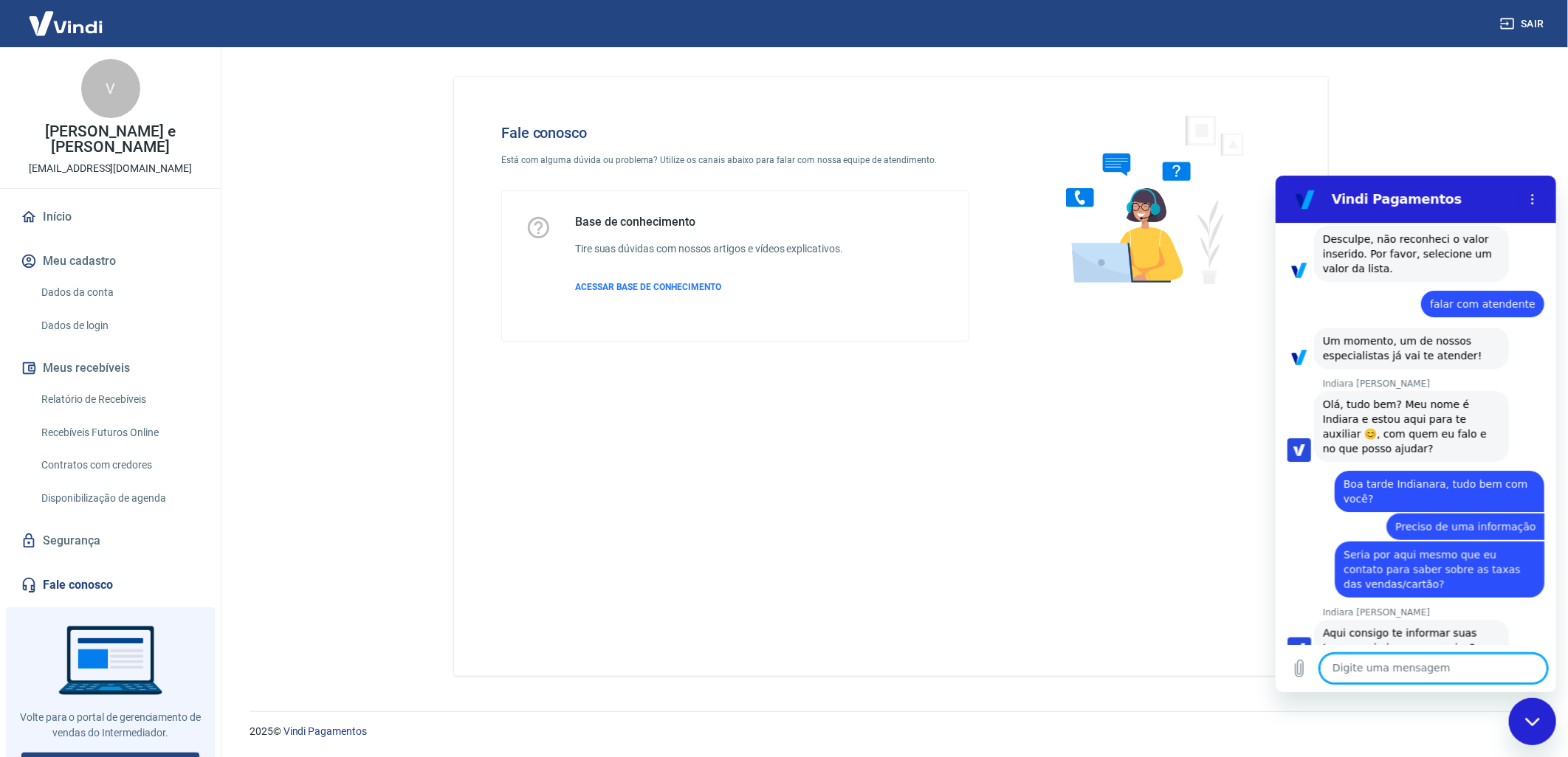
scroll to position [868, 0]
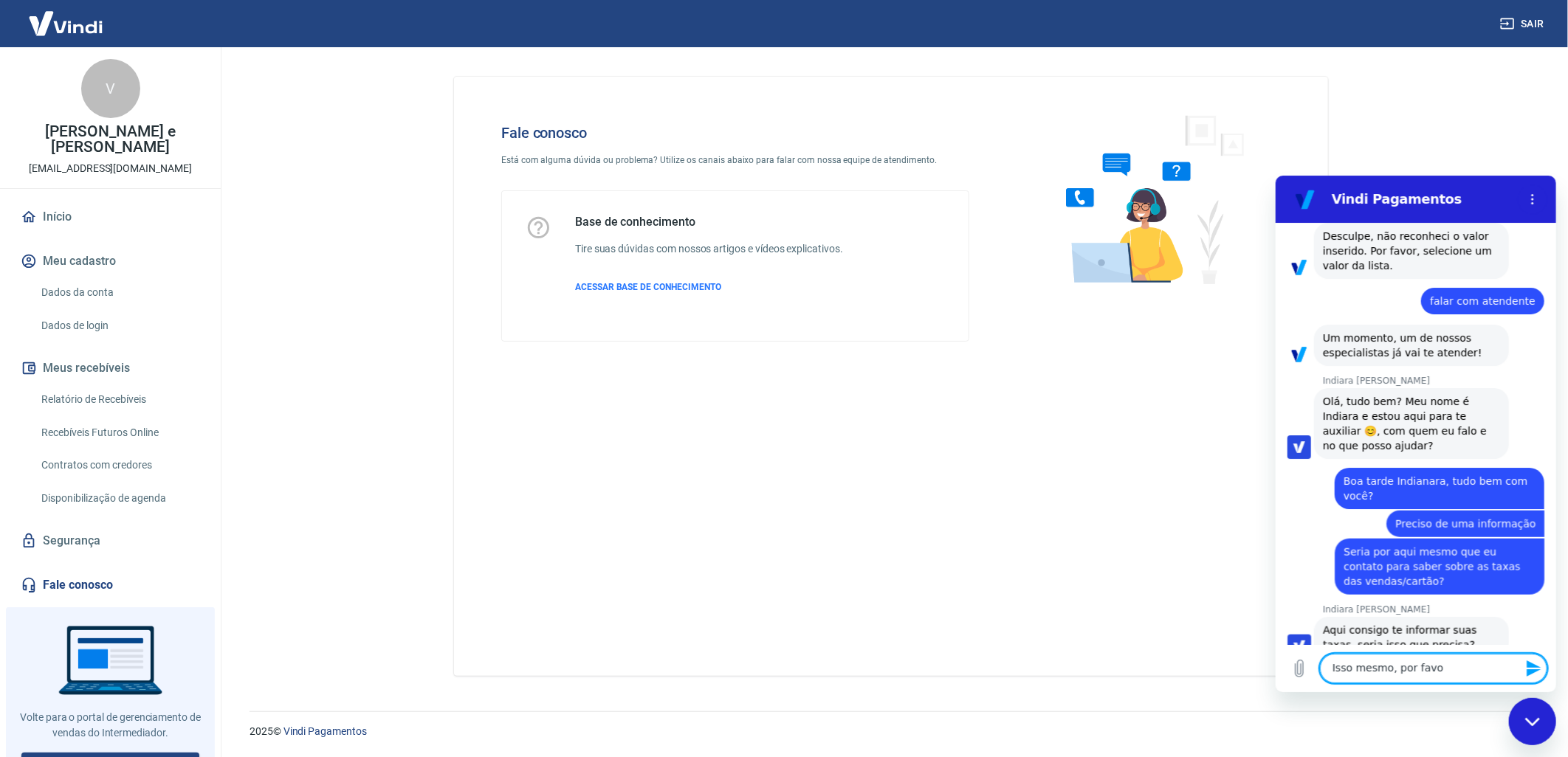
type textarea "Isso mesmo, por favor"
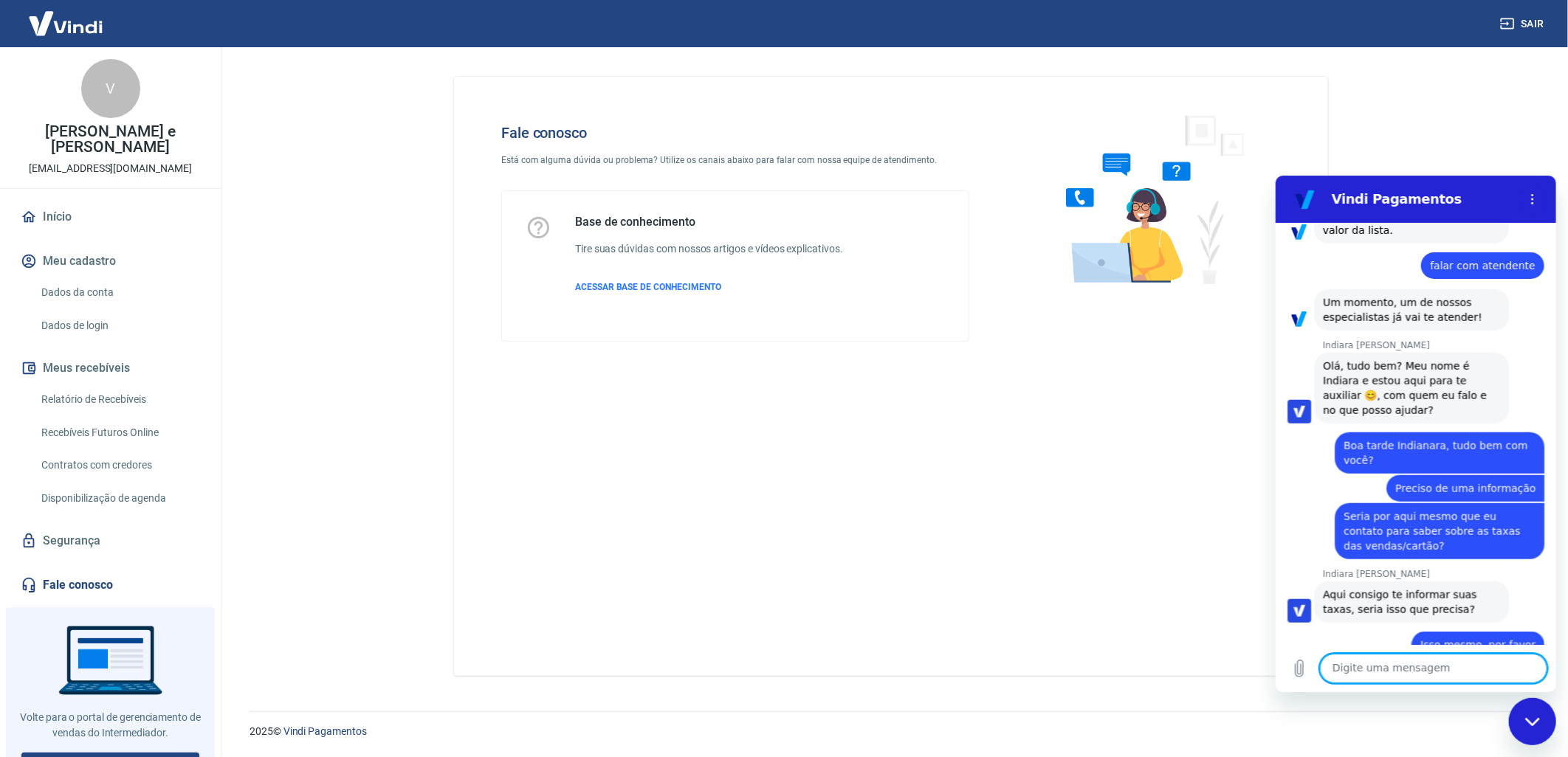
scroll to position [952, 0]
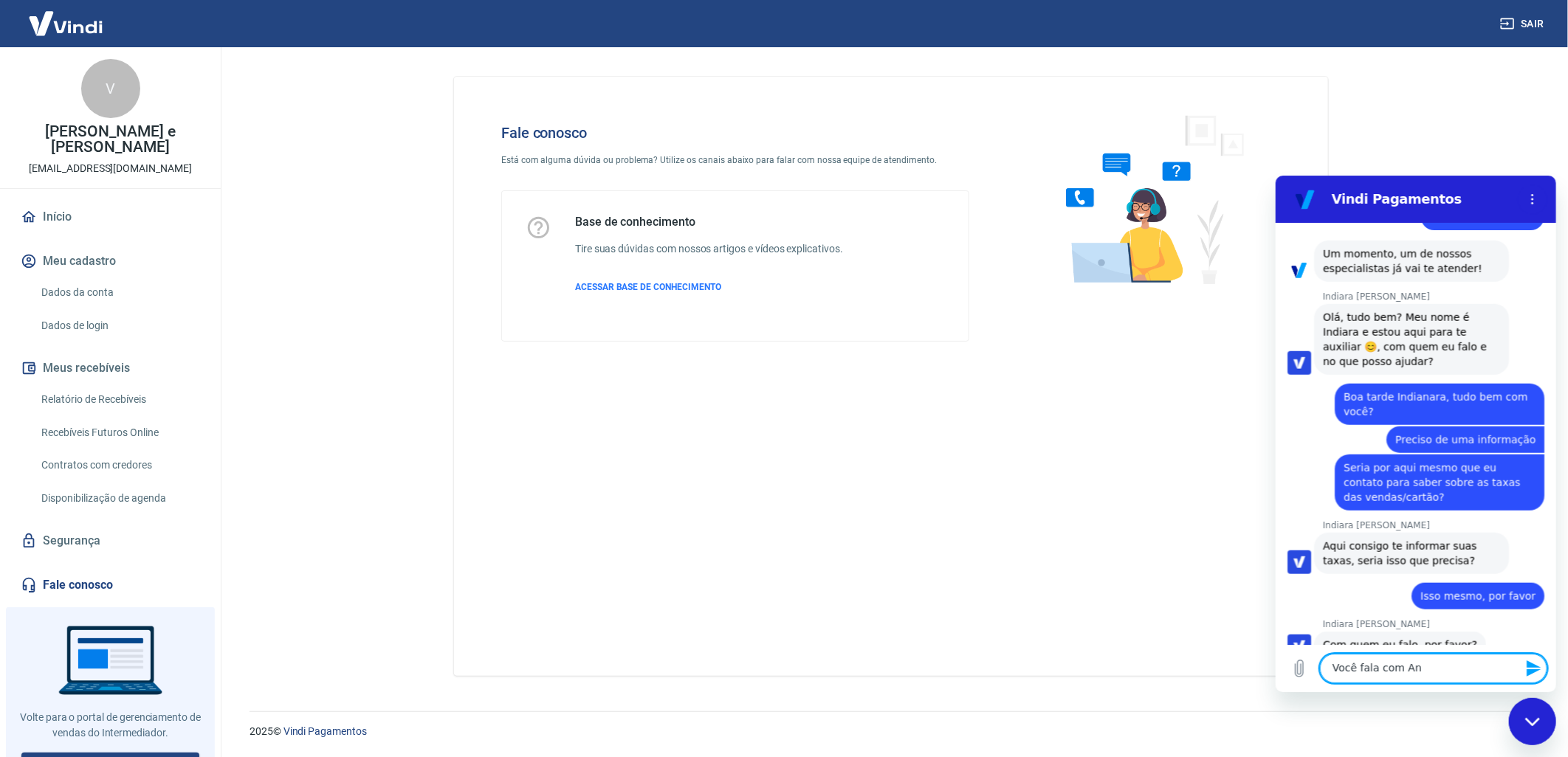
type textarea "Você fala com [PERSON_NAME]"
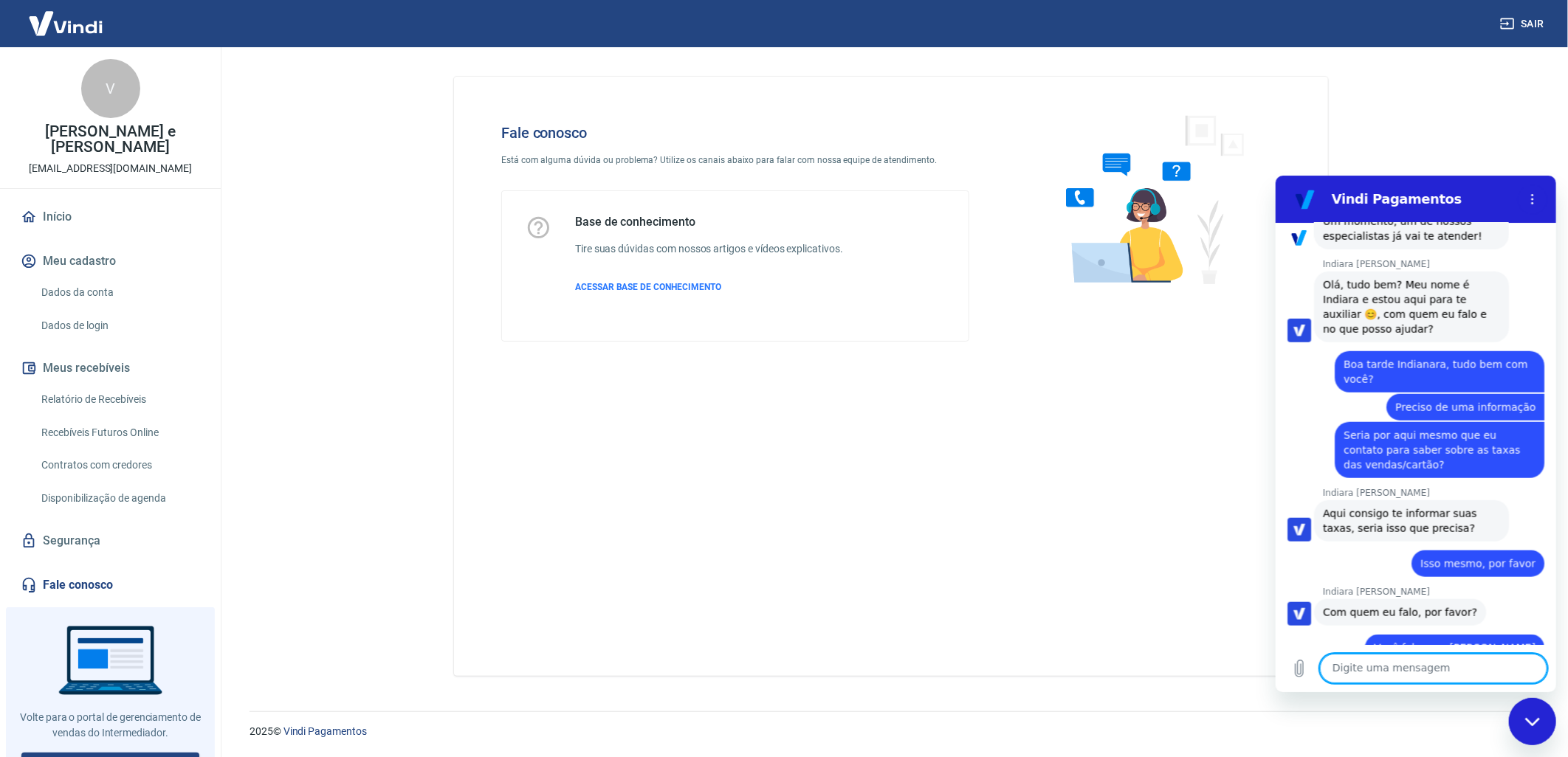
scroll to position [987, 0]
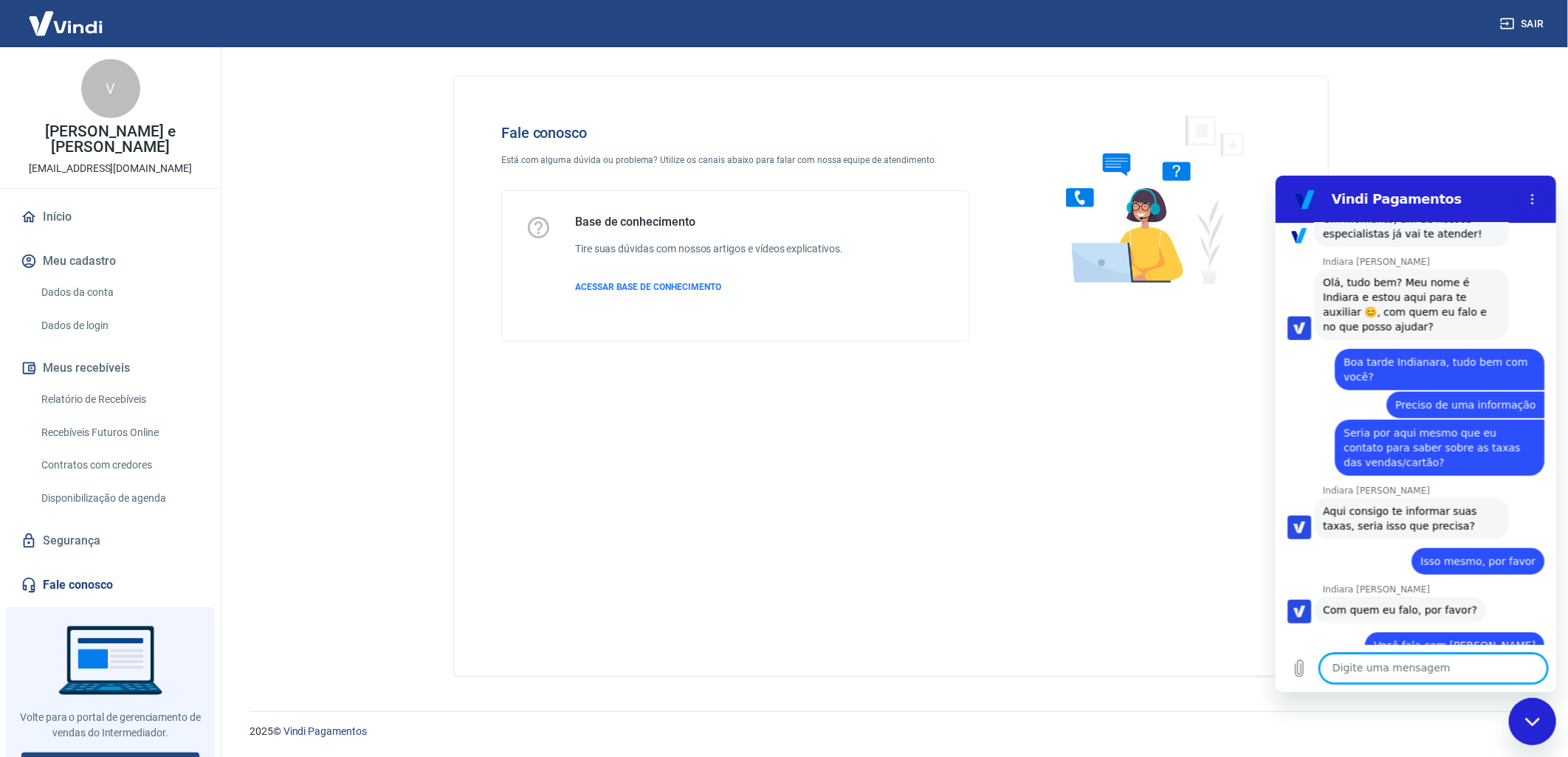
drag, startPoint x: 1459, startPoint y: 672, endPoint x: 1266, endPoint y: 798, distance: 230.5
drag, startPoint x: -9, startPoint y: 623, endPoint x: 960, endPoint y: 404, distance: 993.4
click at [921, 395] on div "Fale conosco Está com alguma dúvida ou problema? Utilize os canais abaixo para …" at bounding box center [891, 377] width 874 height 600
click at [1400, 667] on textarea at bounding box center [1432, 668] width 227 height 30
click at [1353, 671] on textarea at bounding box center [1432, 668] width 227 height 30
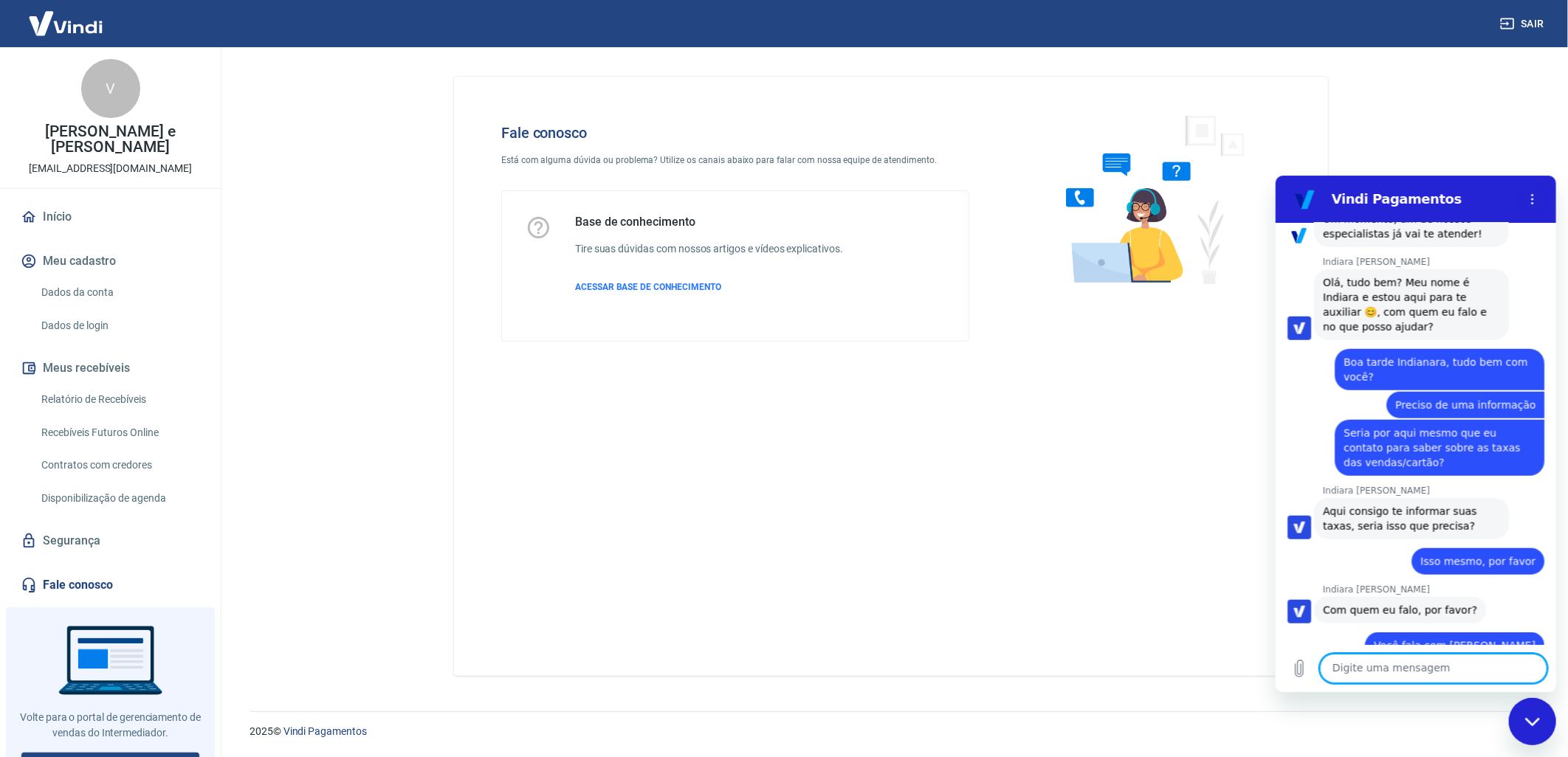
click at [1352, 674] on textarea at bounding box center [1432, 668] width 227 height 30
click at [1352, 673] on textarea "Gostariamos" at bounding box center [1432, 668] width 227 height 30
type textarea "G"
type textarea "Sentimos de houve um aumento nas taxas da vindi"
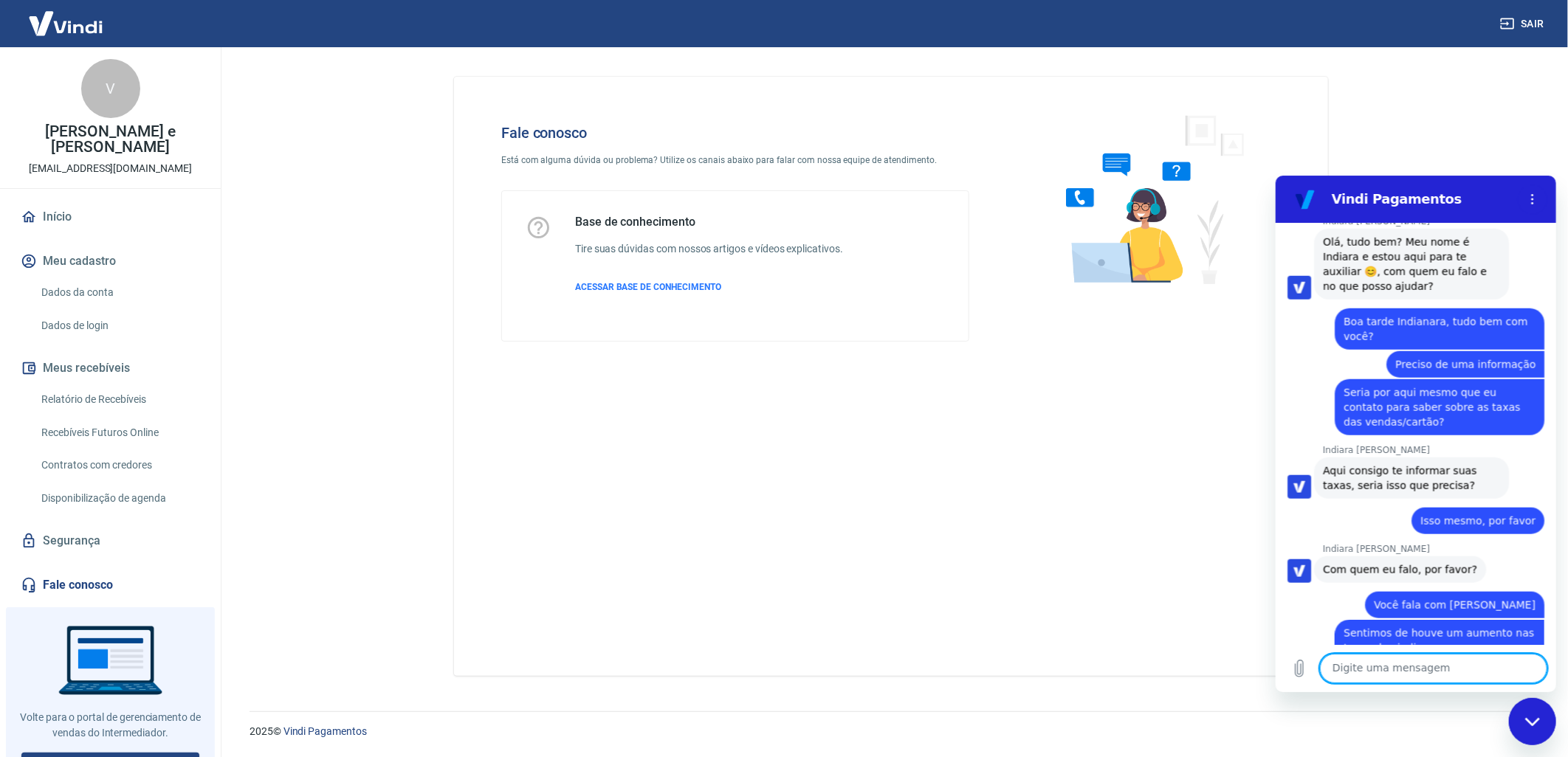
scroll to position [1030, 0]
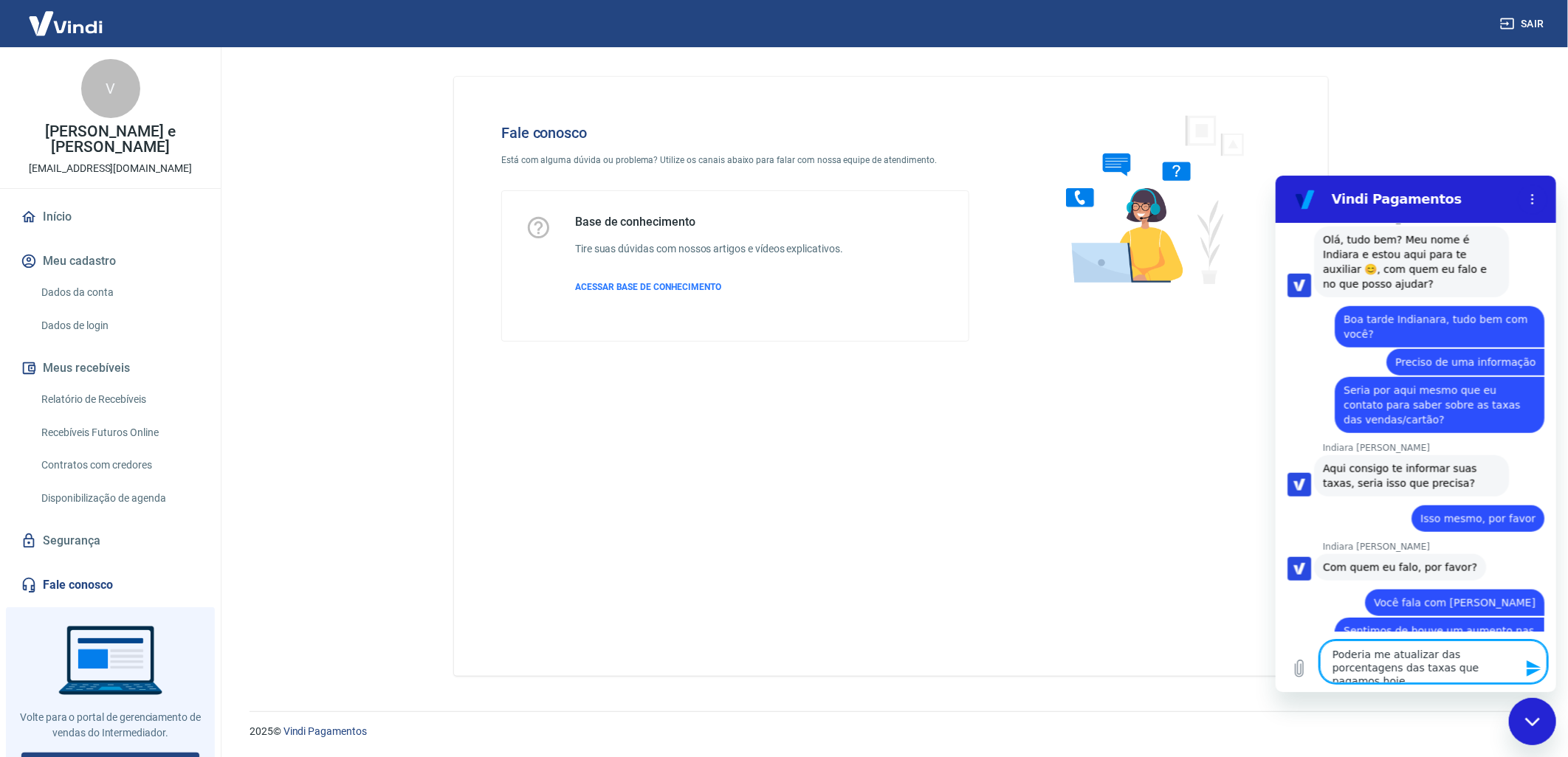
type textarea "Poderia me atualizar das porcentagens das taxas que pagamos hoje?"
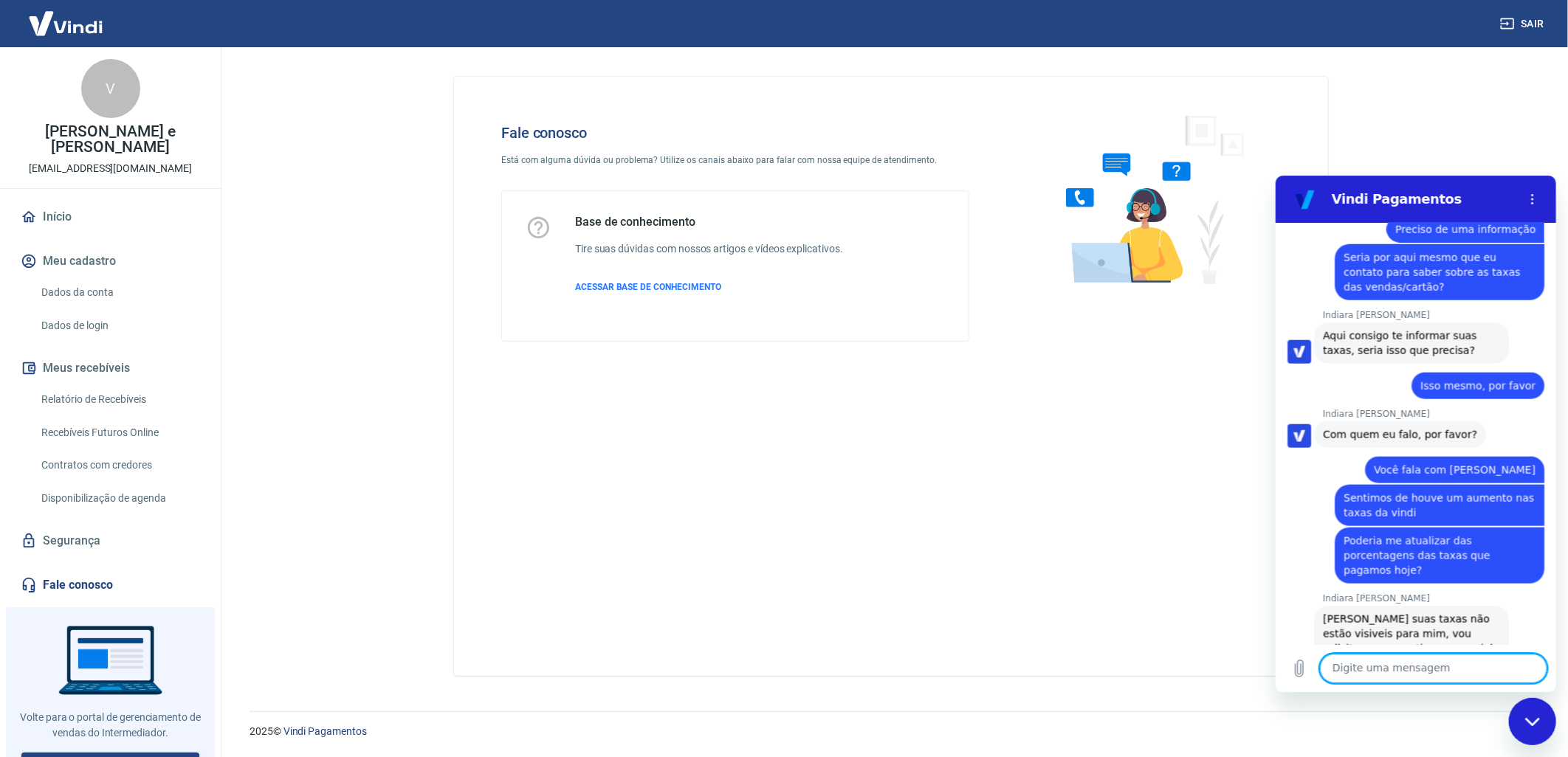
scroll to position [1166, 0]
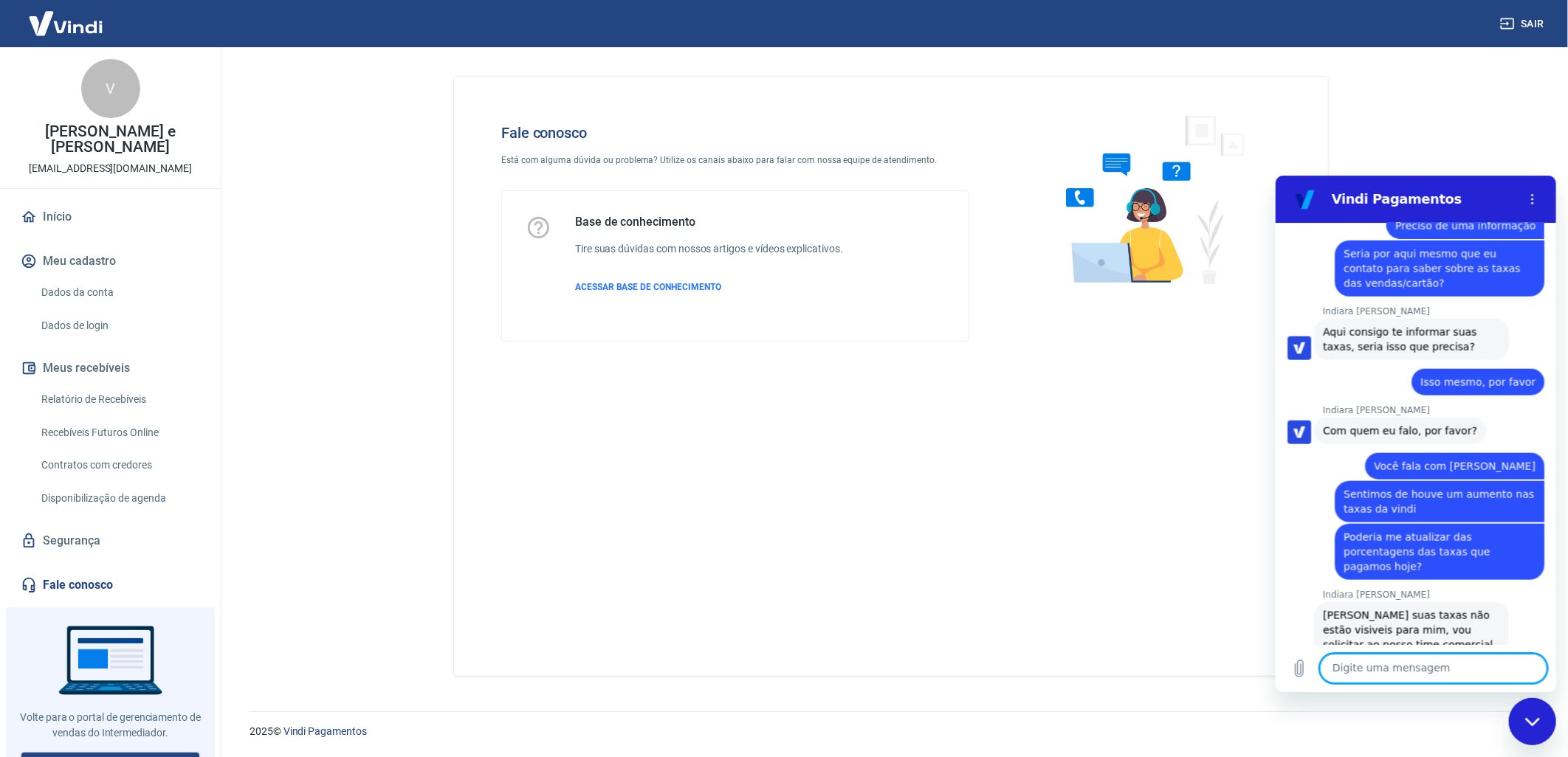
click at [1401, 666] on textarea at bounding box center [1432, 668] width 227 height 30
type textarea "Claro"
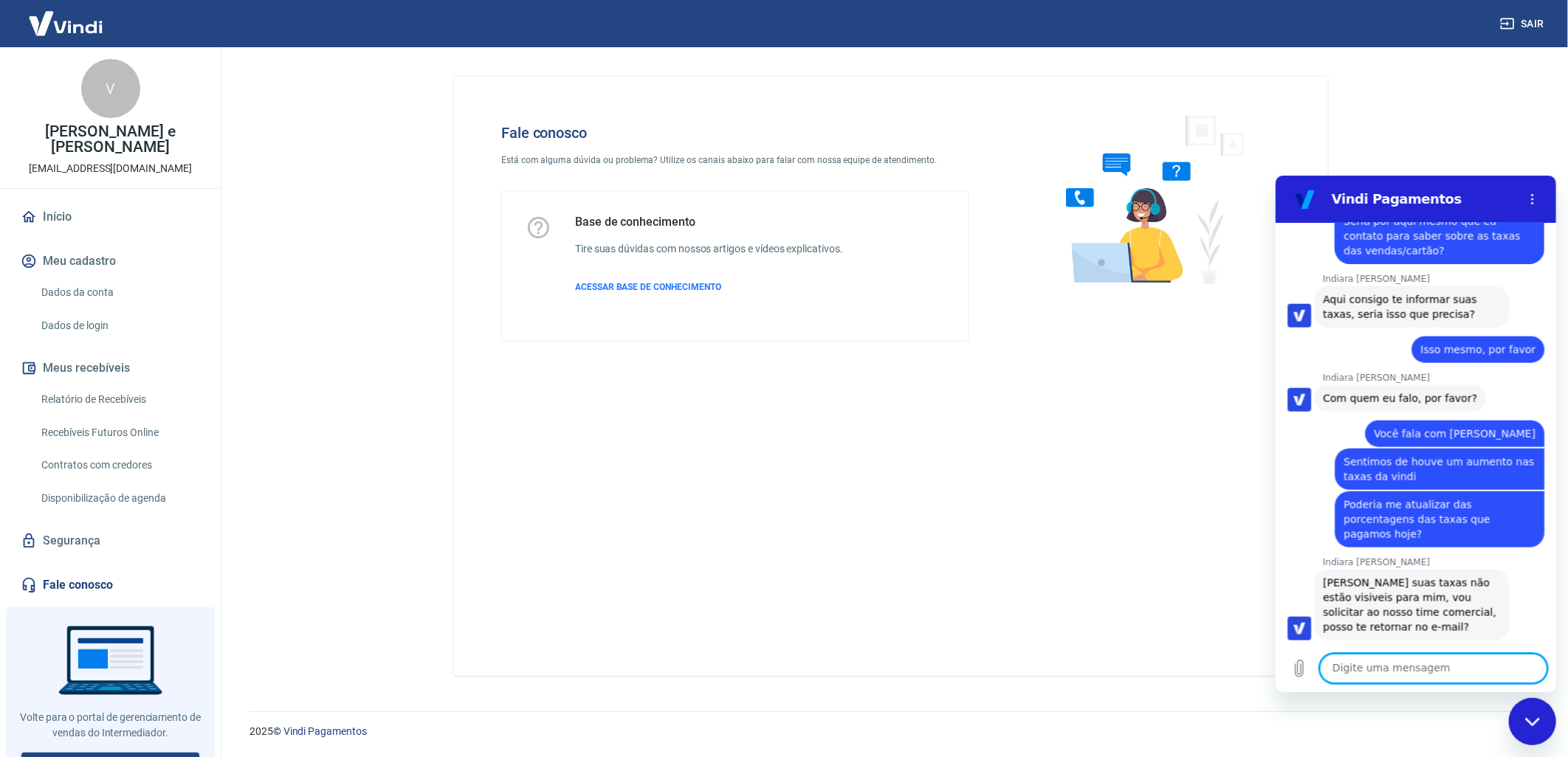
scroll to position [1201, 0]
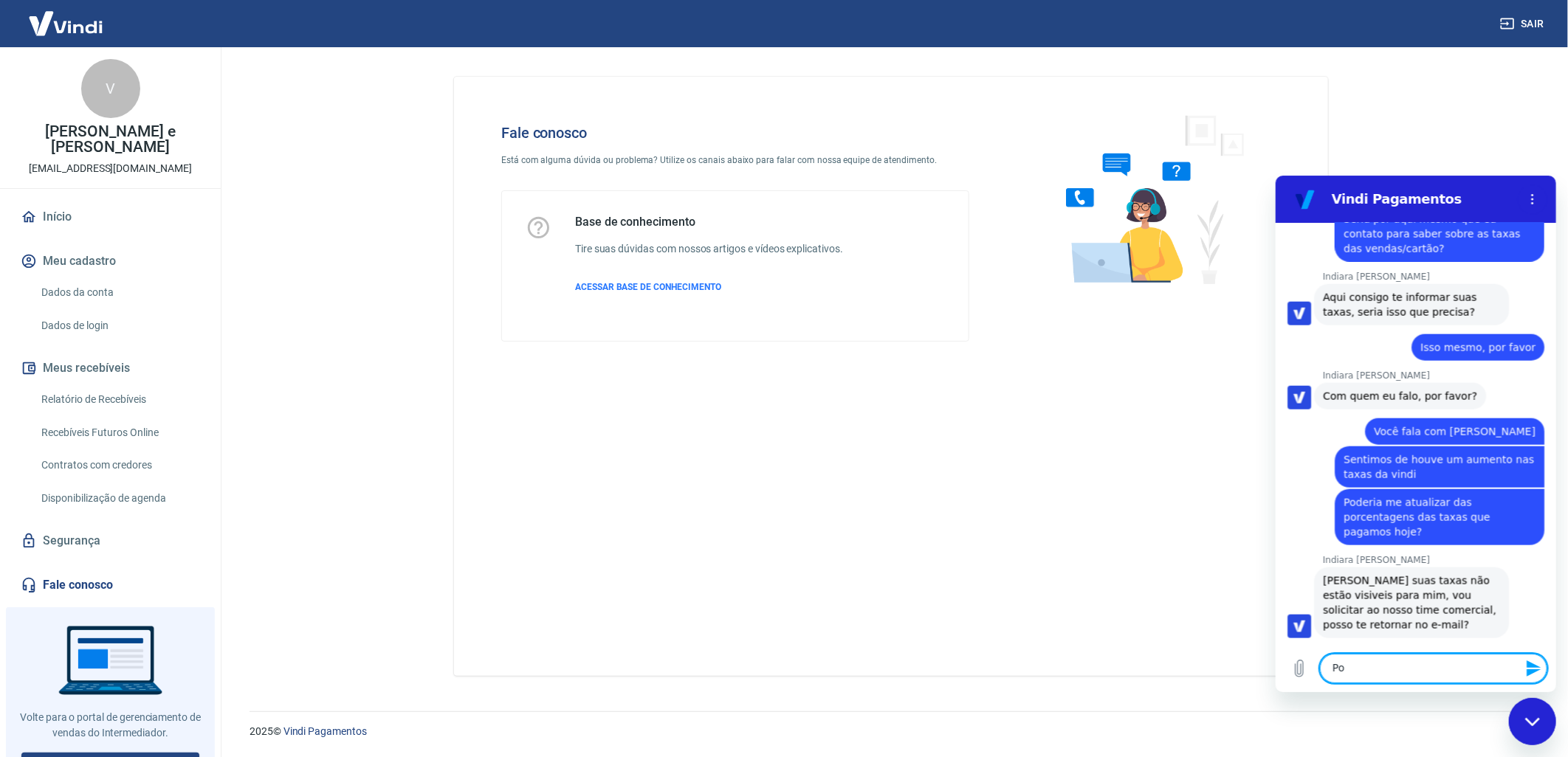
type textarea "P"
click at [1351, 669] on textarea "Tambem gostaria de tentar negociar" at bounding box center [1432, 668] width 227 height 30
click at [1503, 664] on textarea "Também gostaria de tentar negociar" at bounding box center [1432, 668] width 227 height 30
type textarea "Também gostaria de tentar negociar as taxas, seria em algum meio de comunicação…"
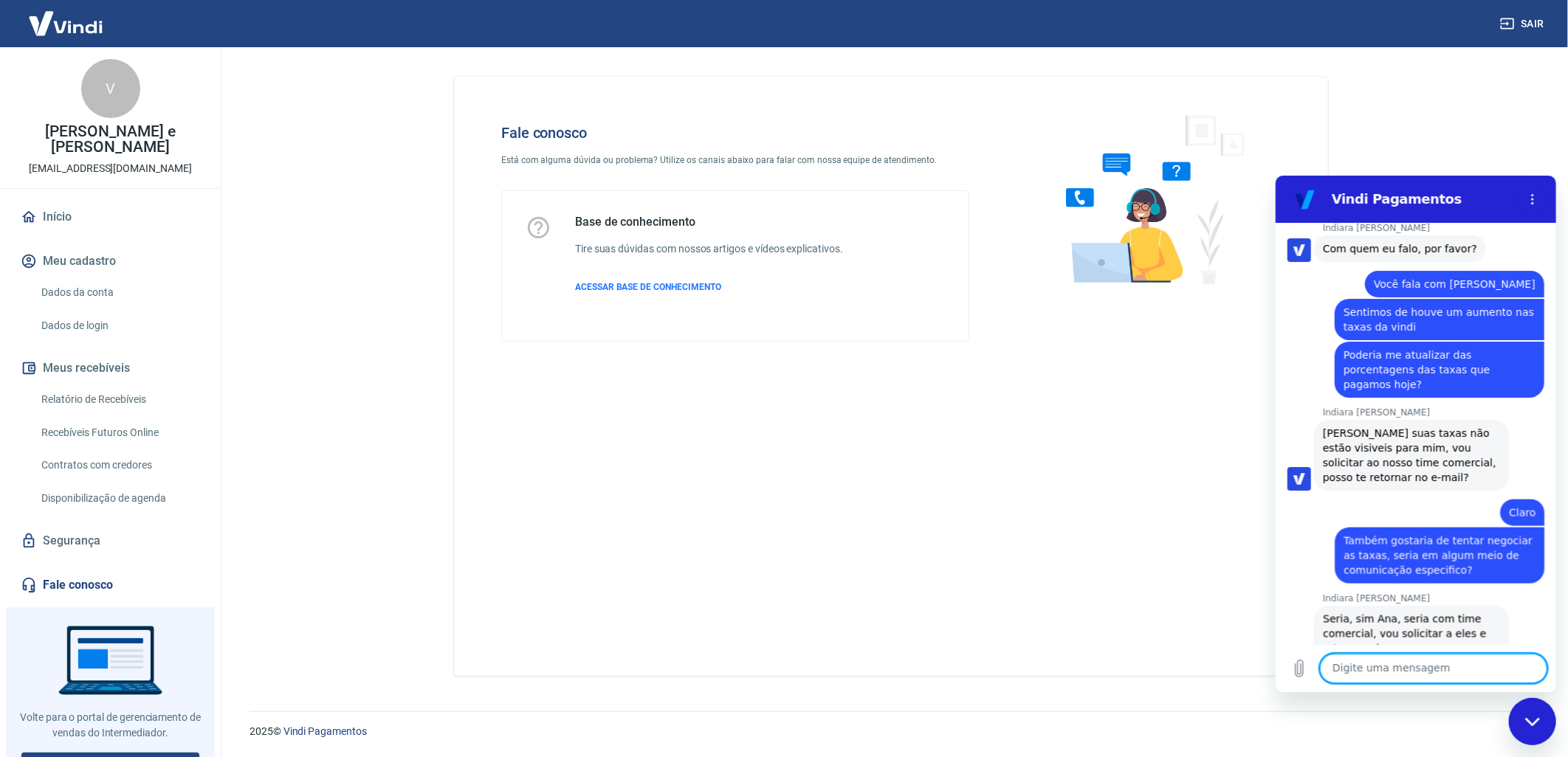
scroll to position [1353, 0]
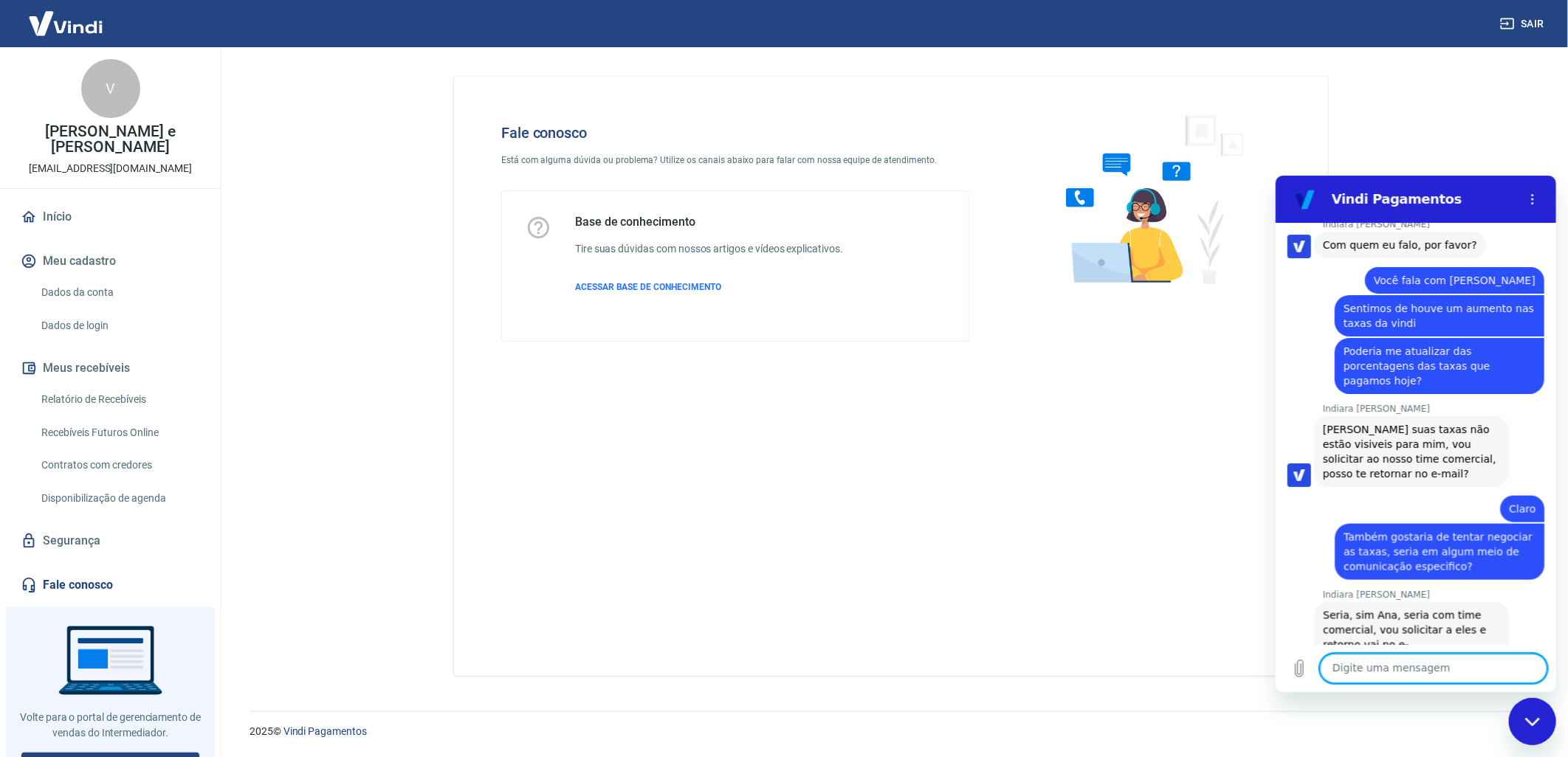
click at [1414, 678] on textarea at bounding box center [1432, 668] width 227 height 30
type textarea "Obrigada"
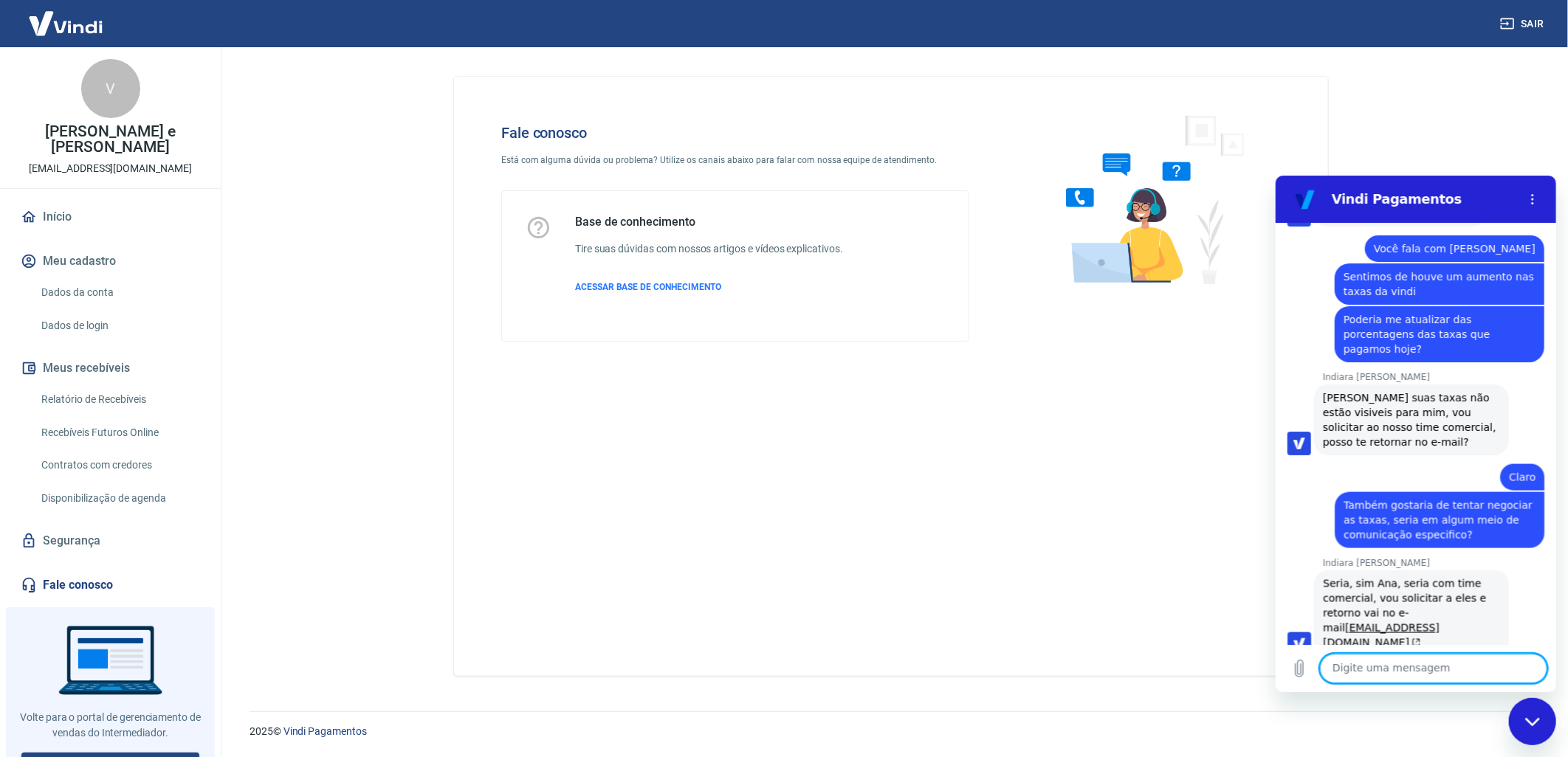
scroll to position [1388, 0]
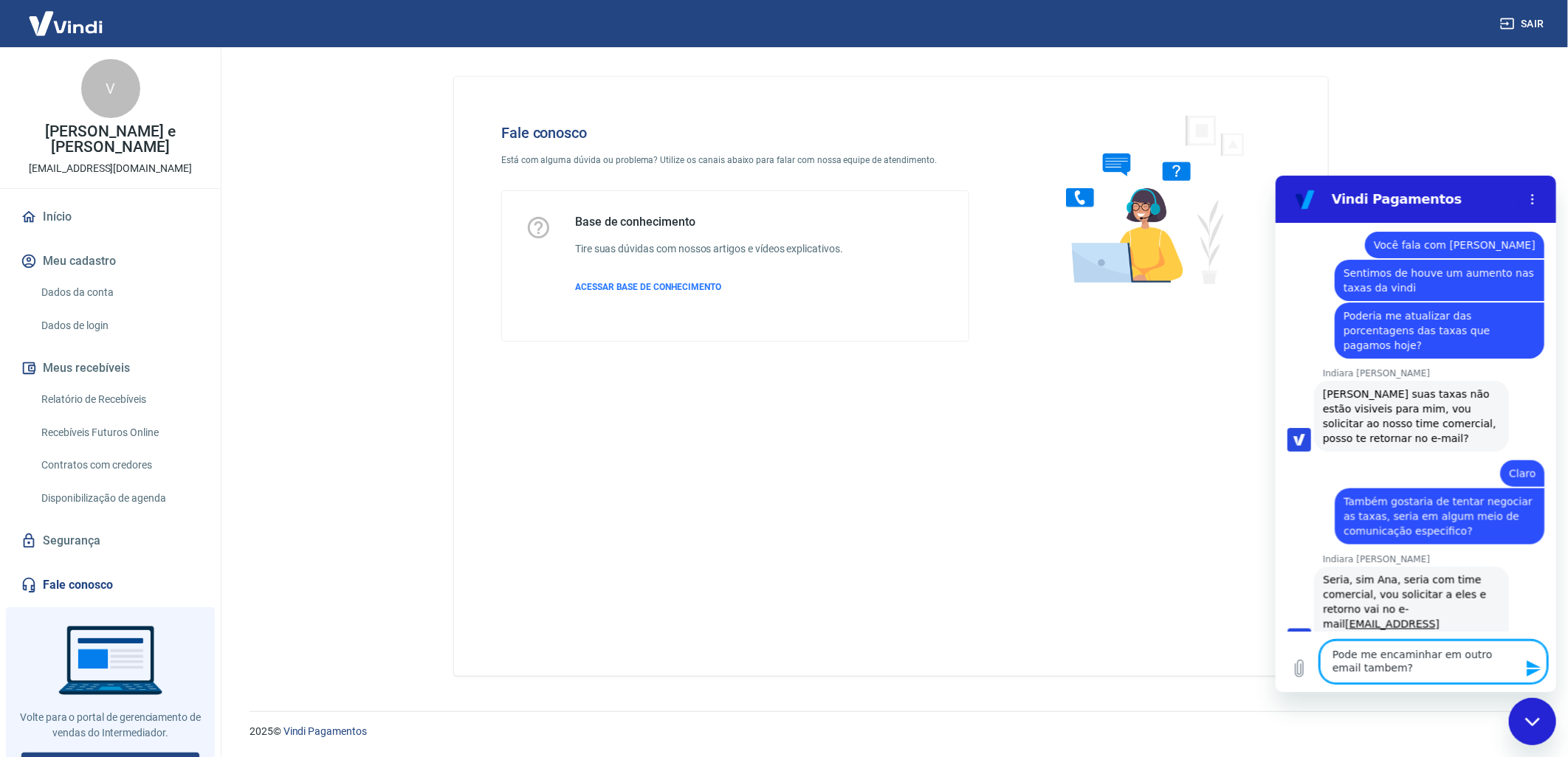
type textarea "Pode me encaminhar em outro email tambem?"
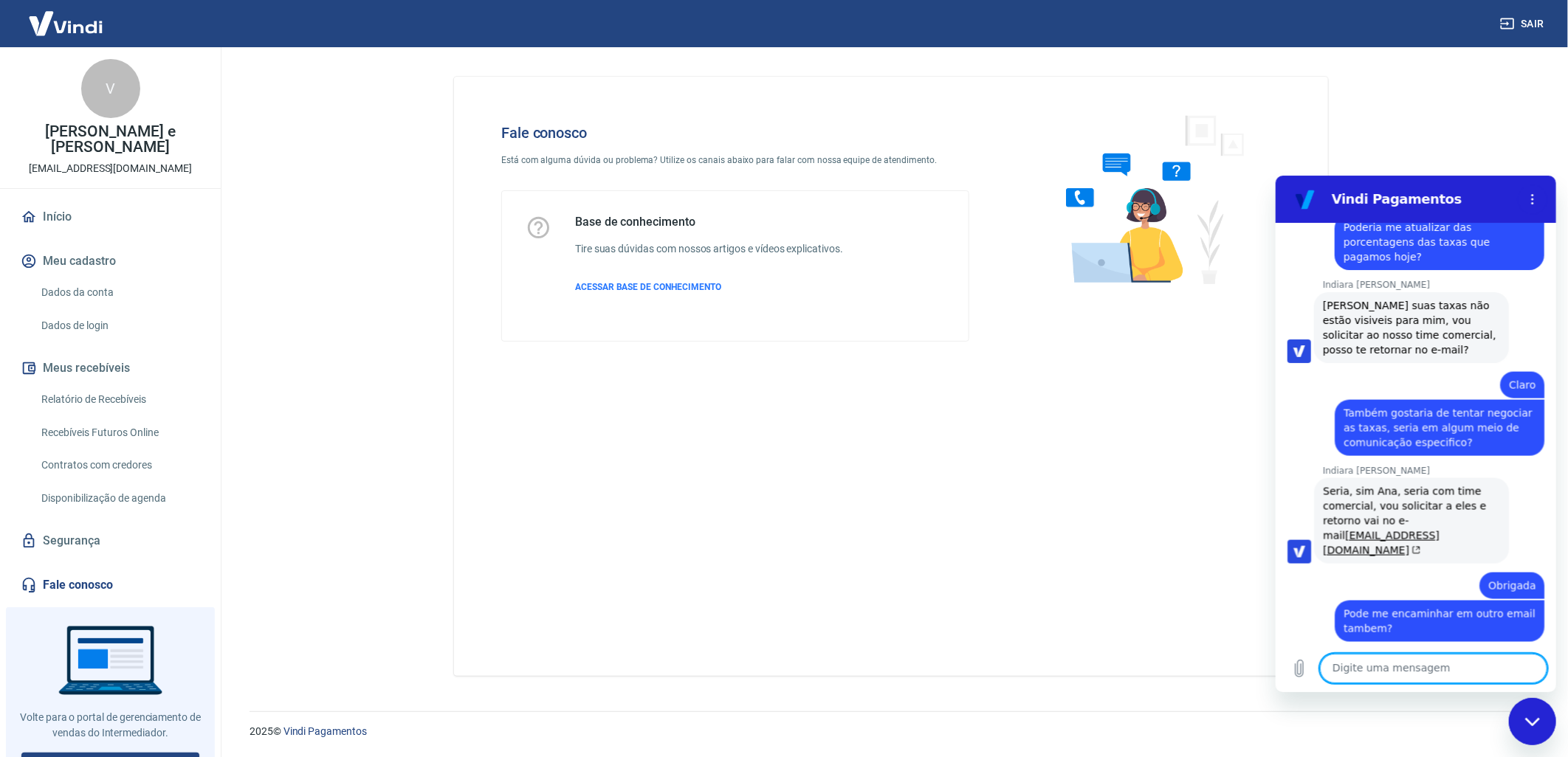
scroll to position [1479, 0]
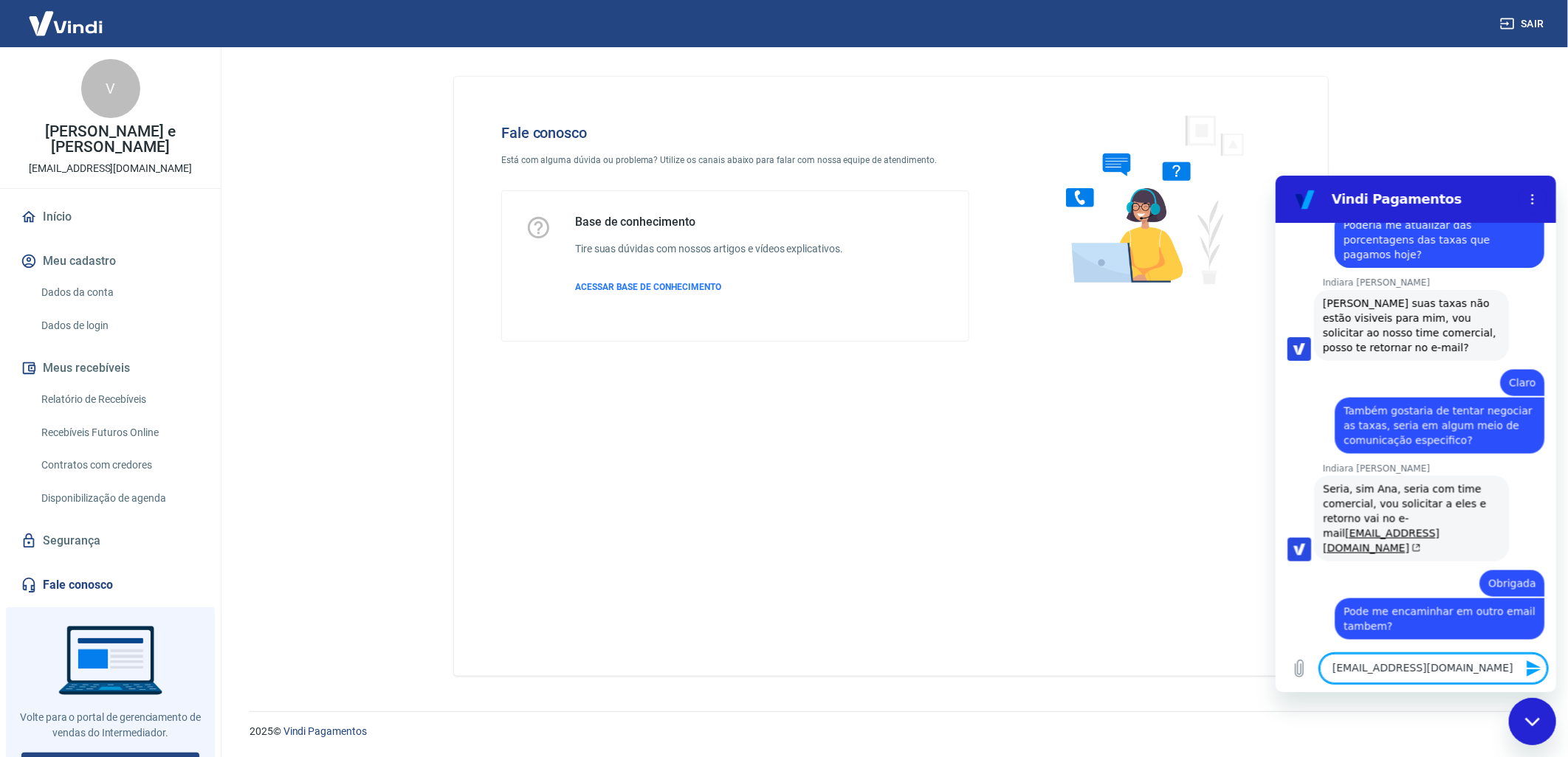
type textarea "analucia.brandt@gmail.com"
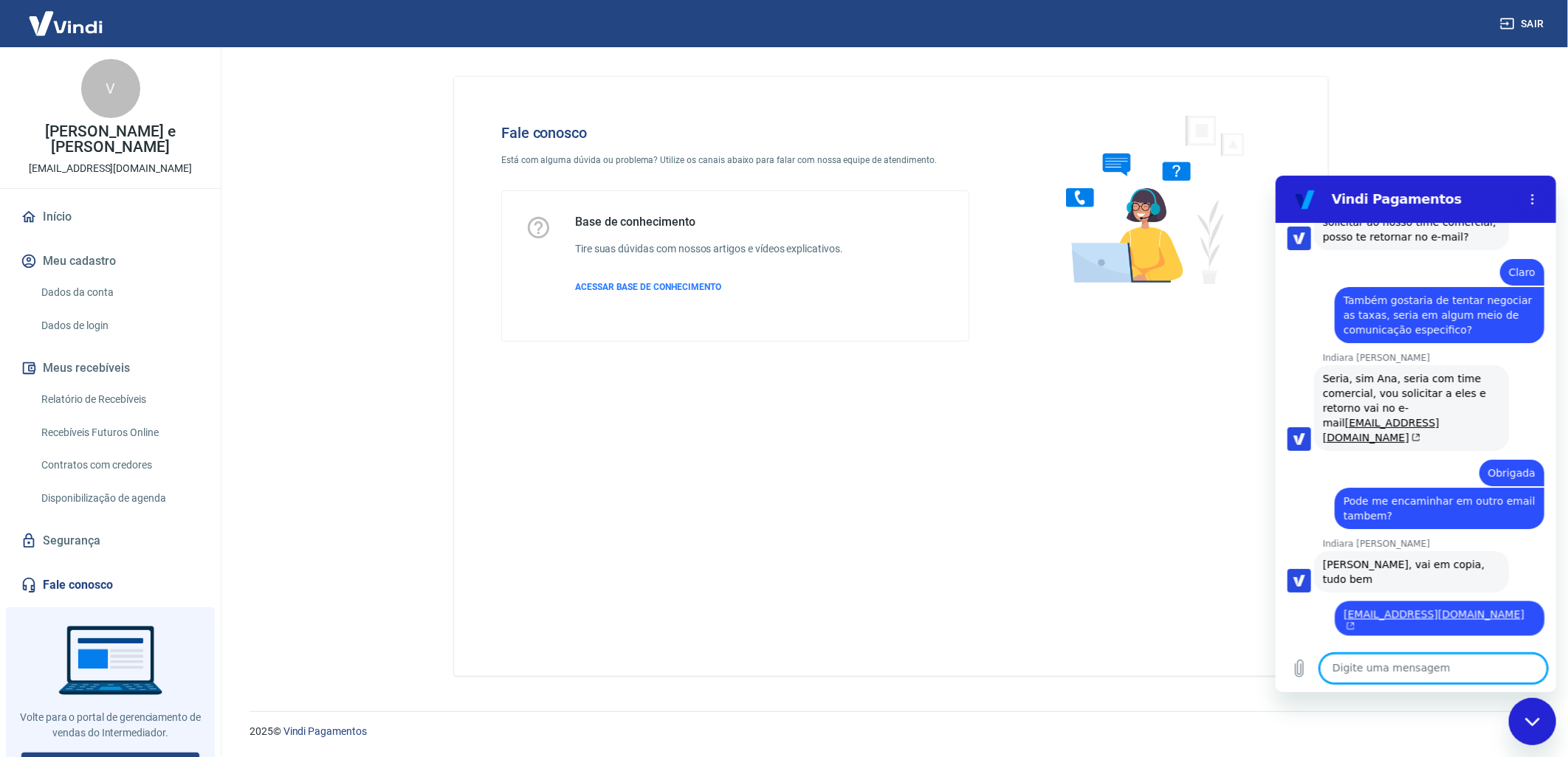
scroll to position [1592, 0]
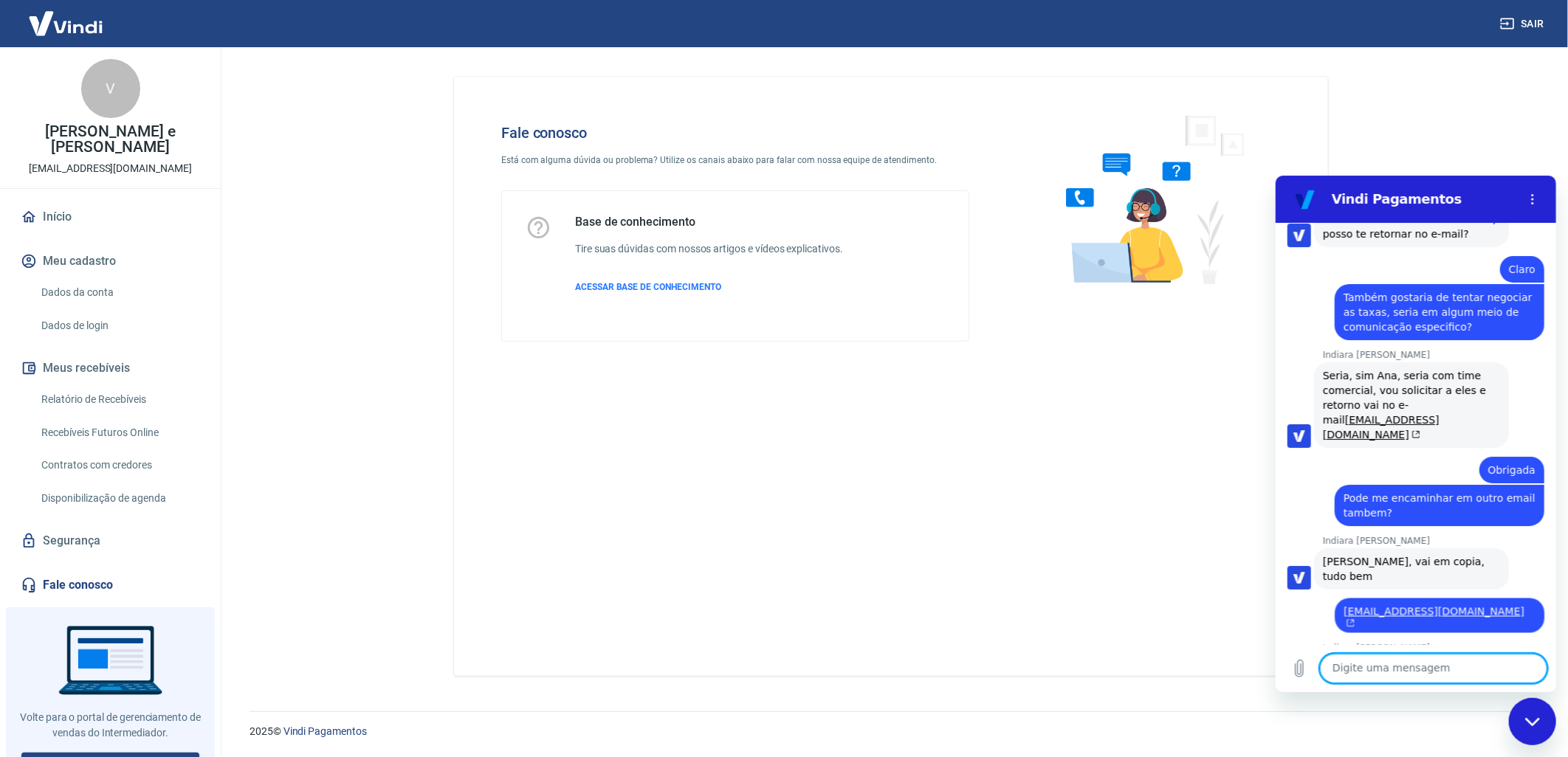
click at [1379, 655] on textarea at bounding box center [1432, 668] width 227 height 30
type textarea "Obrigada"
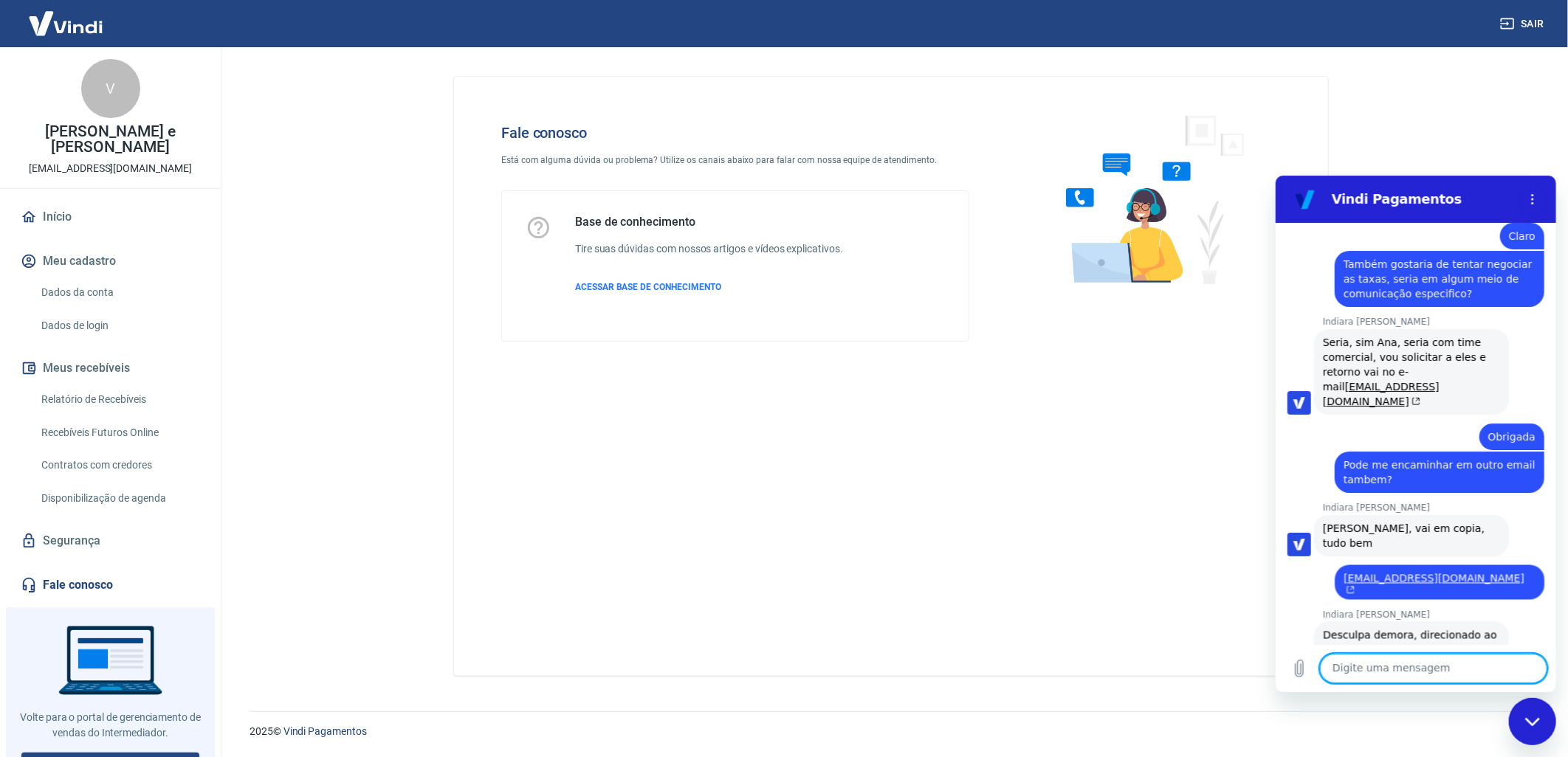
scroll to position [1628, 0]
